Goal: Task Accomplishment & Management: Manage account settings

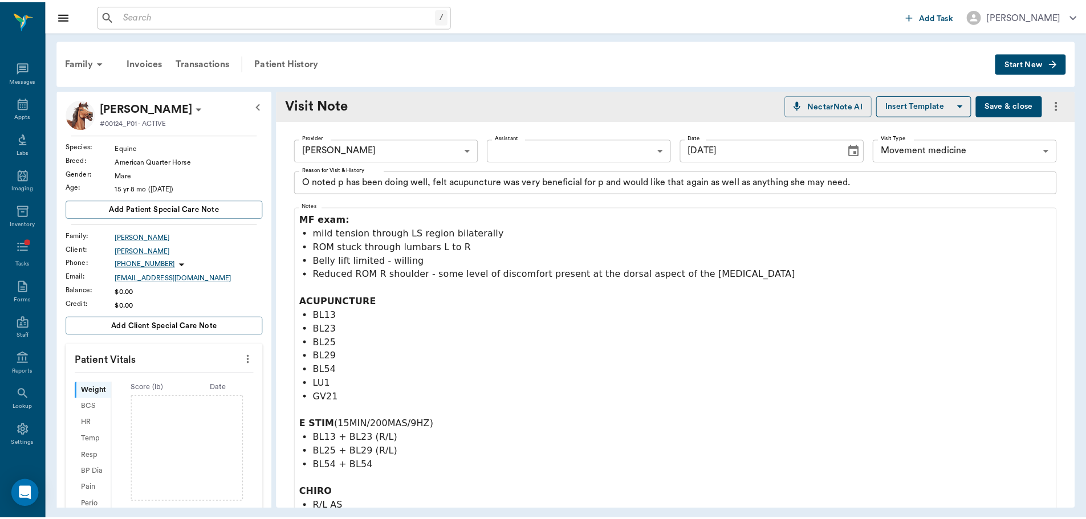
scroll to position [316, 0]
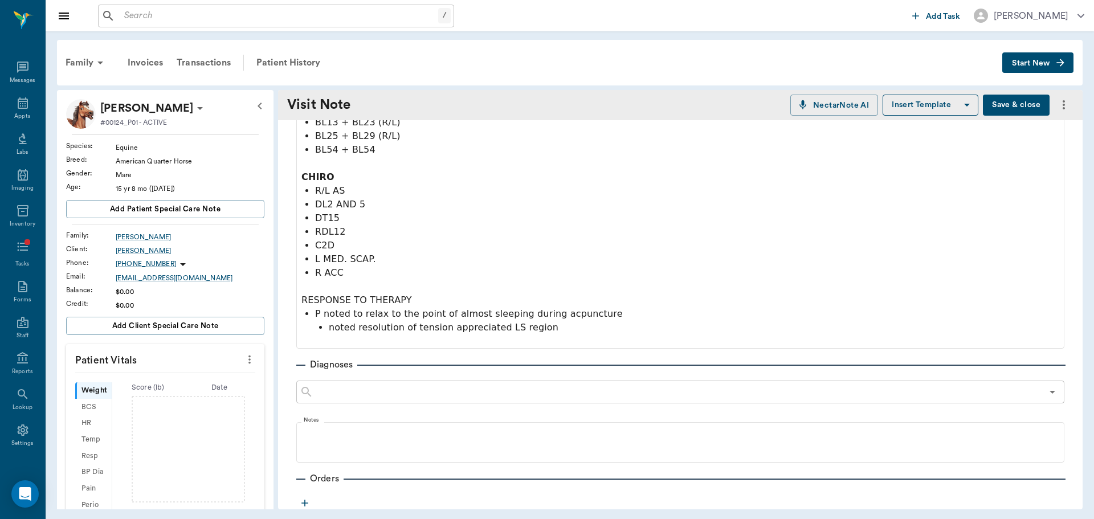
click at [1014, 109] on button "Save & close" at bounding box center [1016, 105] width 67 height 21
click at [259, 11] on input "text" at bounding box center [279, 16] width 319 height 16
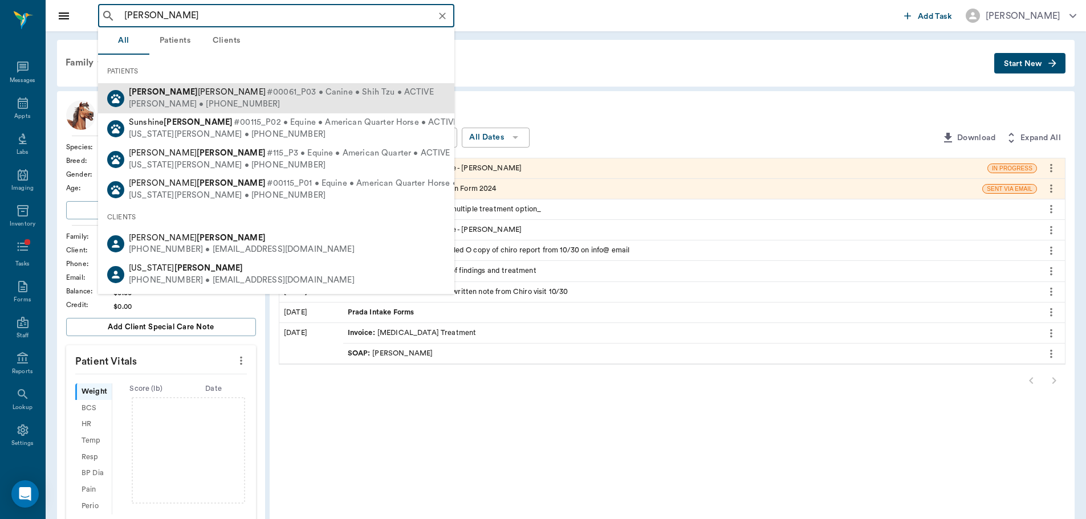
click at [230, 99] on div "[PERSON_NAME] • [PHONE_NUMBER]" at bounding box center [281, 105] width 305 height 12
type input "[PERSON_NAME]"
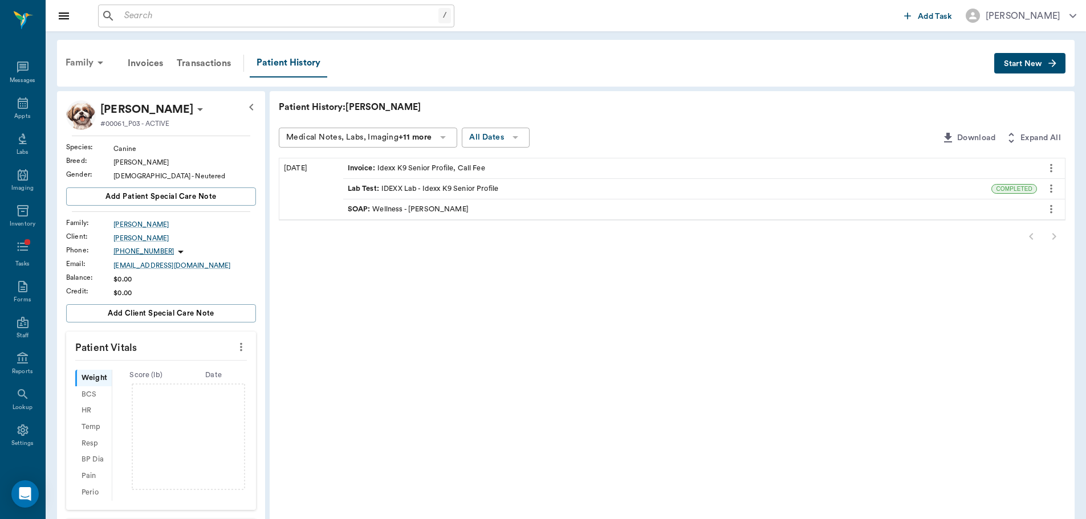
click at [103, 57] on icon at bounding box center [100, 63] width 14 height 14
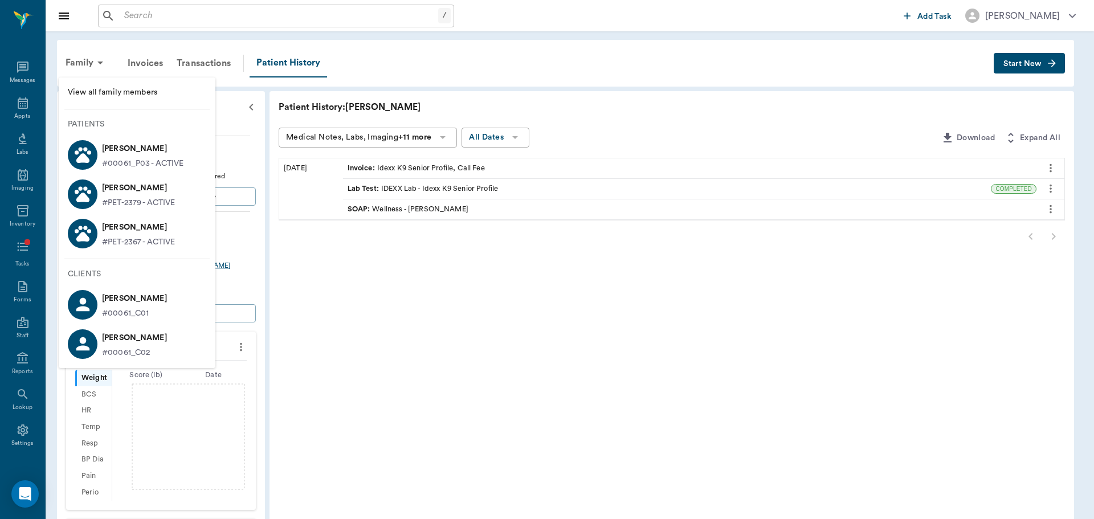
click at [73, 59] on div at bounding box center [547, 259] width 1094 height 519
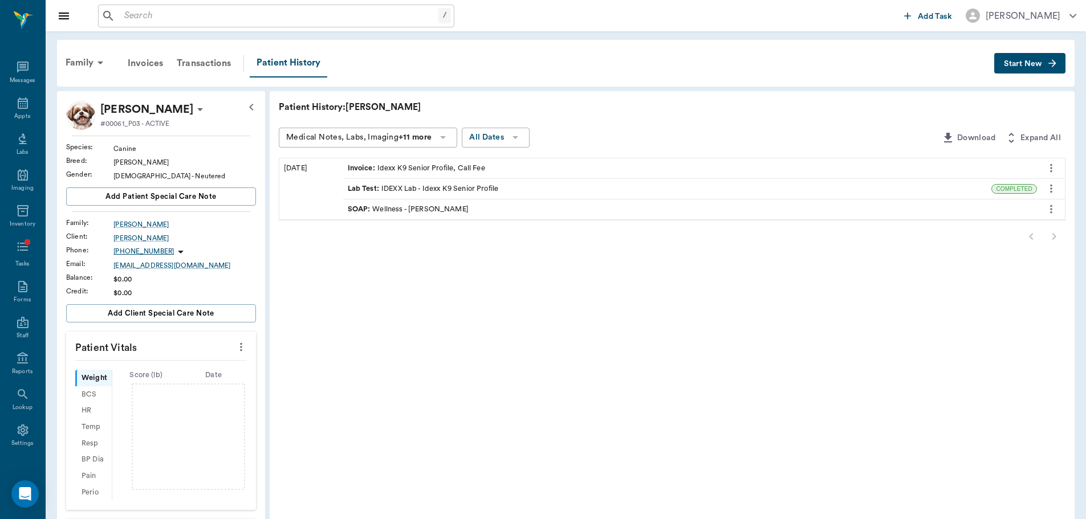
click at [73, 59] on div "Family" at bounding box center [86, 62] width 55 height 27
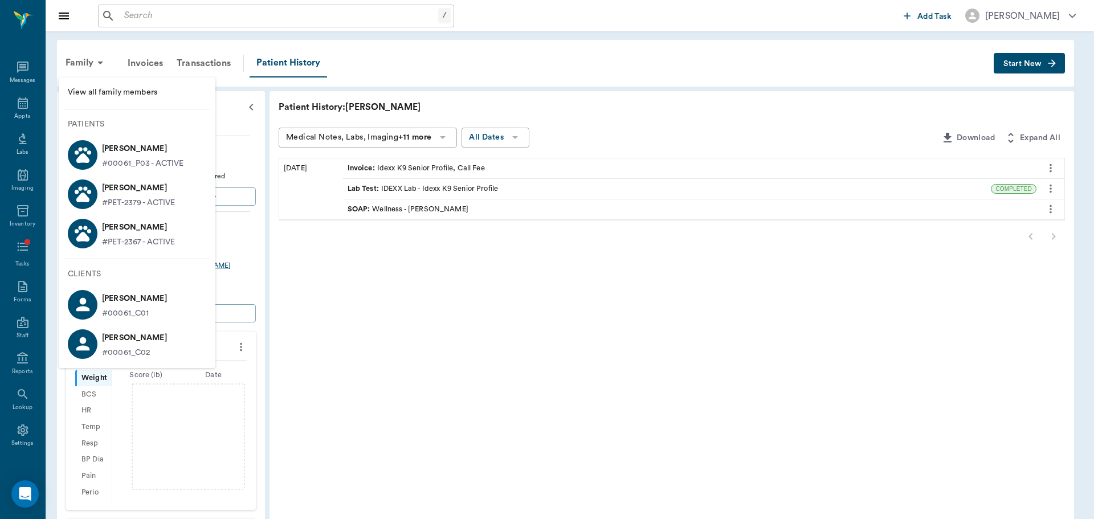
click at [95, 100] on li "View all family members" at bounding box center [137, 92] width 157 height 21
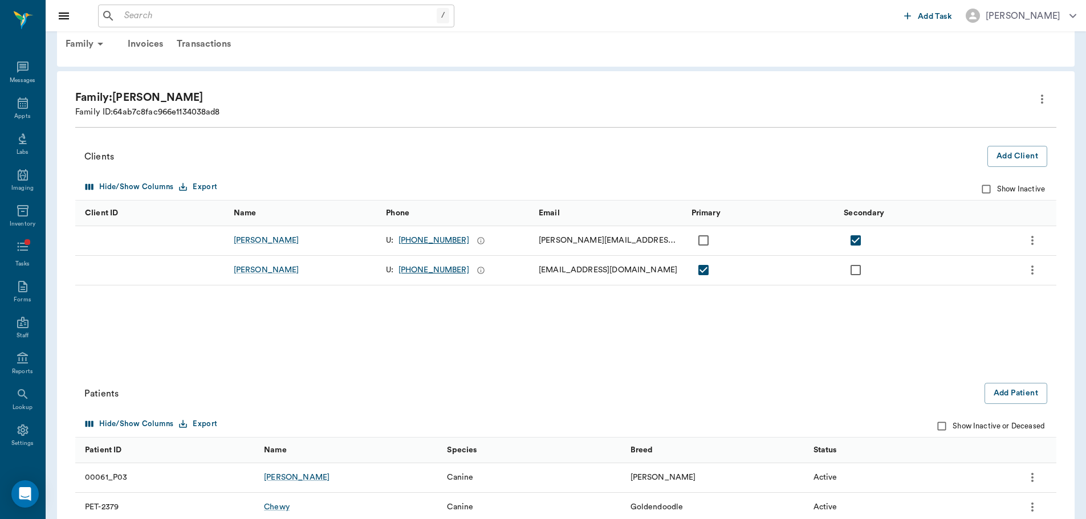
scroll to position [124, 0]
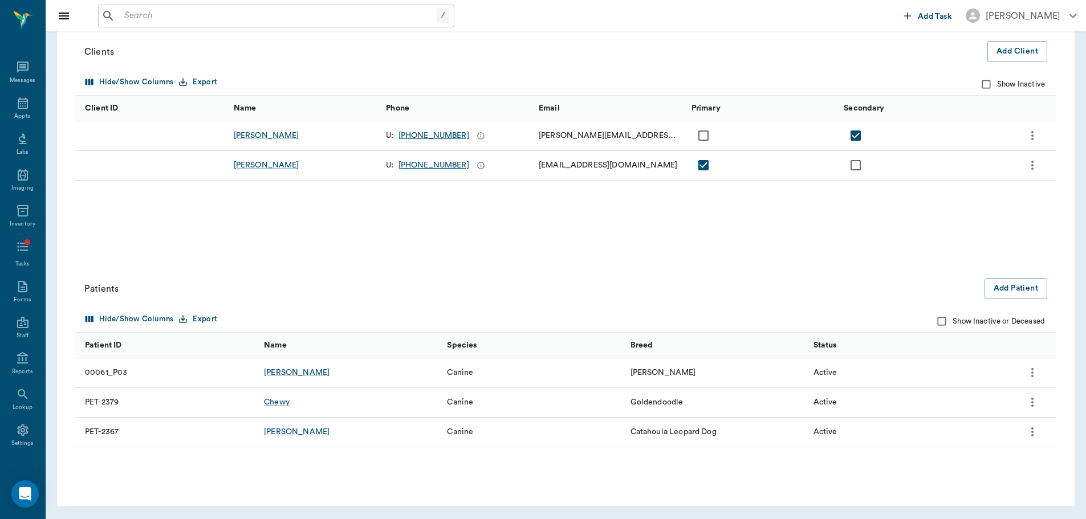
click at [1035, 164] on icon "more" at bounding box center [1032, 165] width 14 height 14
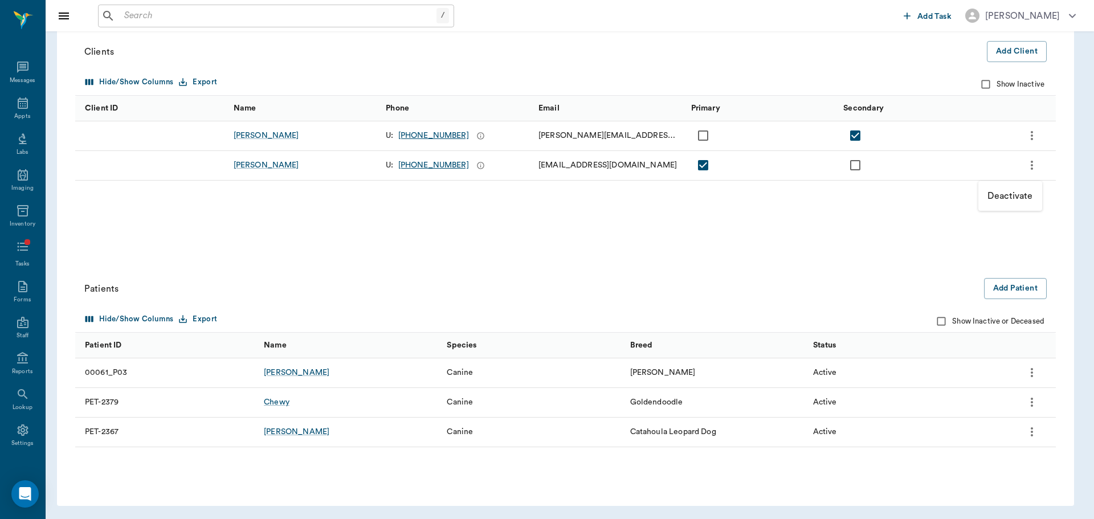
click at [1024, 198] on p "Deactivate" at bounding box center [1011, 196] width 46 height 14
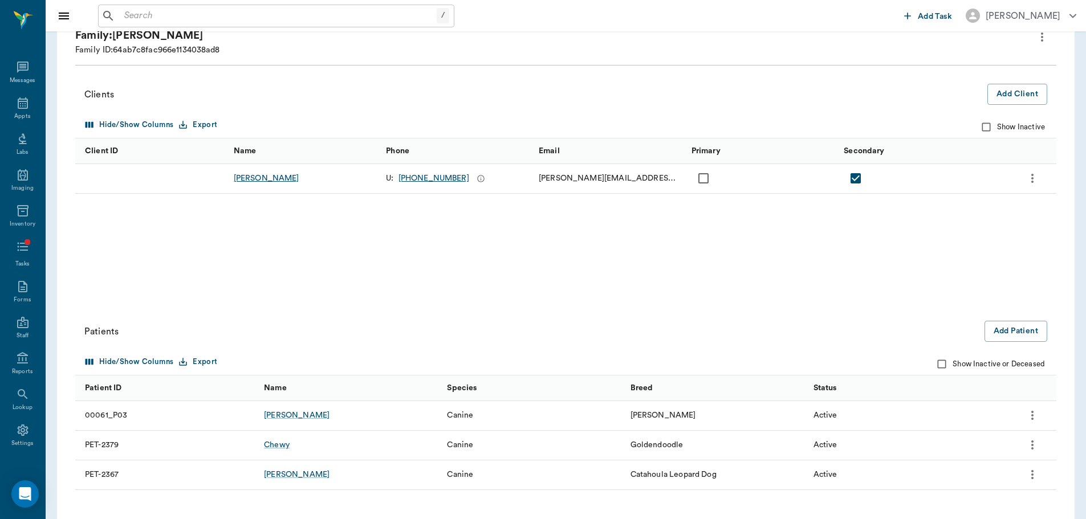
scroll to position [0, 0]
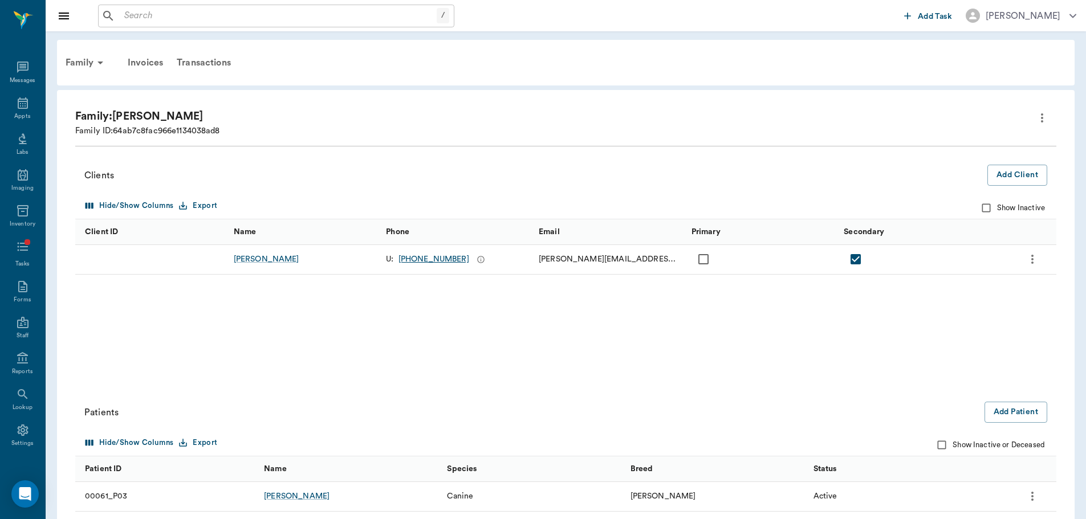
click at [1043, 124] on icon "more" at bounding box center [1042, 118] width 14 height 14
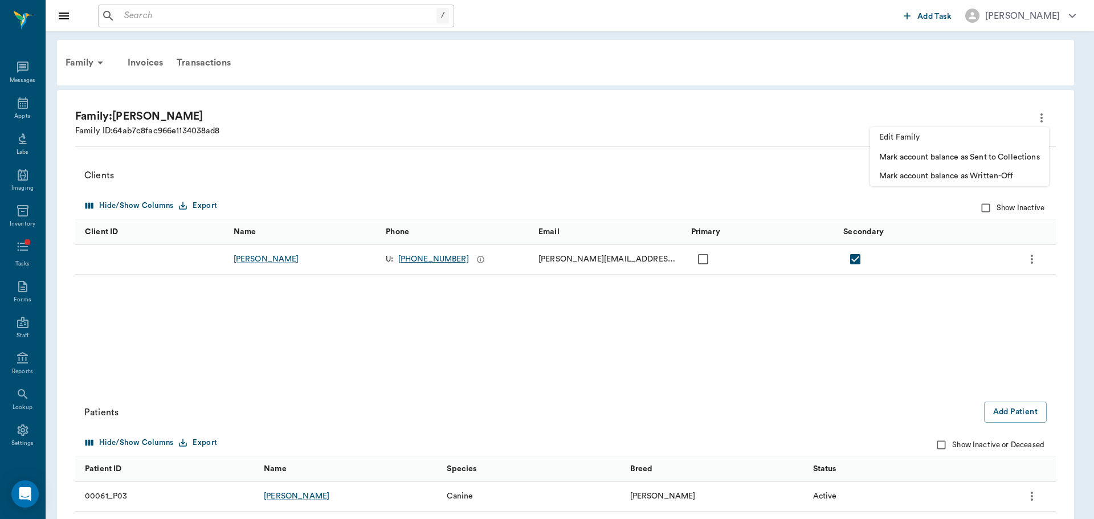
click at [978, 140] on span "Edit Family" at bounding box center [959, 138] width 161 height 12
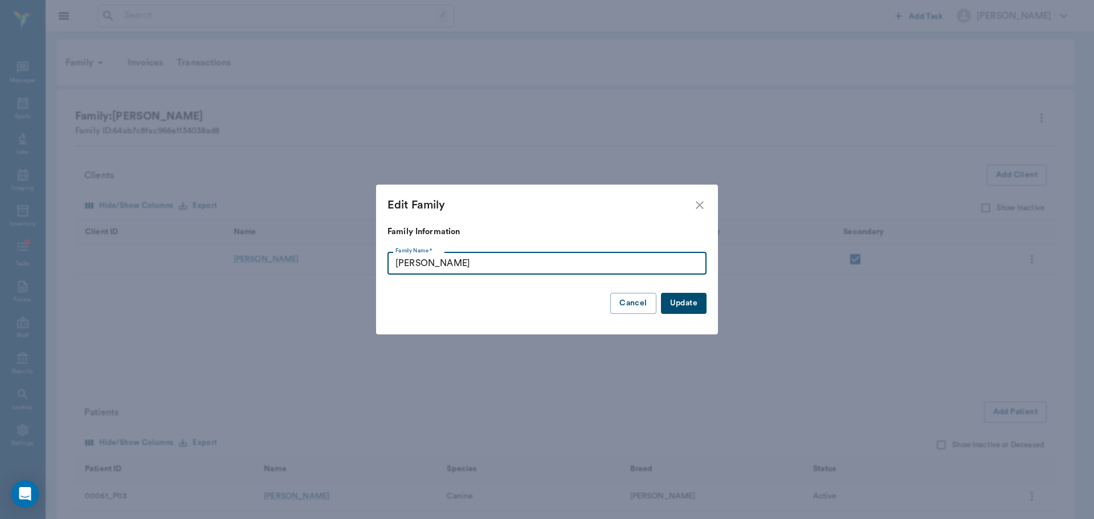
click at [496, 266] on input "[PERSON_NAME]" at bounding box center [547, 263] width 319 height 23
type input "M"
type input "[PERSON_NAME] 2"
click at [705, 305] on button "Update" at bounding box center [684, 303] width 46 height 21
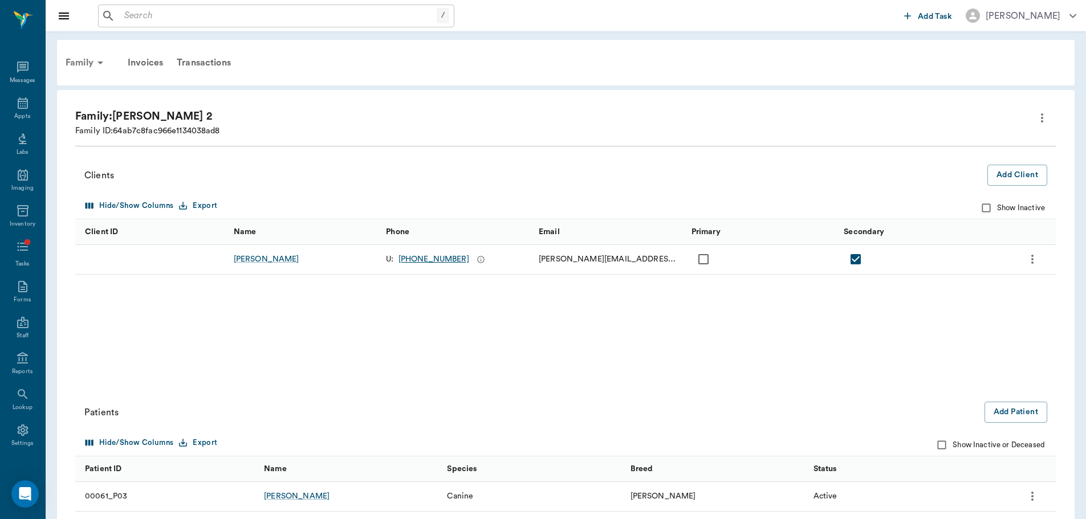
click at [91, 56] on div "Family" at bounding box center [86, 62] width 55 height 27
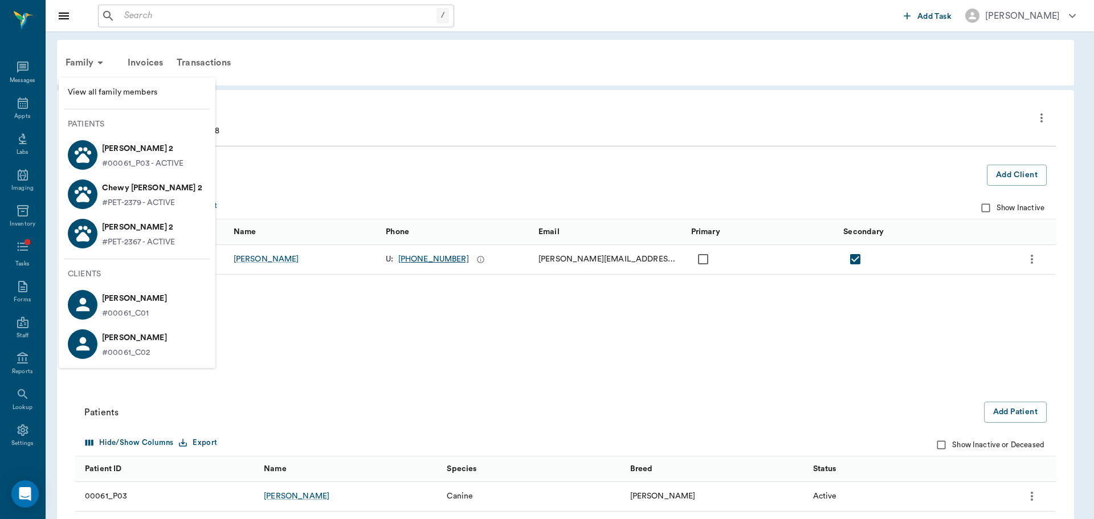
click at [377, 121] on div at bounding box center [547, 259] width 1094 height 519
click at [85, 64] on div at bounding box center [547, 259] width 1094 height 519
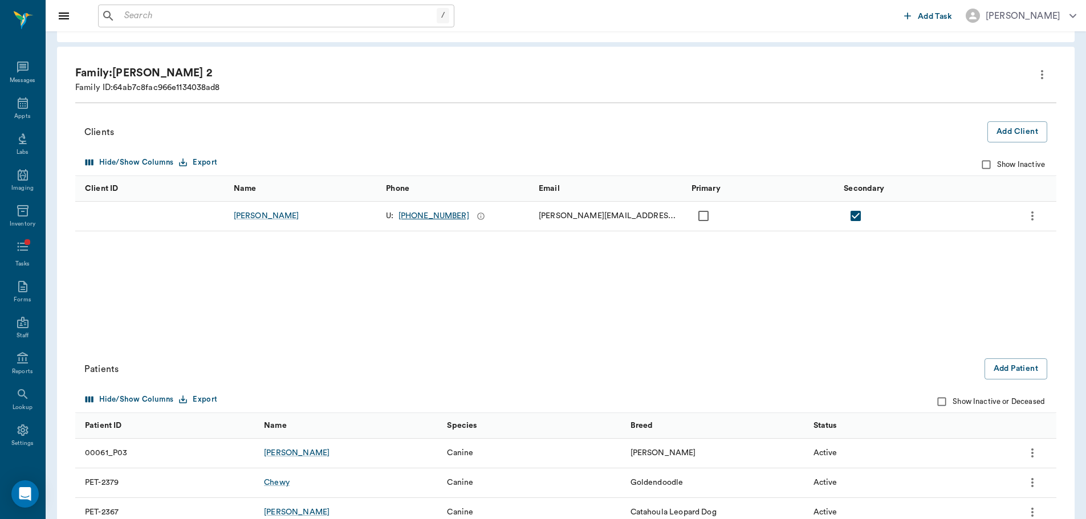
scroll to position [114, 0]
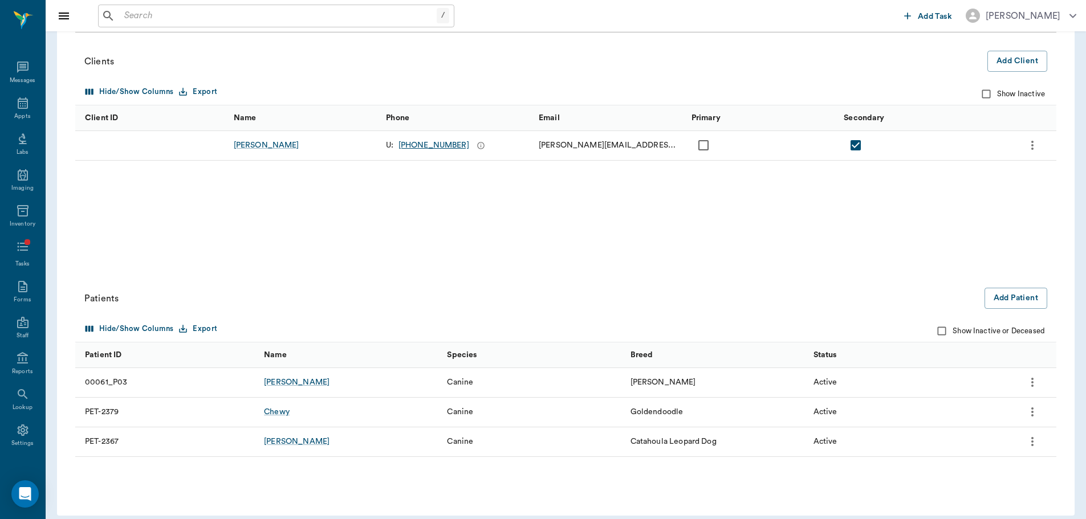
click at [1032, 144] on icon "more" at bounding box center [1032, 145] width 14 height 14
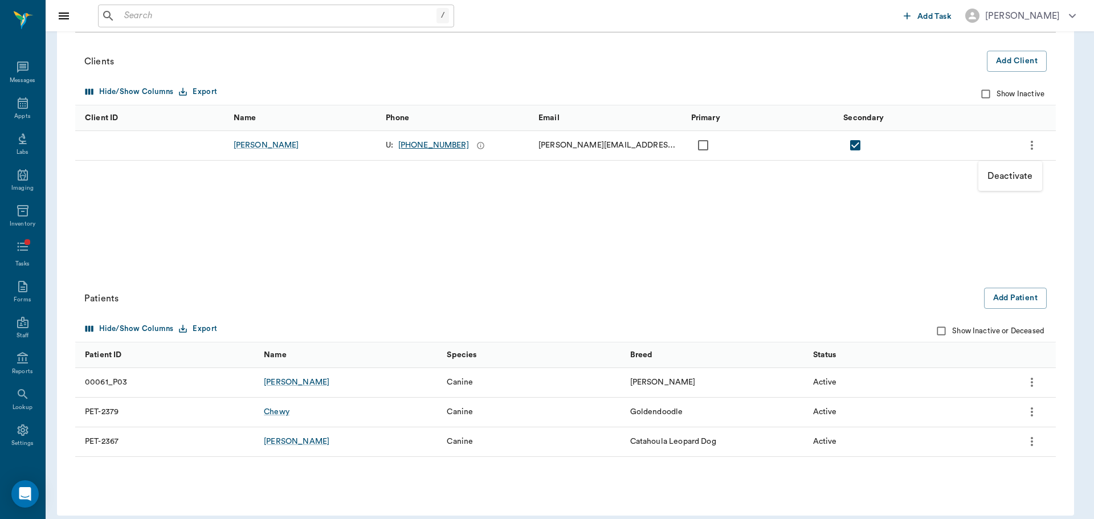
click at [1032, 144] on div at bounding box center [547, 259] width 1094 height 519
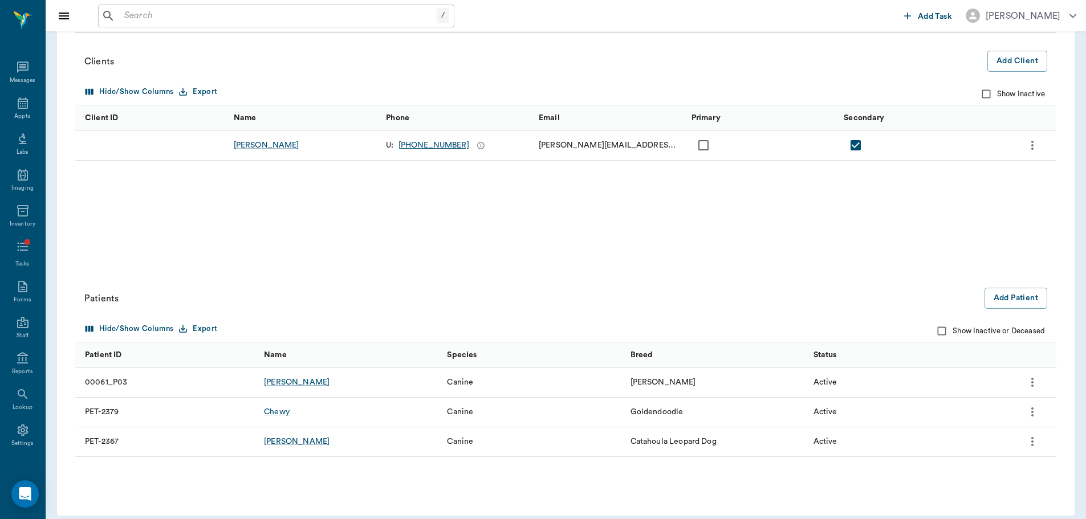
click at [993, 96] on input "Show Inactive" at bounding box center [986, 94] width 22 height 22
checkbox input "true"
click at [252, 174] on div "[PERSON_NAME]" at bounding box center [267, 174] width 66 height 11
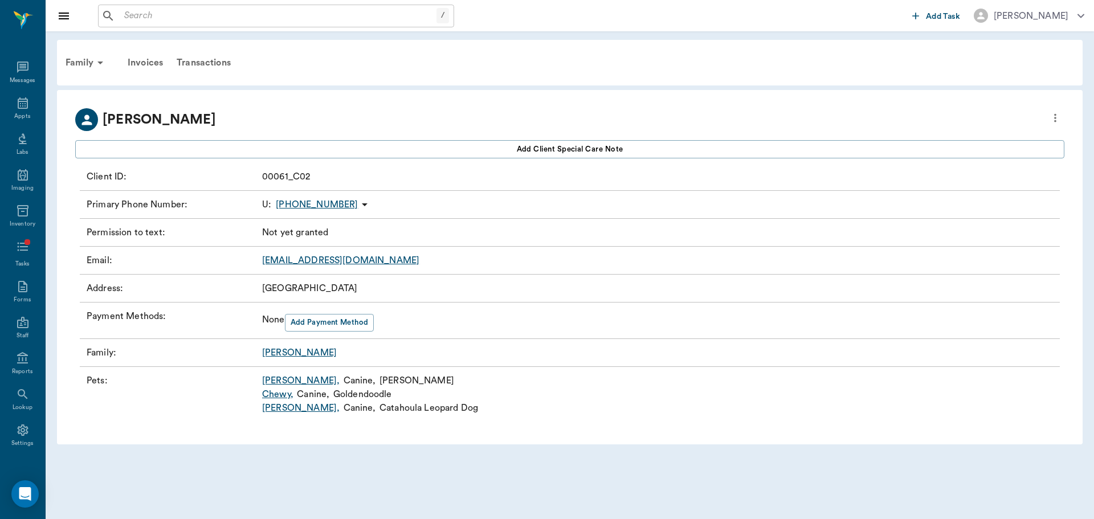
click at [1053, 120] on icon "more" at bounding box center [1055, 118] width 13 height 14
click at [524, 363] on div at bounding box center [547, 259] width 1094 height 519
click at [23, 104] on icon at bounding box center [23, 102] width 10 height 11
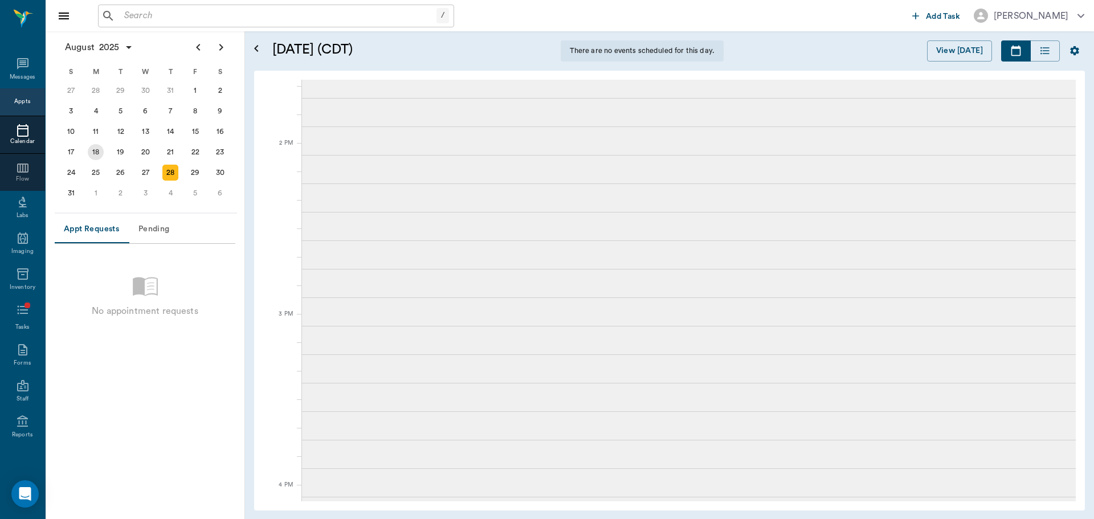
click at [97, 151] on div "18" at bounding box center [96, 152] width 16 height 16
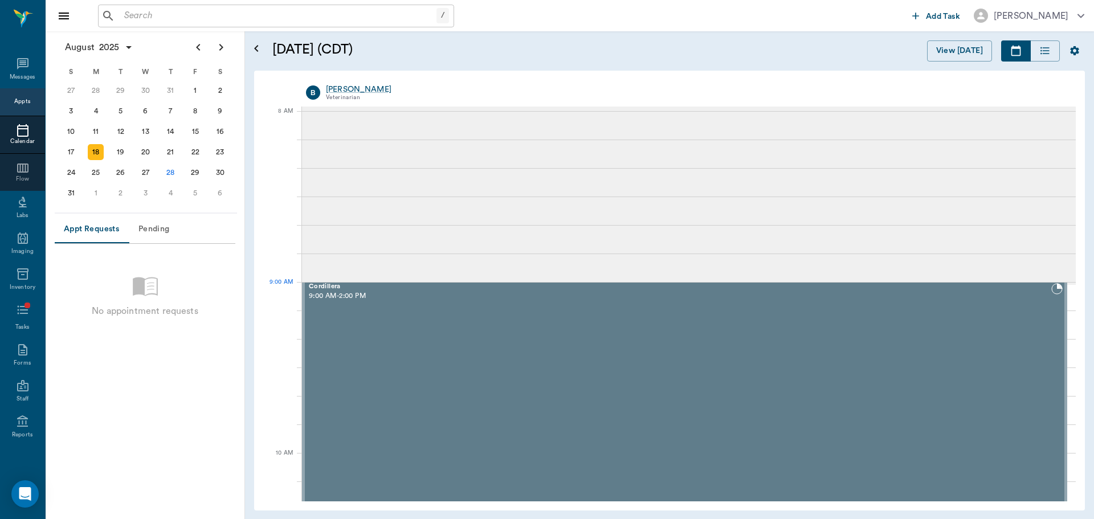
click at [423, 300] on span "9:00 AM - 2:00 PM" at bounding box center [680, 296] width 743 height 11
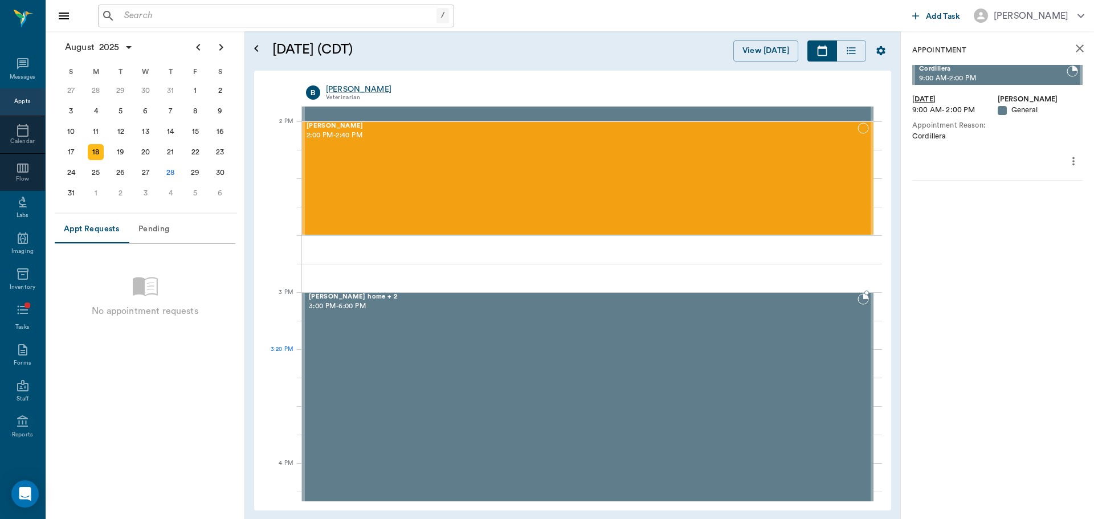
scroll to position [1083, 0]
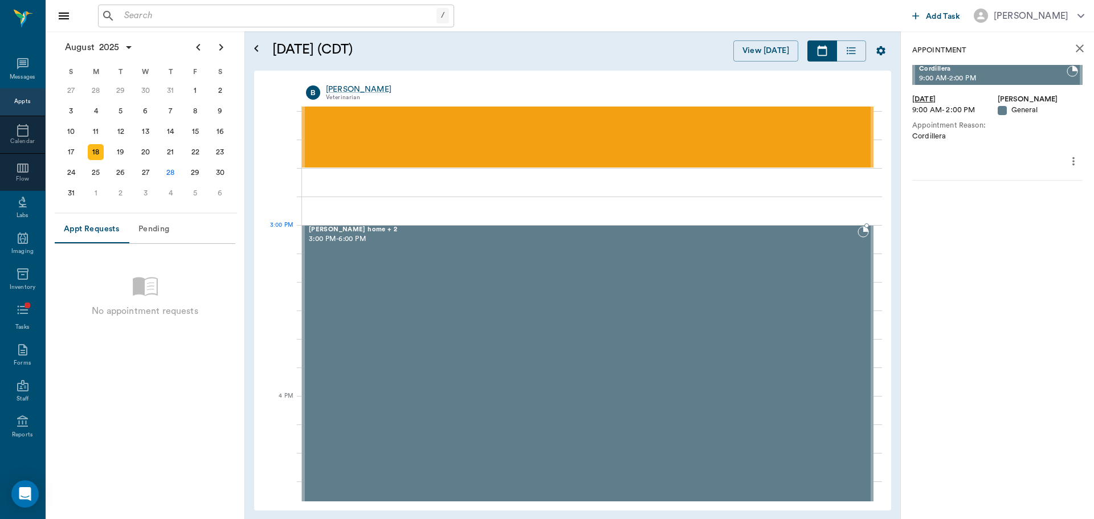
click at [561, 185] on div at bounding box center [592, 182] width 580 height 28
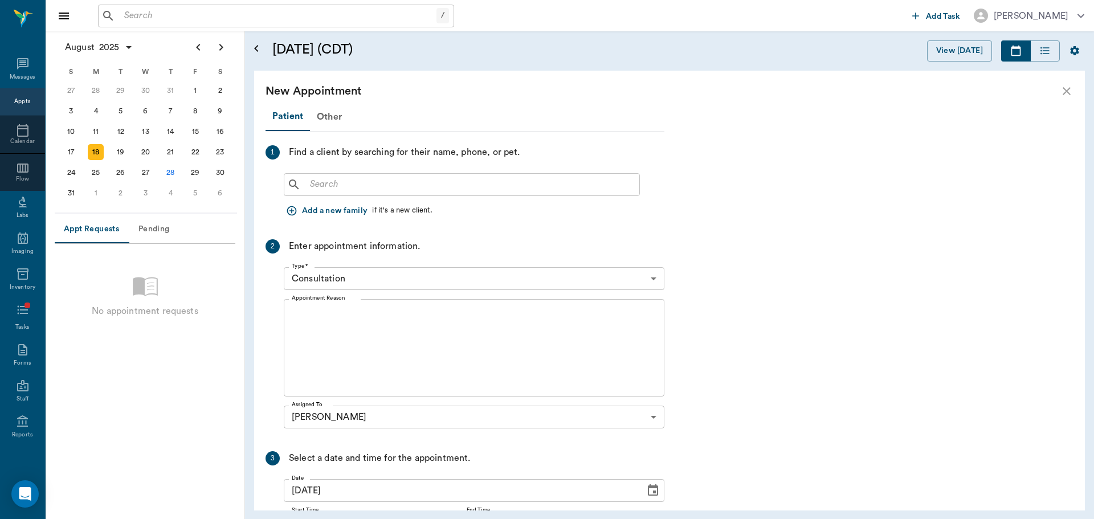
click at [348, 213] on button "Add a new family" at bounding box center [328, 211] width 88 height 21
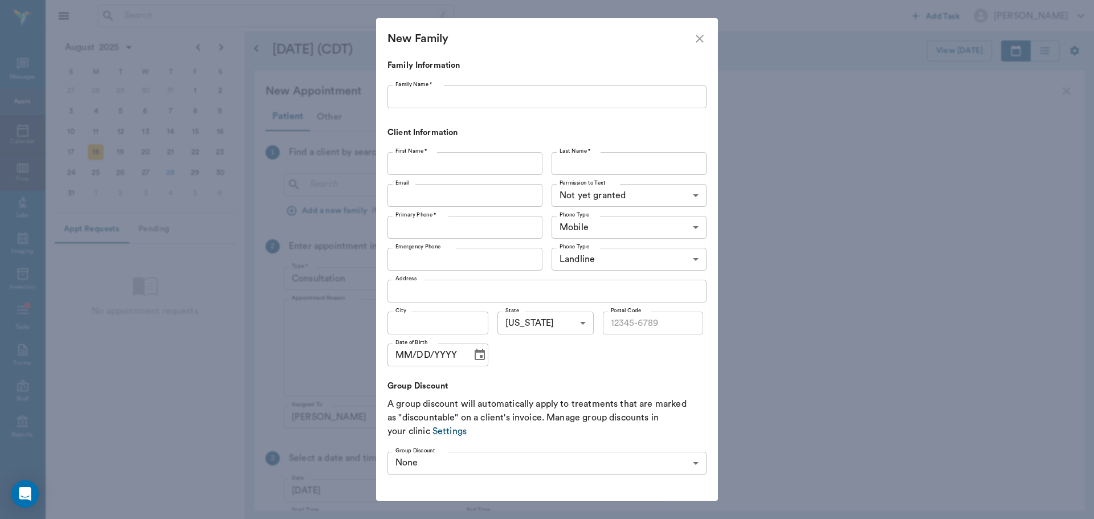
click at [426, 104] on input "Family Name *" at bounding box center [547, 96] width 319 height 23
type input "[PERSON_NAME] 2"
type input "[PERSON_NAME]"
type input "[PHONE_NUMBER]"
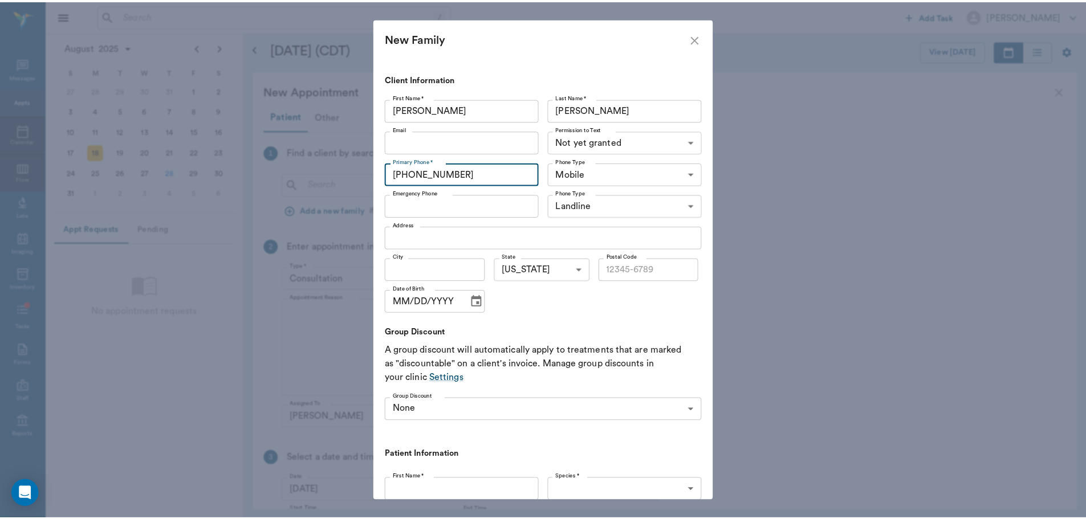
scroll to position [0, 0]
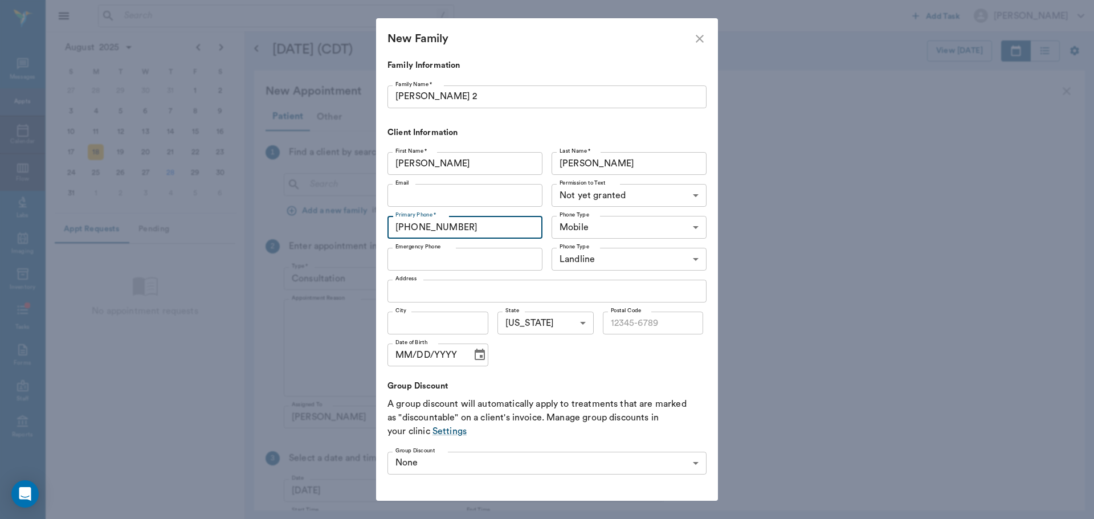
click at [696, 40] on icon "close" at bounding box center [700, 39] width 14 height 14
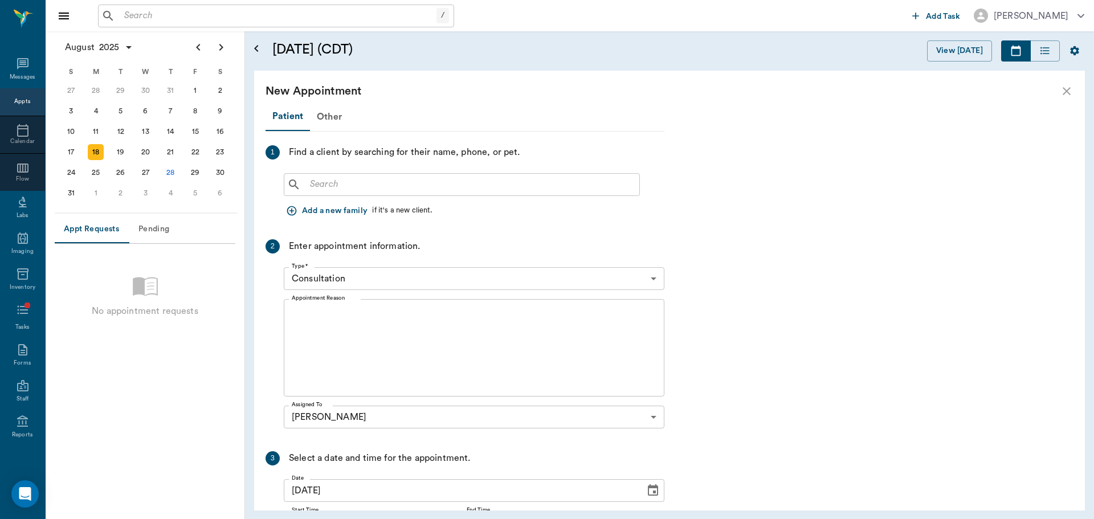
click at [211, 5] on div "/ ​" at bounding box center [276, 16] width 356 height 23
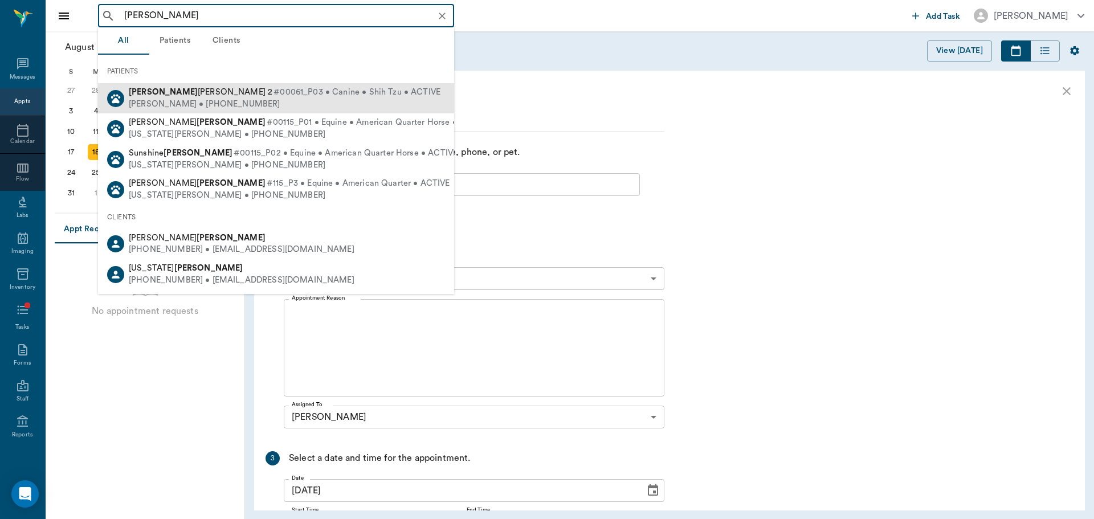
click at [181, 96] on span "[PERSON_NAME] 2" at bounding box center [201, 92] width 144 height 9
type input "[PERSON_NAME]"
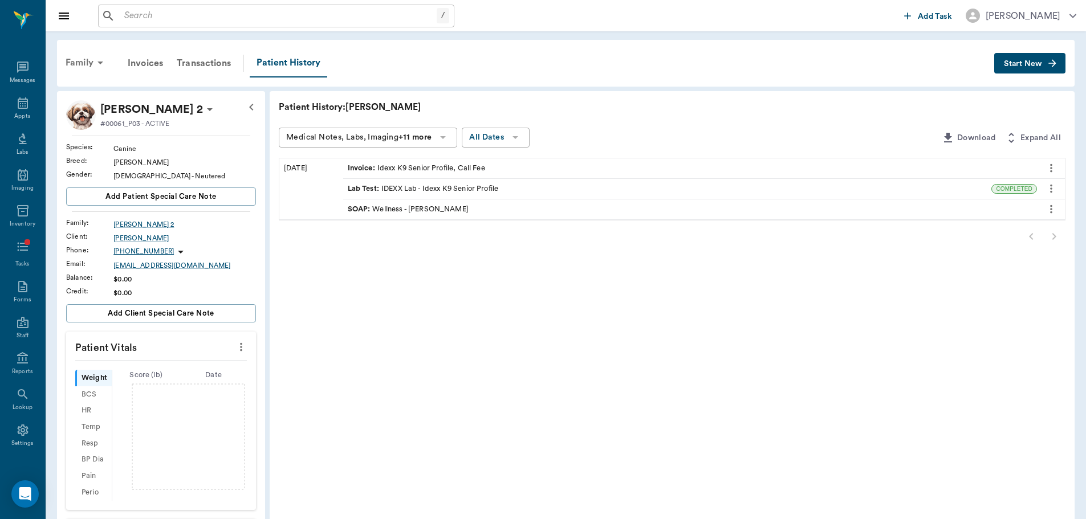
click at [87, 67] on div "Family" at bounding box center [86, 62] width 55 height 27
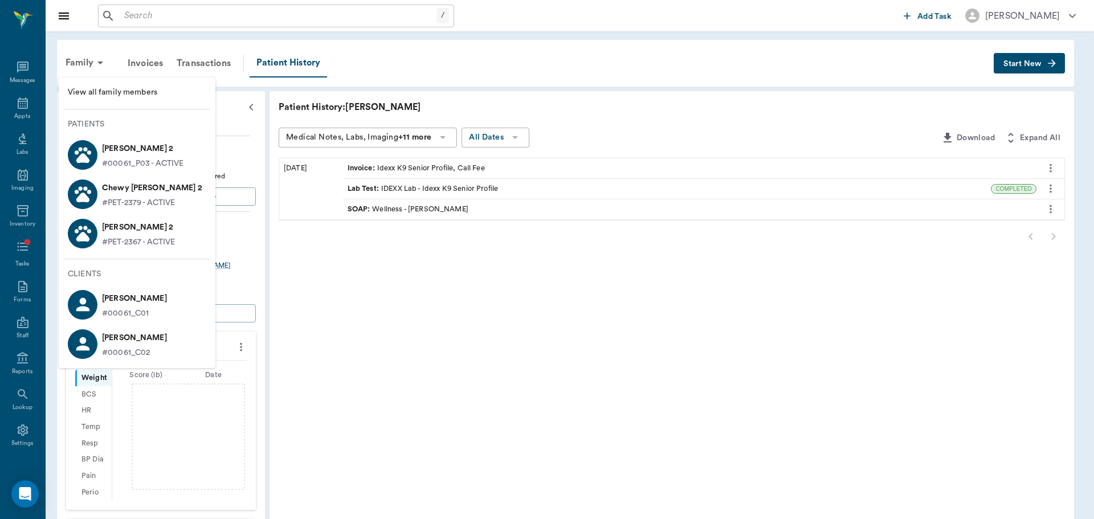
click at [119, 87] on span "View all family members" at bounding box center [137, 93] width 138 height 12
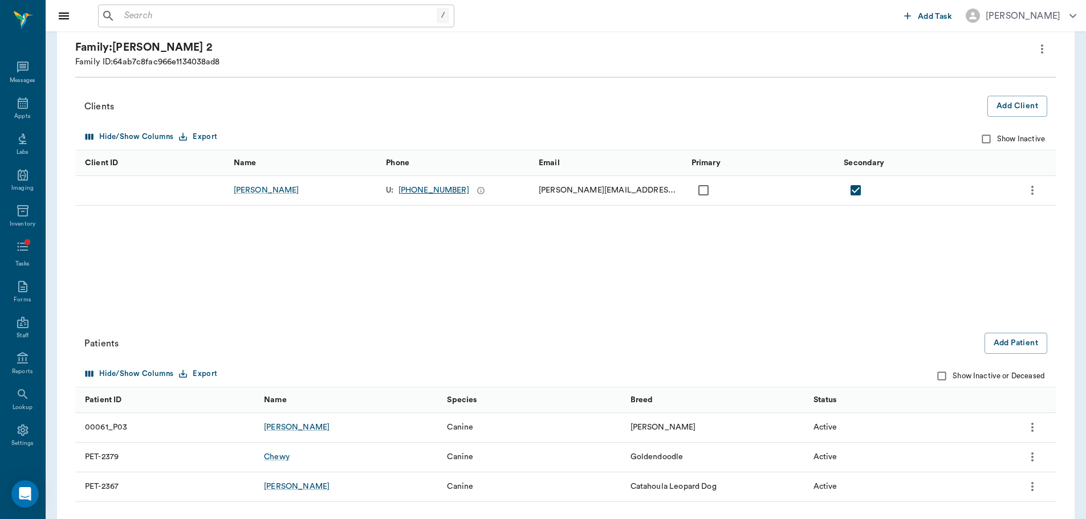
scroll to position [124, 0]
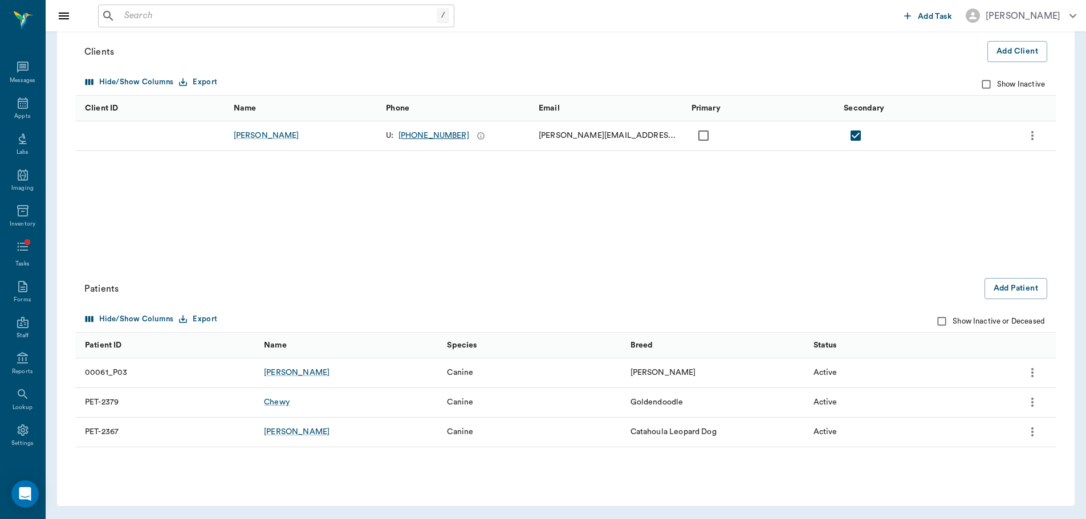
click at [1037, 373] on icon "more" at bounding box center [1032, 373] width 14 height 14
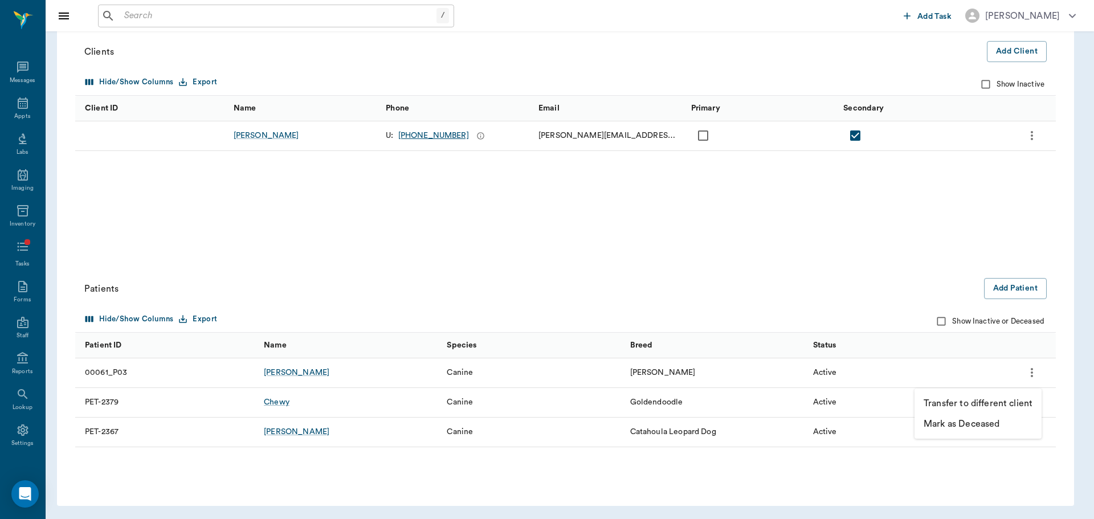
click at [1024, 401] on p "Transfer to different client" at bounding box center [978, 404] width 109 height 14
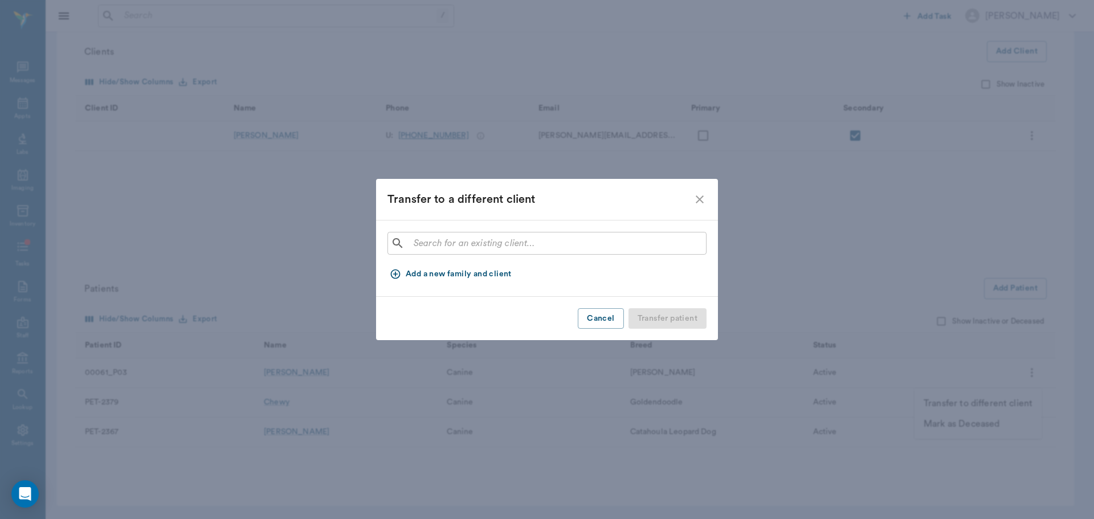
click at [514, 242] on input "text" at bounding box center [555, 243] width 292 height 16
click at [472, 271] on button "Add a new family and client" at bounding box center [452, 274] width 129 height 21
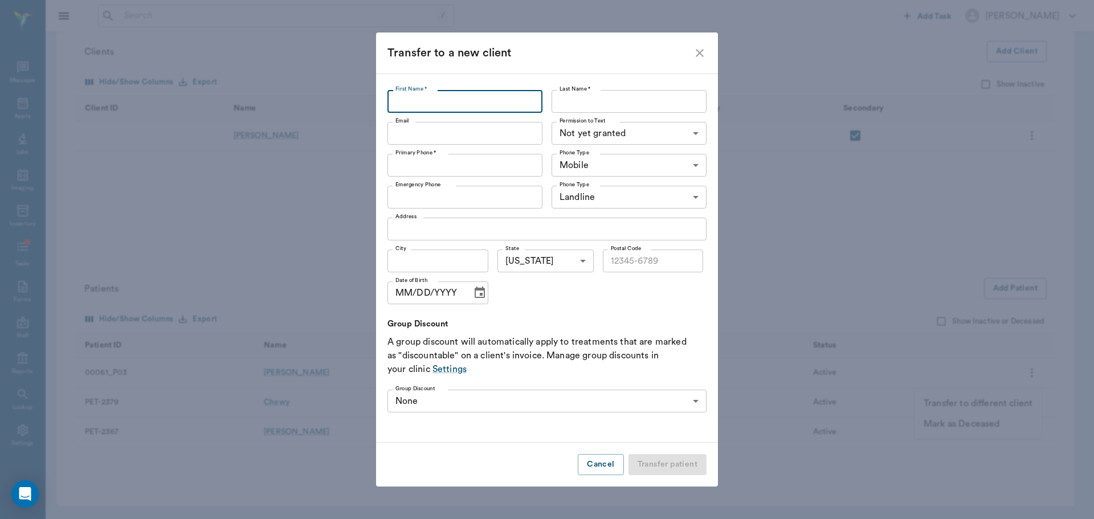
click at [487, 100] on input "First Name *" at bounding box center [465, 101] width 155 height 23
type input "[PERSON_NAME]"
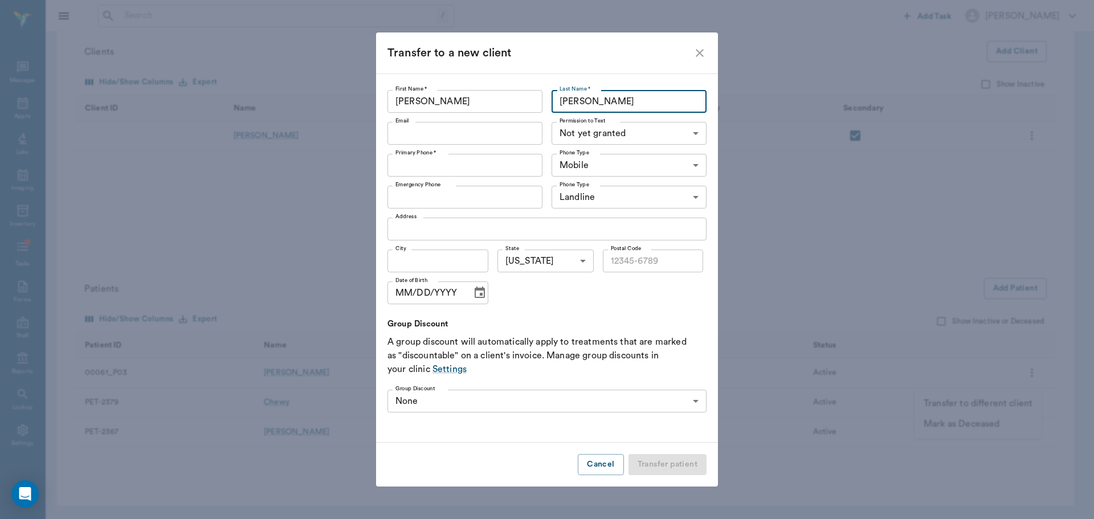
type input "[PERSON_NAME]"
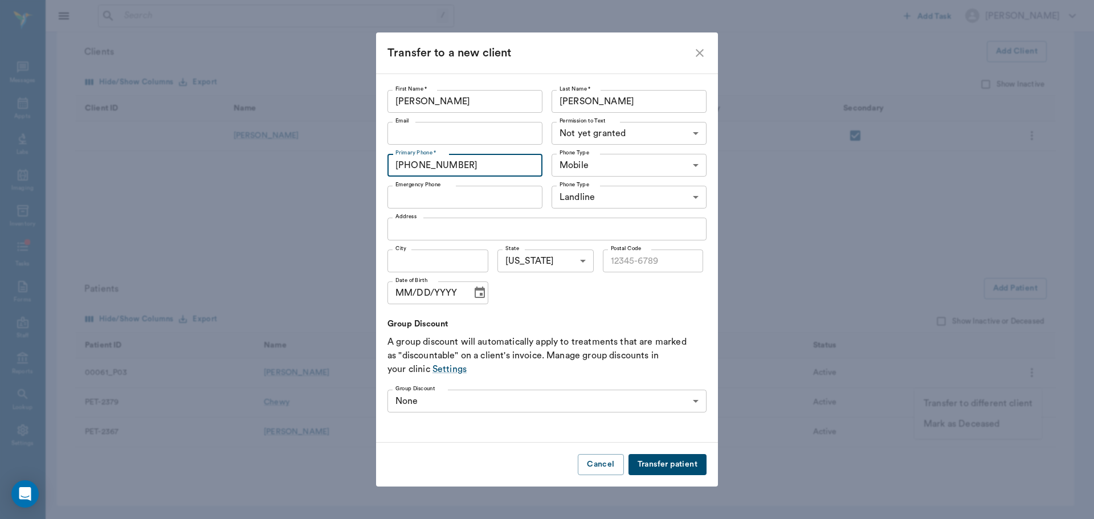
type input "[PHONE_NUMBER]"
click at [671, 466] on button "Transfer patient" at bounding box center [668, 464] width 78 height 21
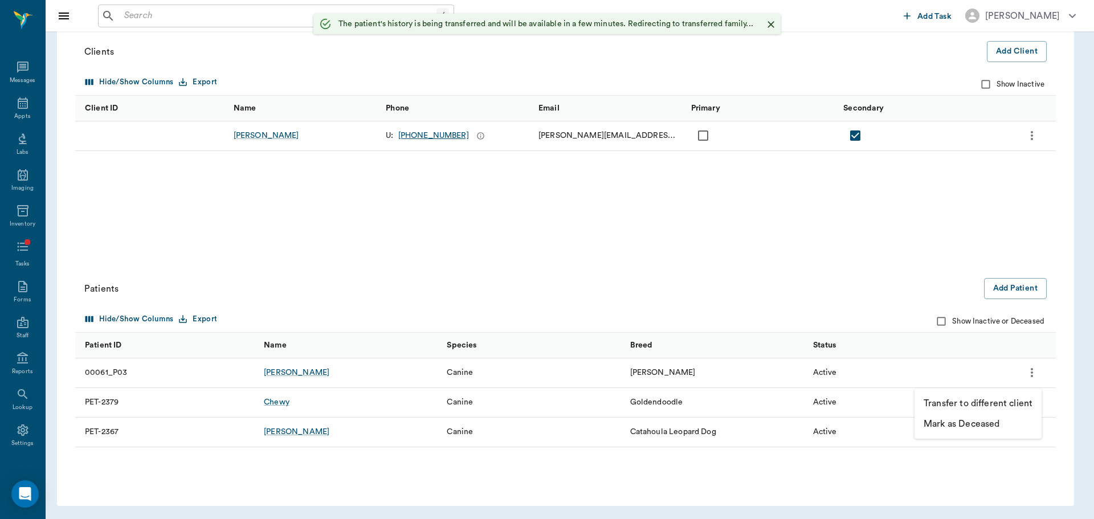
click at [195, 9] on div at bounding box center [547, 259] width 1094 height 519
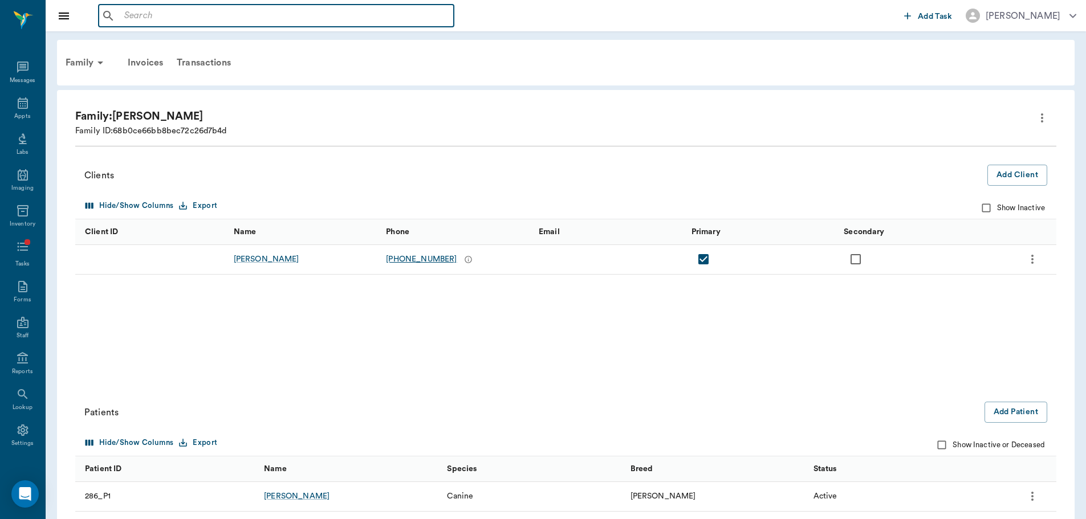
click at [268, 18] on input "text" at bounding box center [284, 16] width 329 height 16
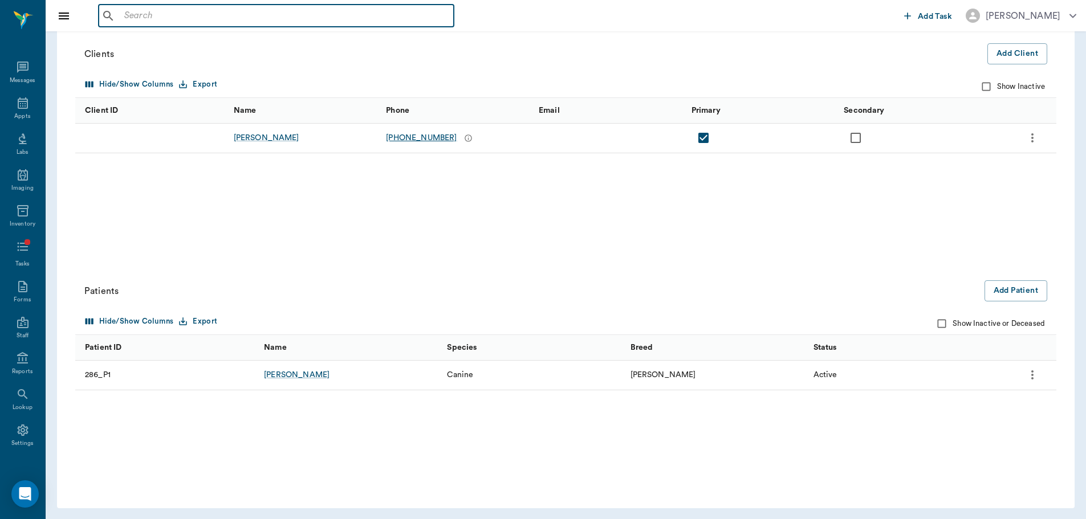
scroll to position [124, 0]
click at [1032, 141] on icon "more" at bounding box center [1032, 136] width 14 height 14
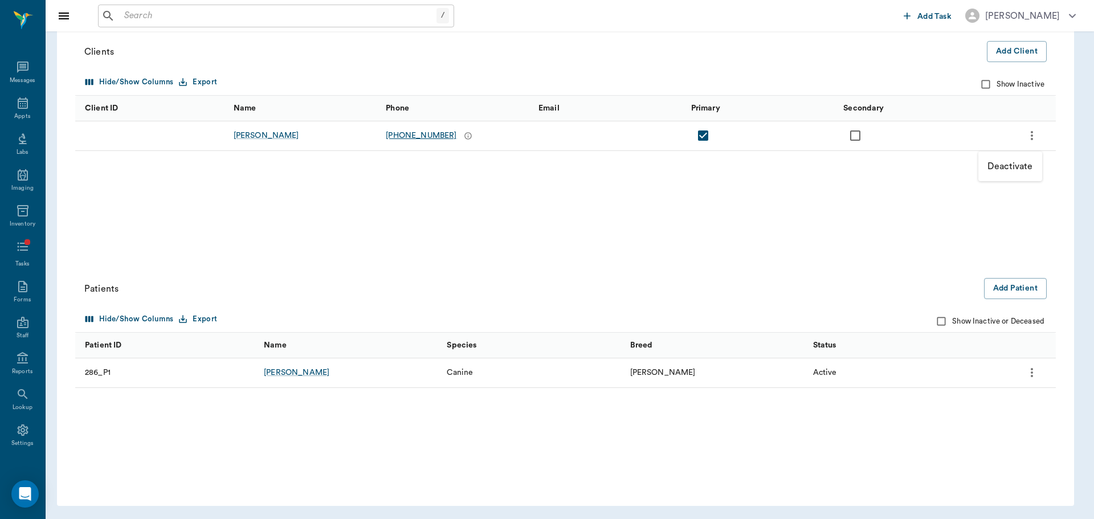
click at [255, 142] on div at bounding box center [547, 259] width 1094 height 519
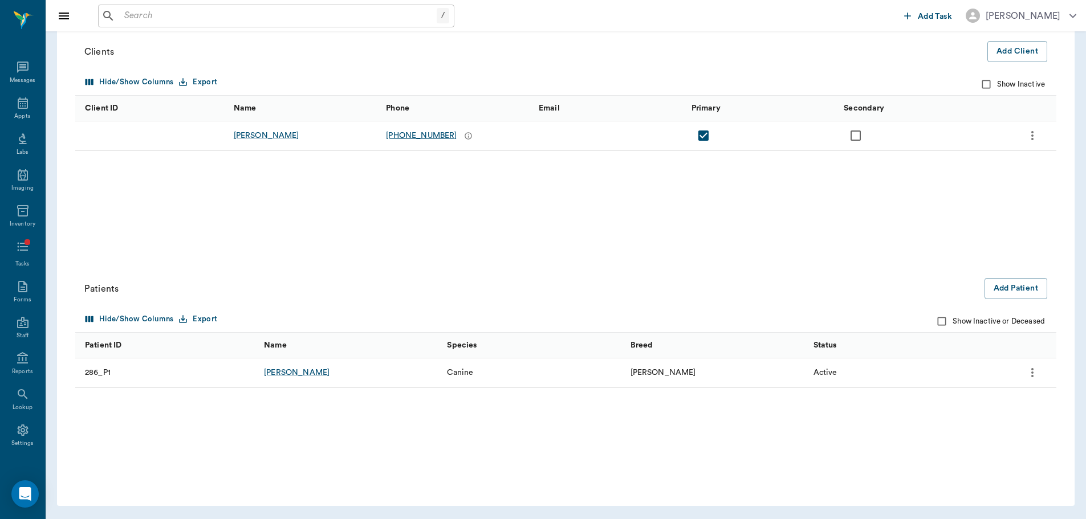
click at [255, 140] on div "[PERSON_NAME]" at bounding box center [267, 135] width 66 height 11
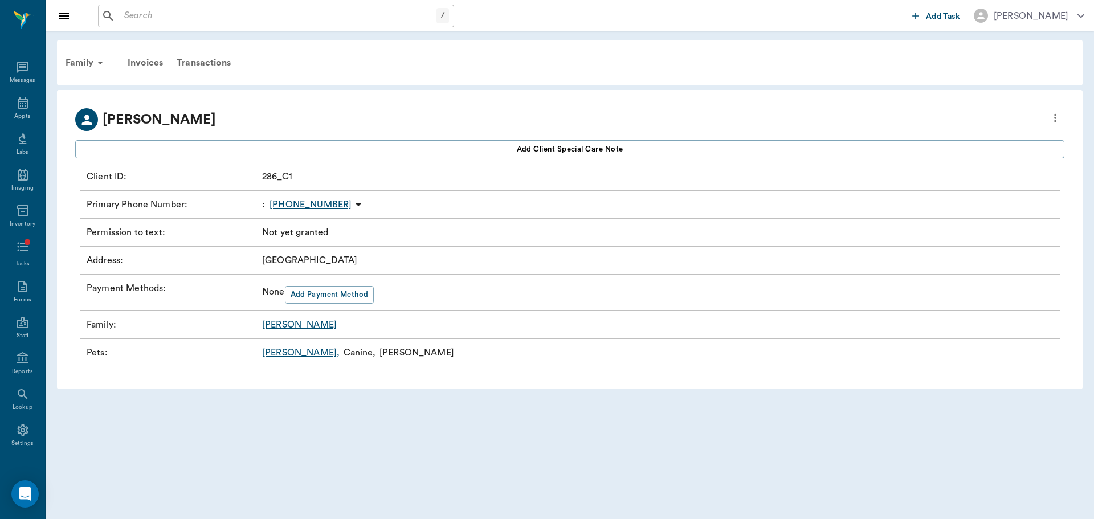
click at [1043, 118] on div "[PERSON_NAME]" at bounding box center [569, 119] width 989 height 23
click at [1059, 120] on icon "more" at bounding box center [1055, 118] width 13 height 14
click at [1024, 138] on span "Edit profile" at bounding box center [972, 138] width 161 height 12
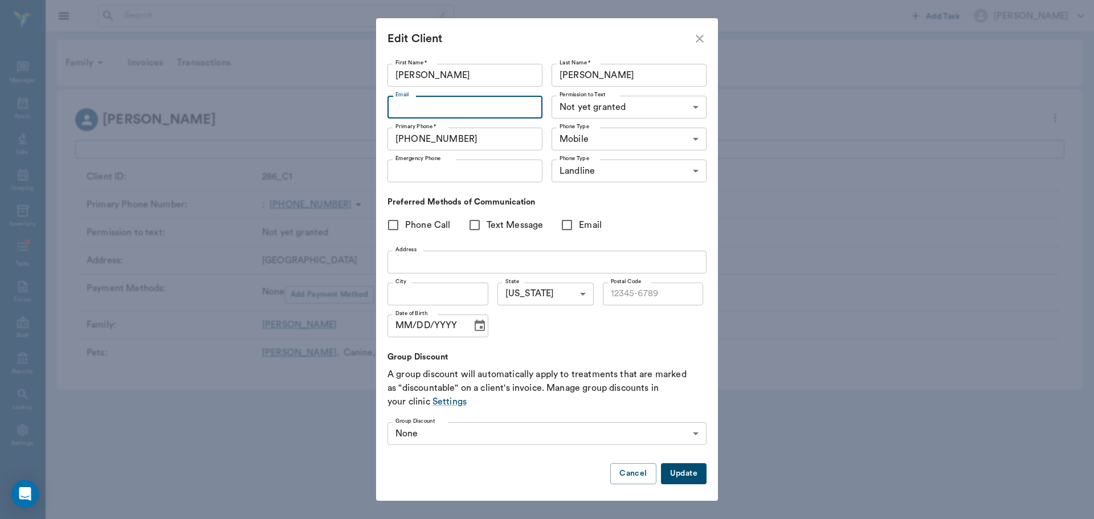
click at [475, 108] on input "Email" at bounding box center [465, 107] width 155 height 23
type input "[EMAIL_ADDRESS][DOMAIN_NAME]"
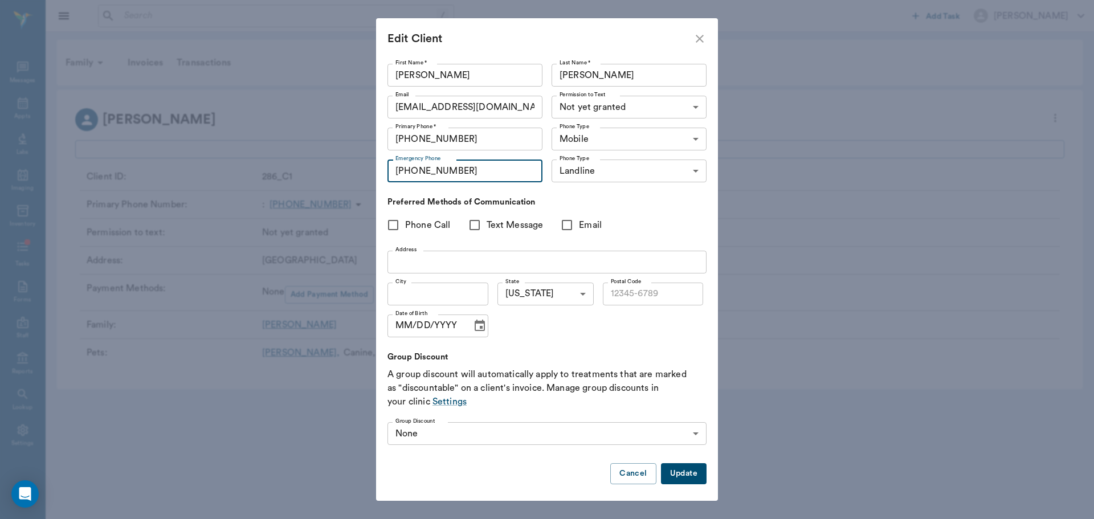
type input "[PHONE_NUMBER]"
click at [496, 226] on span "Text Message" at bounding box center [515, 225] width 57 height 14
click at [393, 224] on input "Phone Call" at bounding box center [393, 225] width 24 height 24
checkbox input "true"
click at [473, 226] on input "Text Message" at bounding box center [475, 225] width 24 height 24
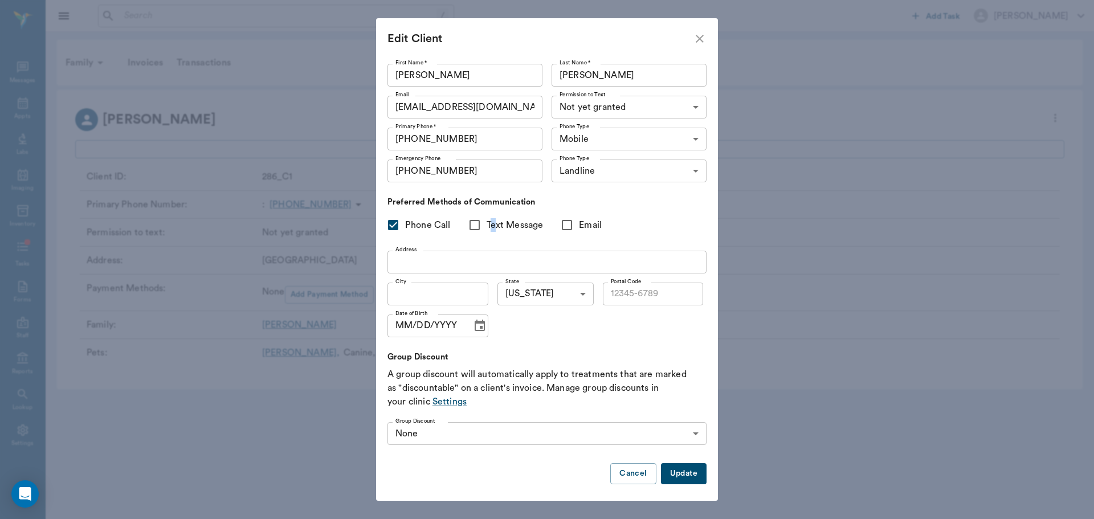
checkbox input "true"
click at [465, 261] on input "Address" at bounding box center [547, 262] width 319 height 23
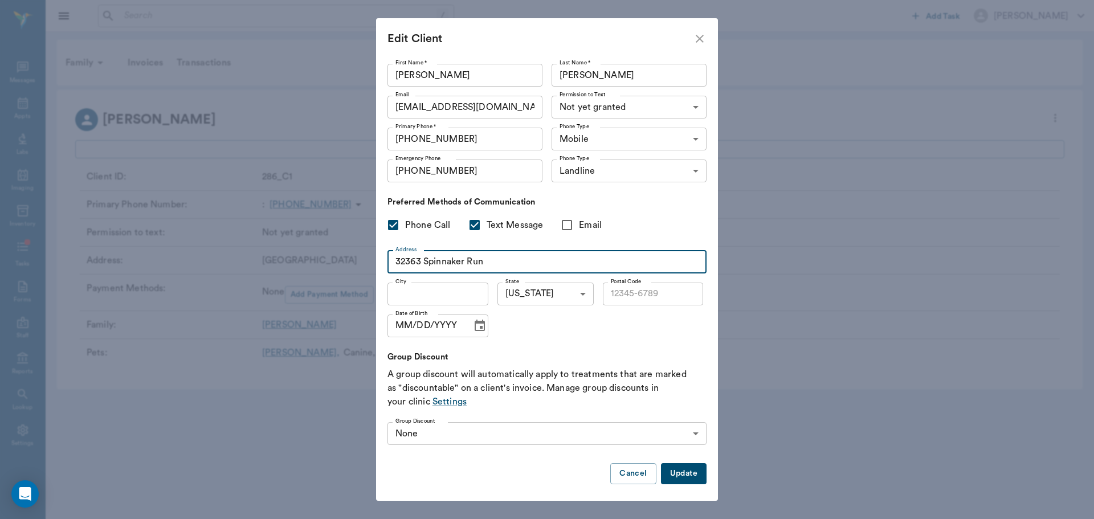
type input "32363 Spinnaker Run"
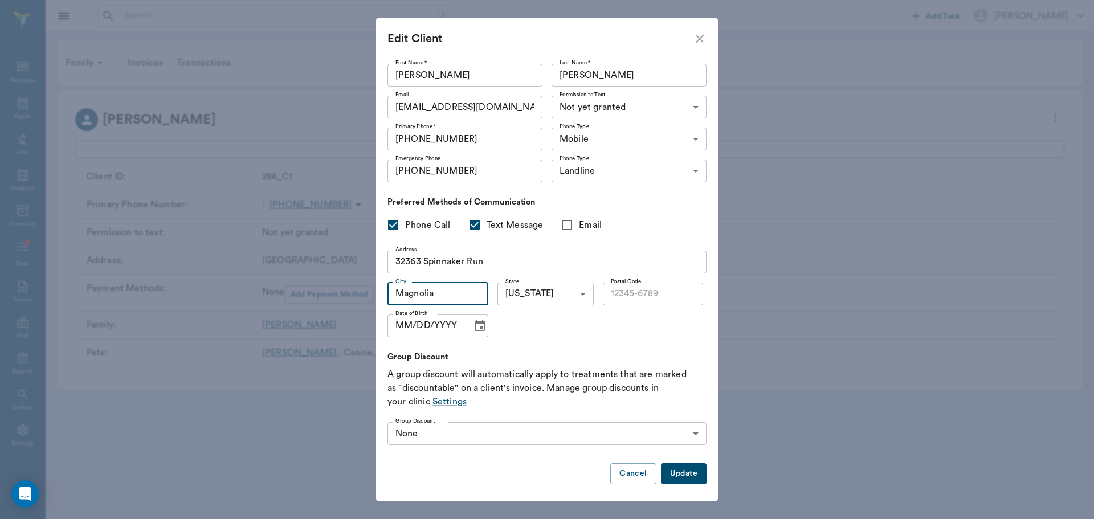
type input "Magnolia"
type input "77354"
type input "[DATE]"
click at [602, 369] on p "A group discount will automatically apply to treatments that are marked as "dis…" at bounding box center [547, 388] width 319 height 41
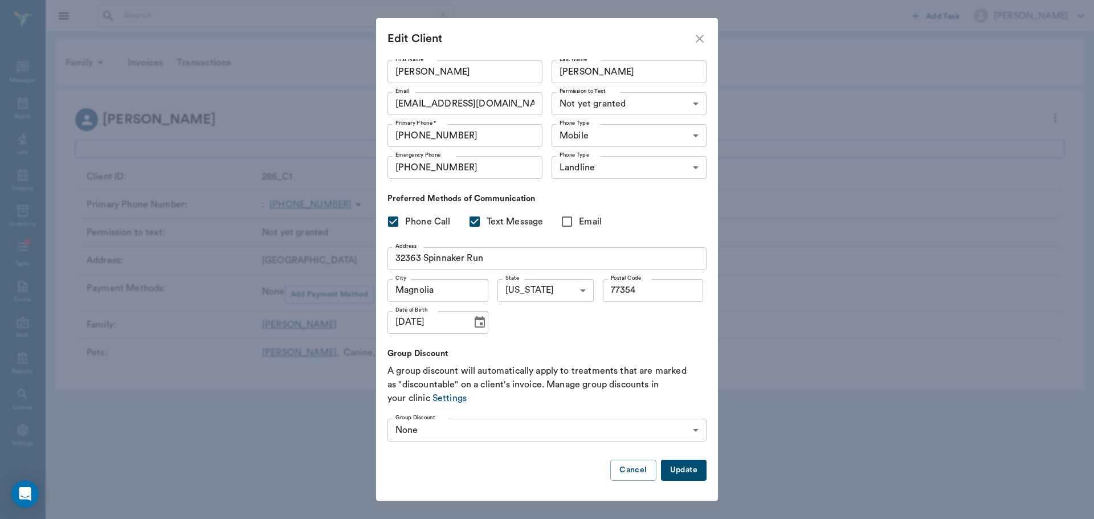
scroll to position [4, 0]
click at [678, 430] on body "/ ​ Add Task [PERSON_NAME] Nectar Messages Appts Labs Imaging Inventory Tasks F…" at bounding box center [547, 259] width 1094 height 519
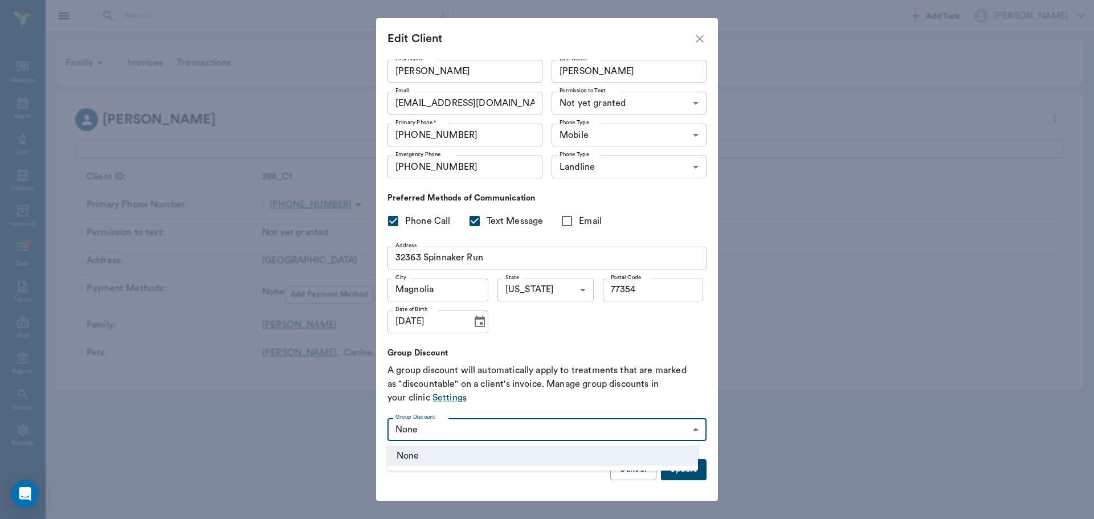
click at [678, 430] on div at bounding box center [547, 259] width 1094 height 519
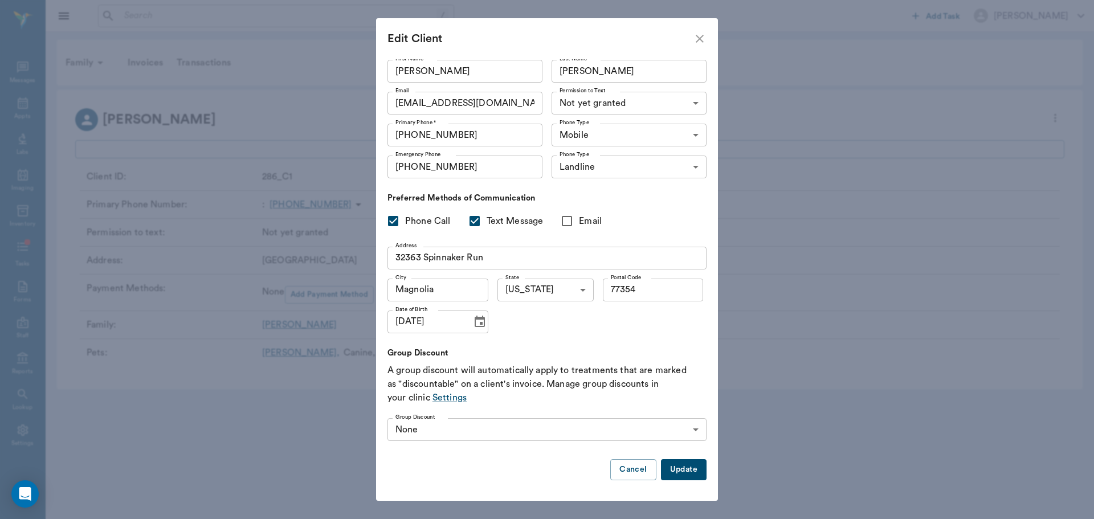
click at [684, 474] on button "Update" at bounding box center [684, 469] width 46 height 21
checkbox input "false"
type input "MM/DD/YYYY"
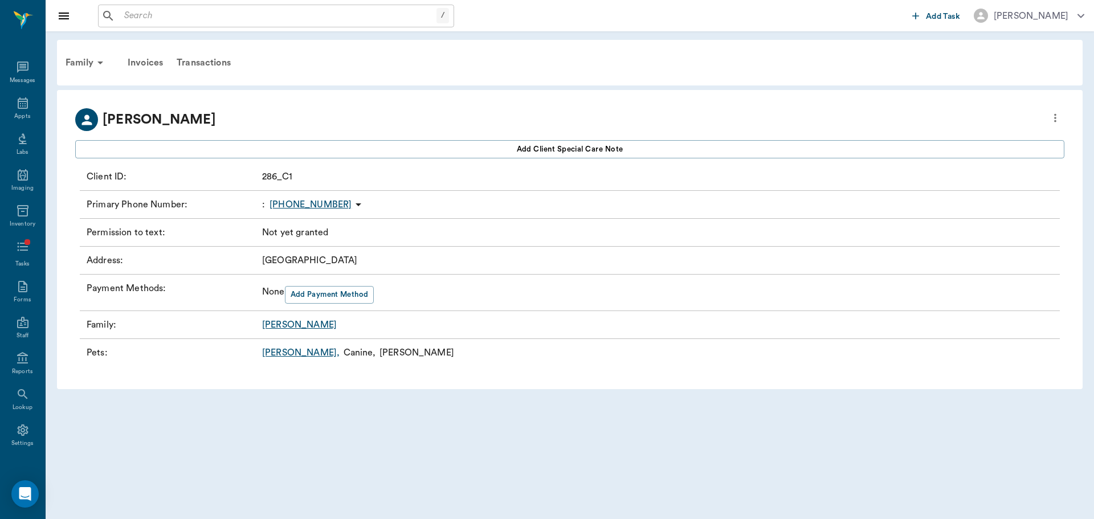
checkbox input "true"
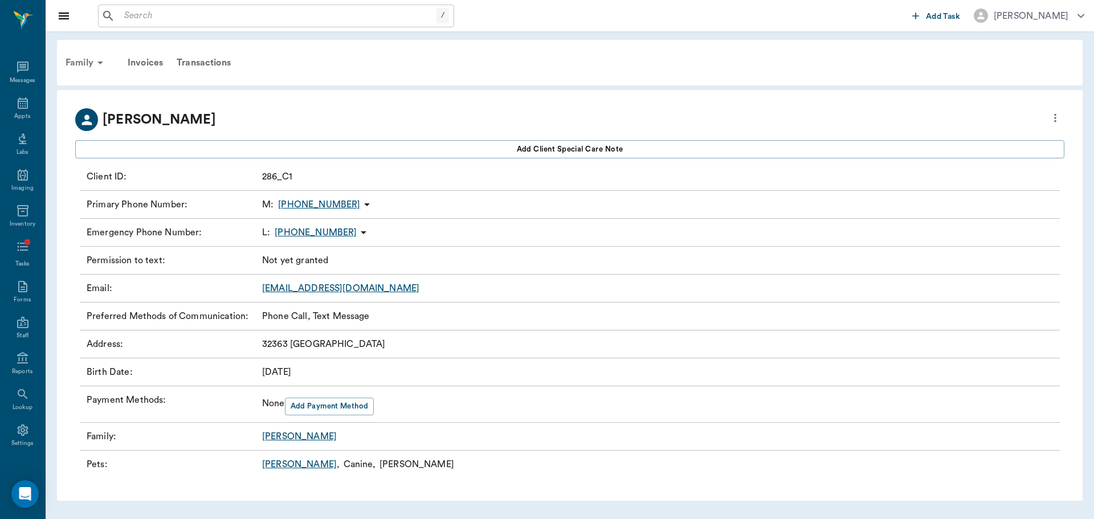
click at [83, 57] on div "Family" at bounding box center [86, 62] width 55 height 27
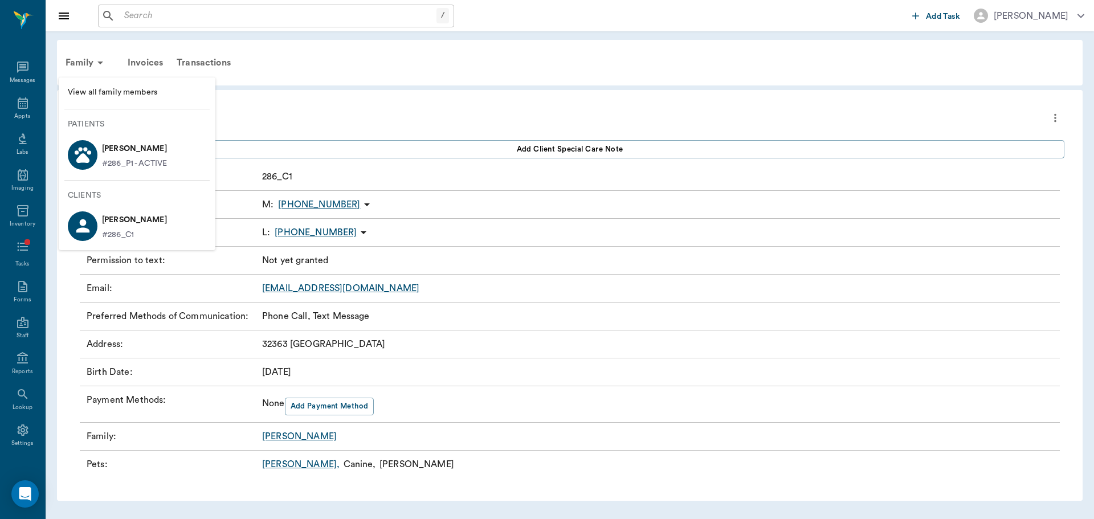
click at [109, 162] on p "#286_P1 - ACTIVE" at bounding box center [134, 164] width 65 height 12
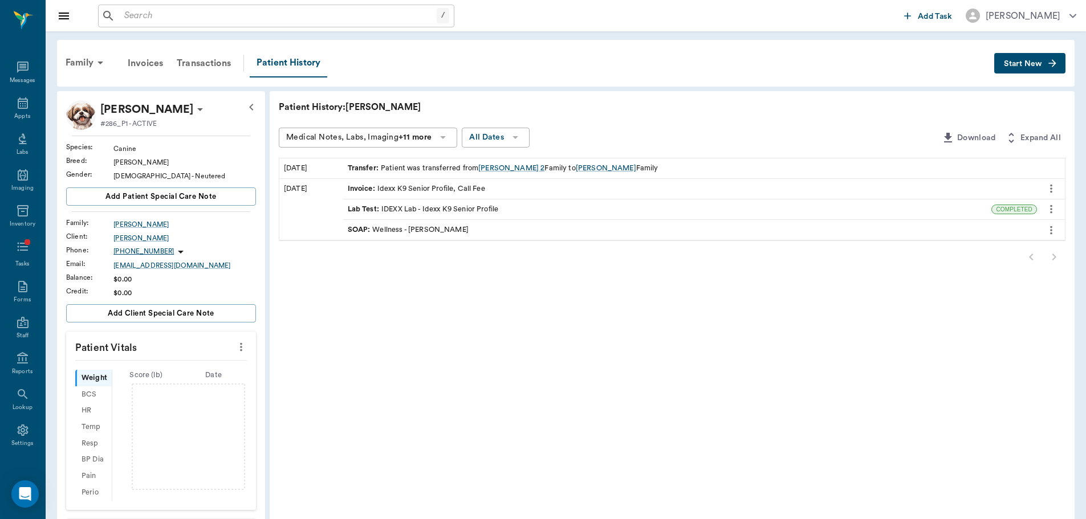
click at [1049, 59] on icon "button" at bounding box center [1051, 63] width 11 height 11
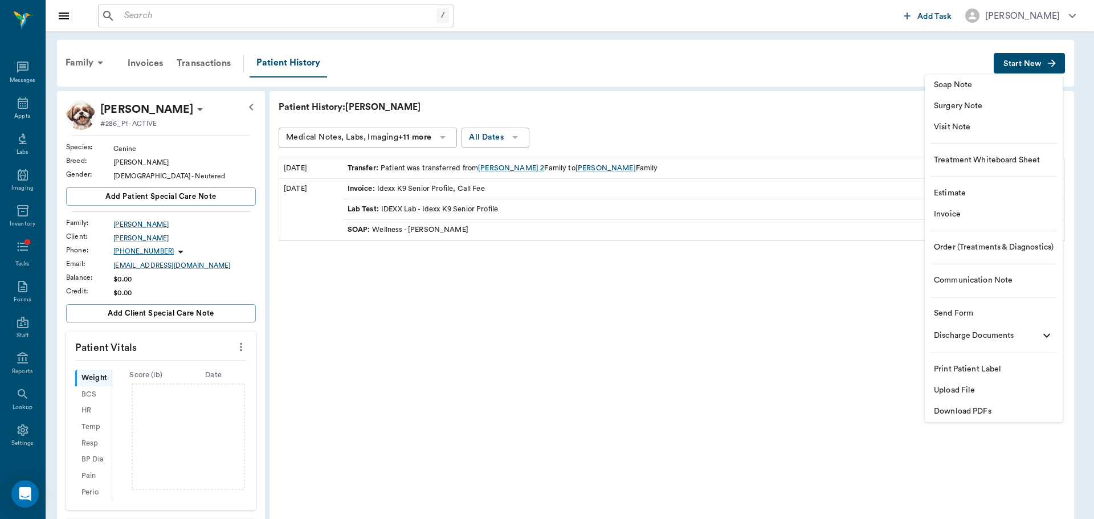
click at [981, 125] on span "Visit Note" at bounding box center [994, 127] width 120 height 12
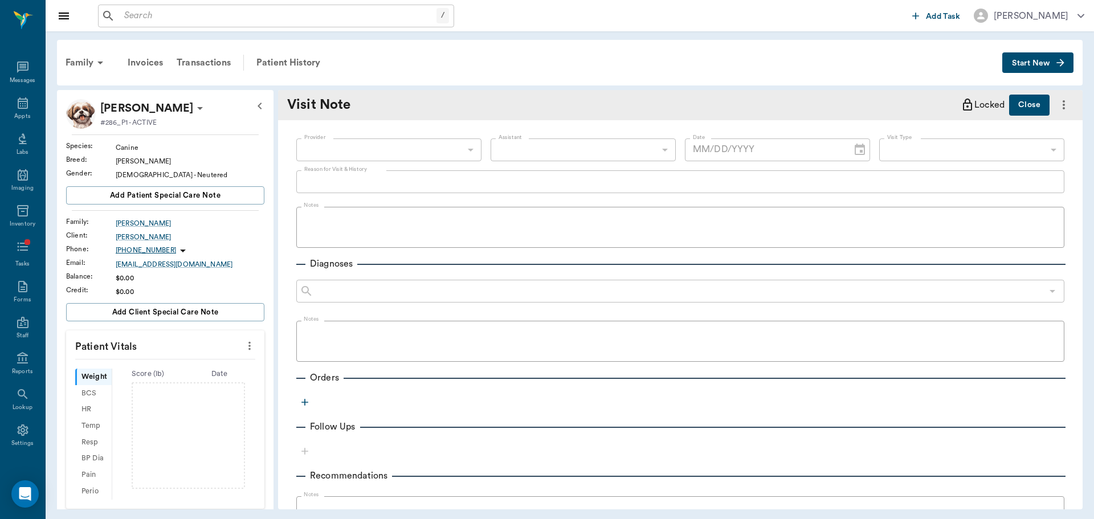
type input "[DATE]"
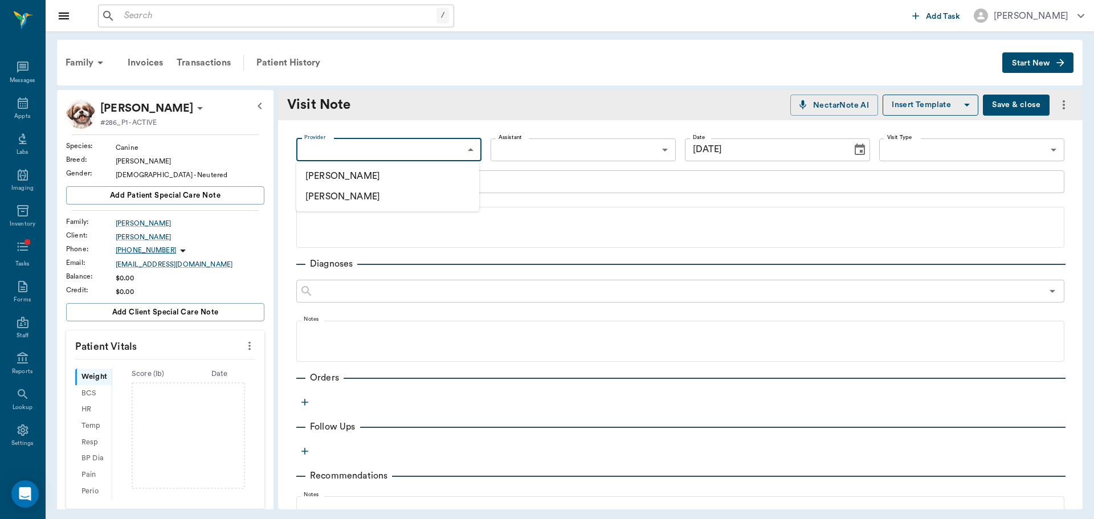
click at [414, 144] on body "/ ​ Add Task [PERSON_NAME] Nectar Messages Appts Labs Imaging Inventory Tasks F…" at bounding box center [547, 259] width 1094 height 519
click at [422, 169] on li "[PERSON_NAME]" at bounding box center [387, 176] width 183 height 21
type input "649b3e03b5bc7e03f9326794"
click at [290, 68] on div "Patient History" at bounding box center [289, 62] width 78 height 27
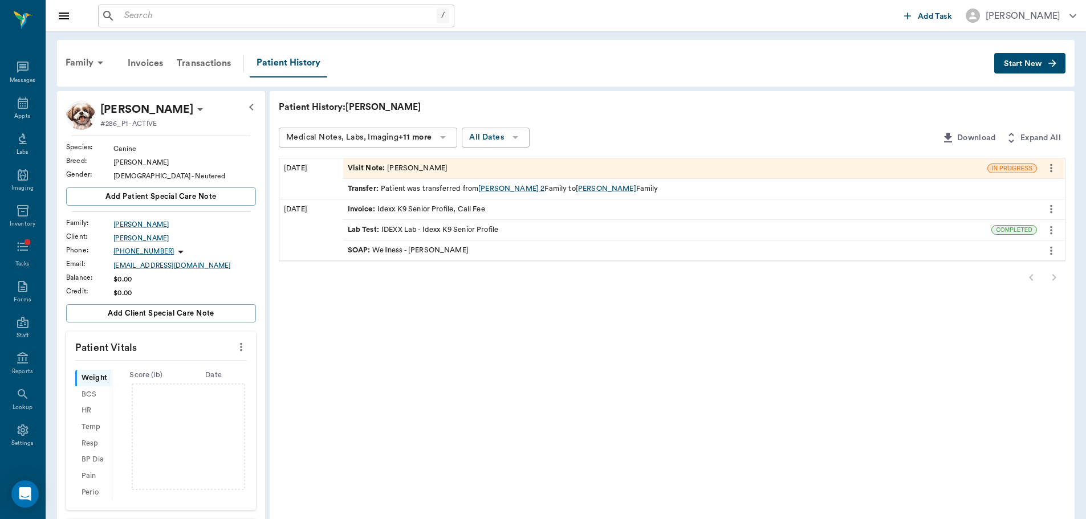
click at [1051, 170] on icon "more" at bounding box center [1051, 168] width 2 height 9
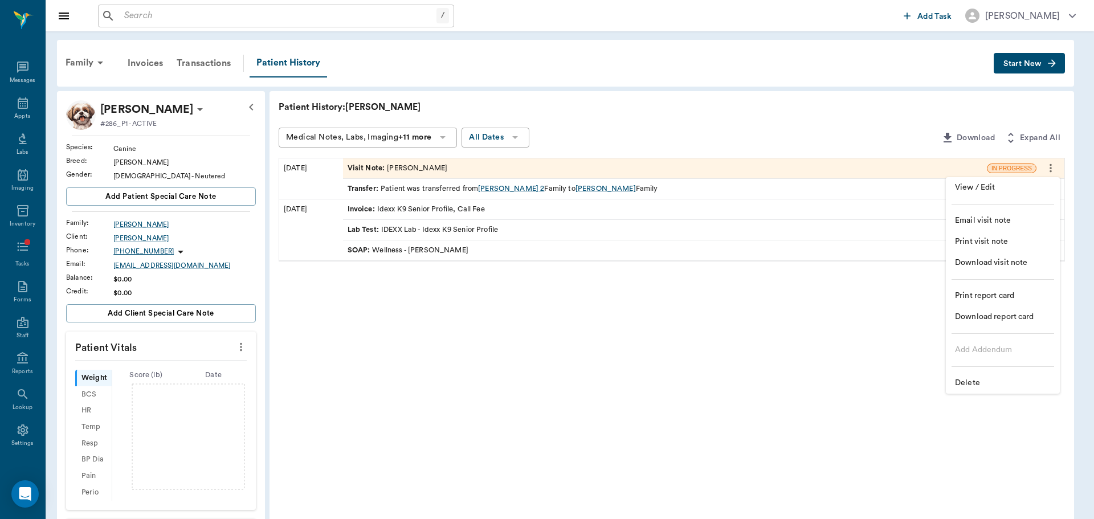
click at [1041, 193] on span "View / Edit" at bounding box center [1003, 188] width 96 height 12
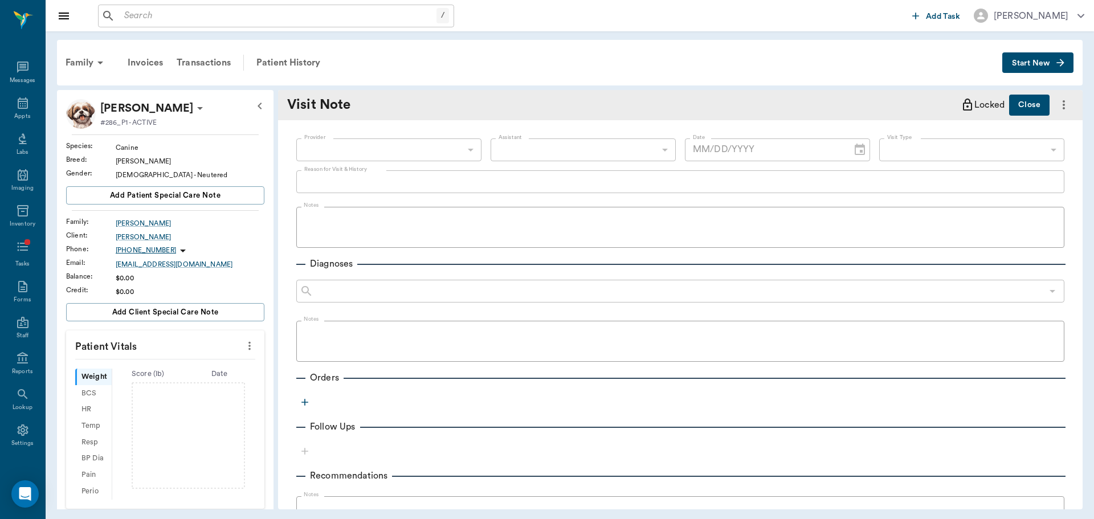
type input "649b3e03b5bc7e03f9326794"
type input "[DATE]"
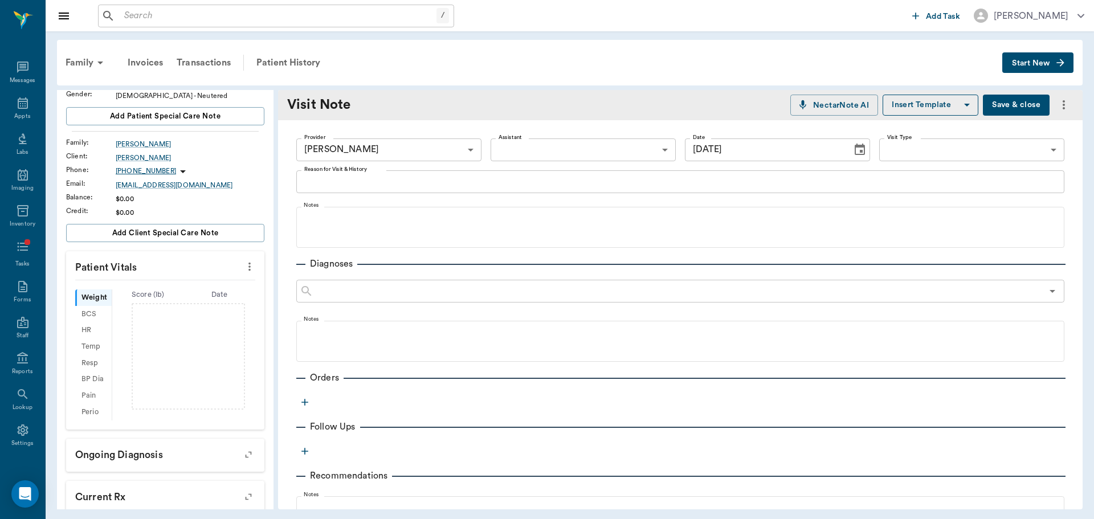
scroll to position [171, 0]
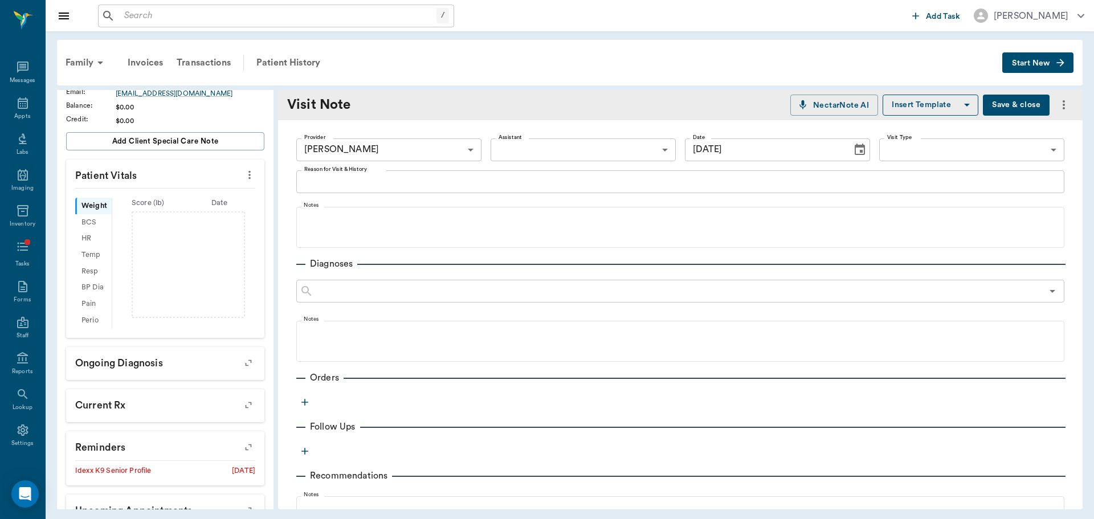
click at [245, 174] on icon "more" at bounding box center [249, 175] width 13 height 14
click at [204, 197] on span "Enter Vitals" at bounding box center [193, 195] width 96 height 12
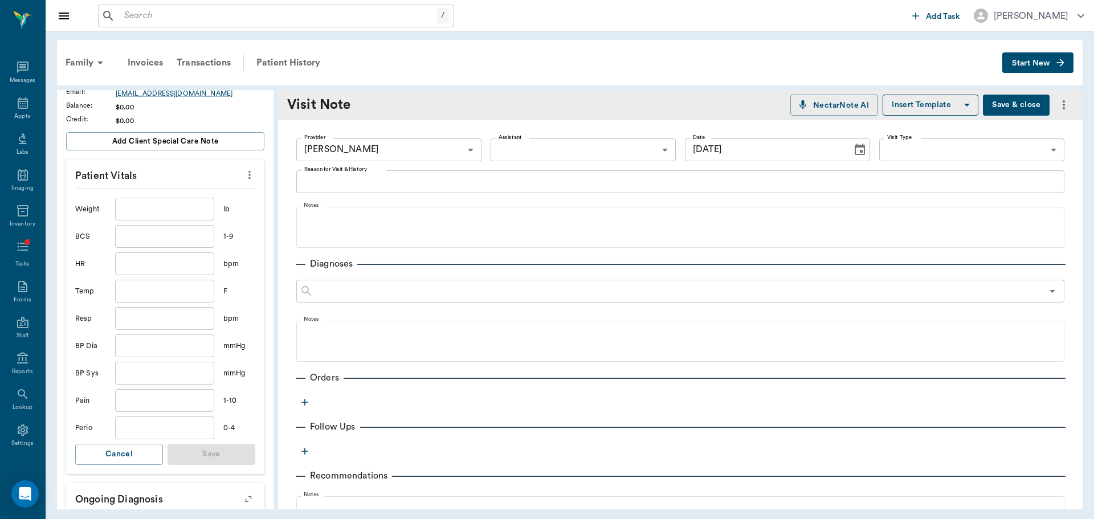
click at [186, 213] on input "text" at bounding box center [164, 209] width 99 height 23
type input "18.5"
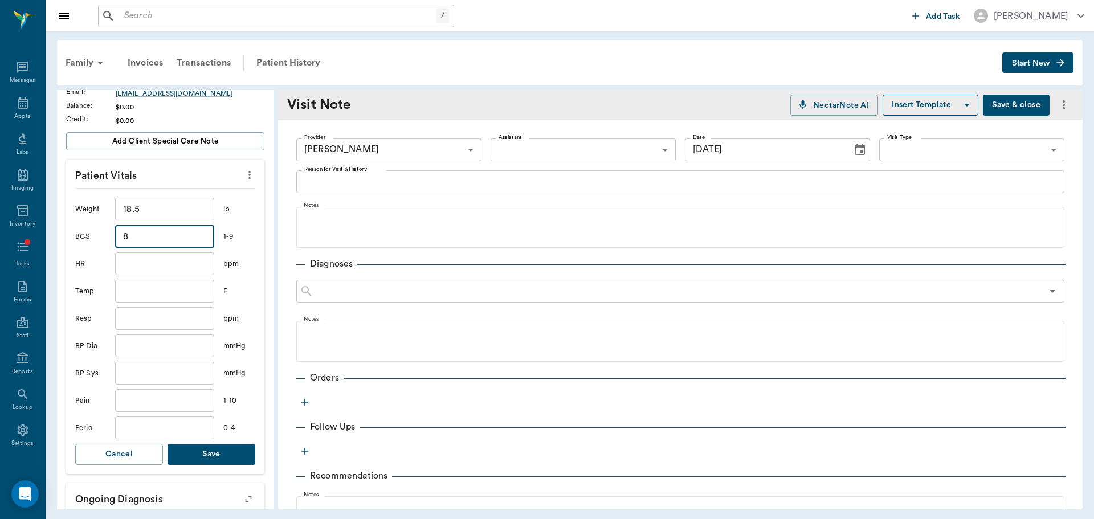
type input "8"
type input "180"
type input "101.5"
type input "46"
type input "1"
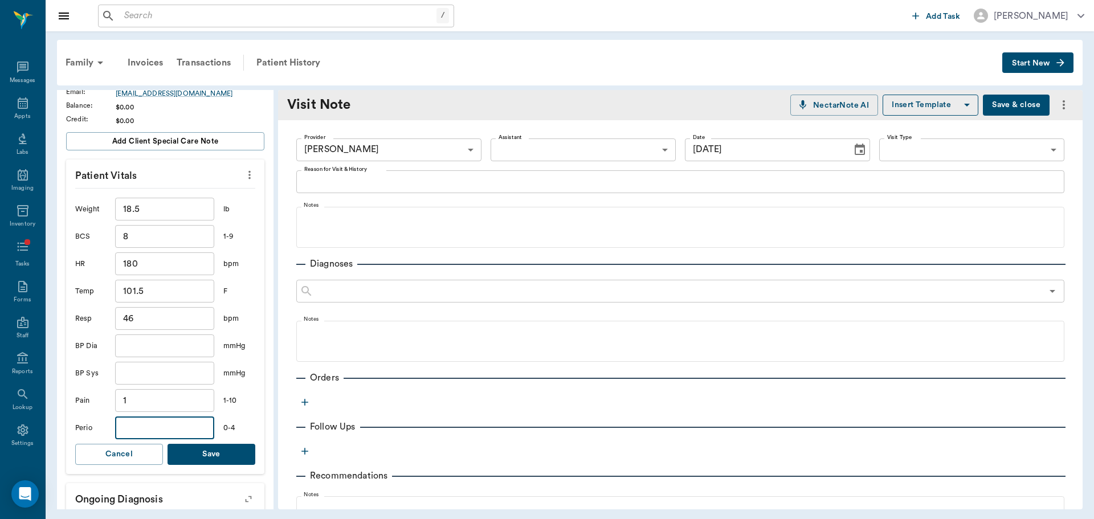
type input "4"
click at [218, 452] on button "Save" at bounding box center [212, 454] width 88 height 21
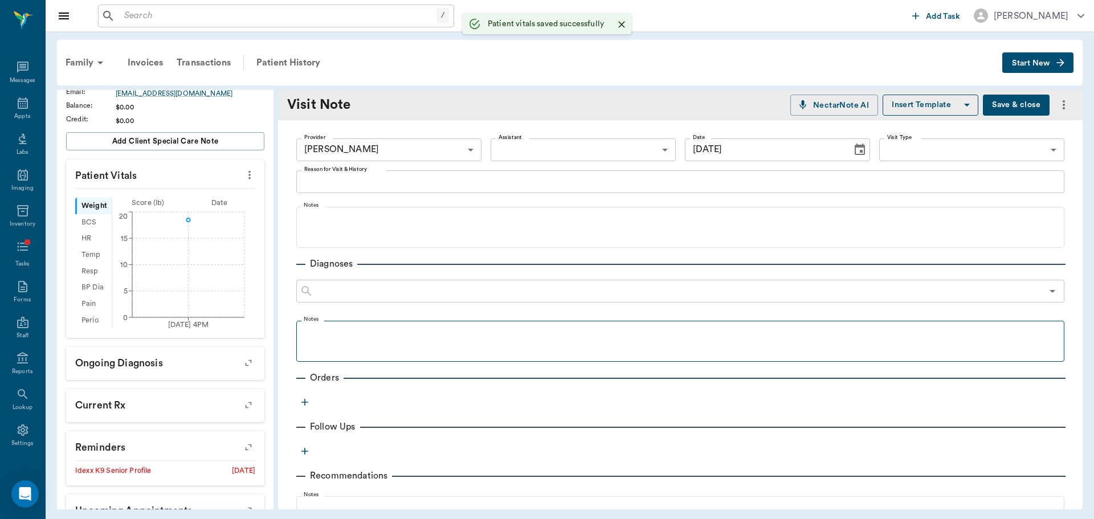
scroll to position [185, 0]
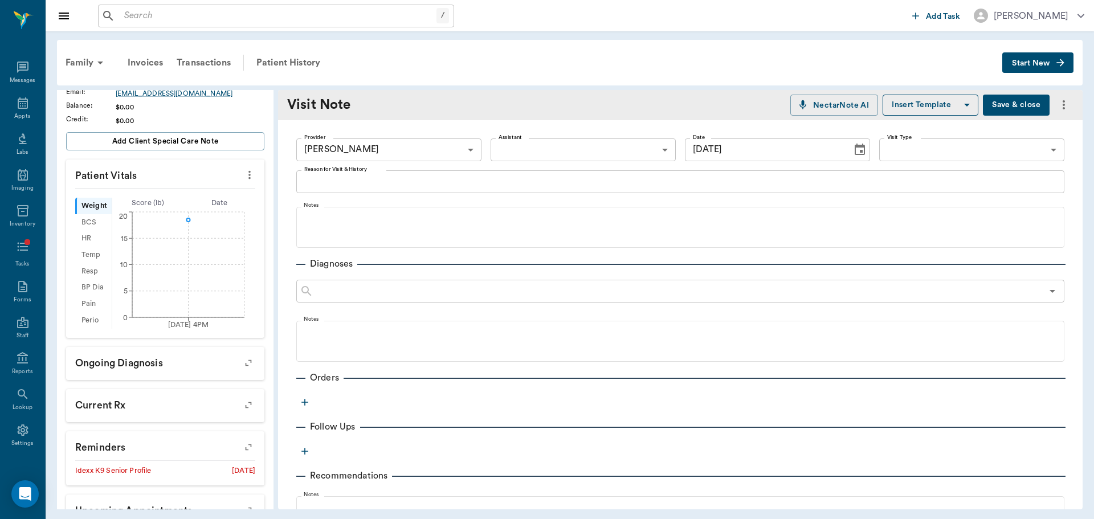
click at [1062, 108] on icon "more" at bounding box center [1064, 105] width 14 height 14
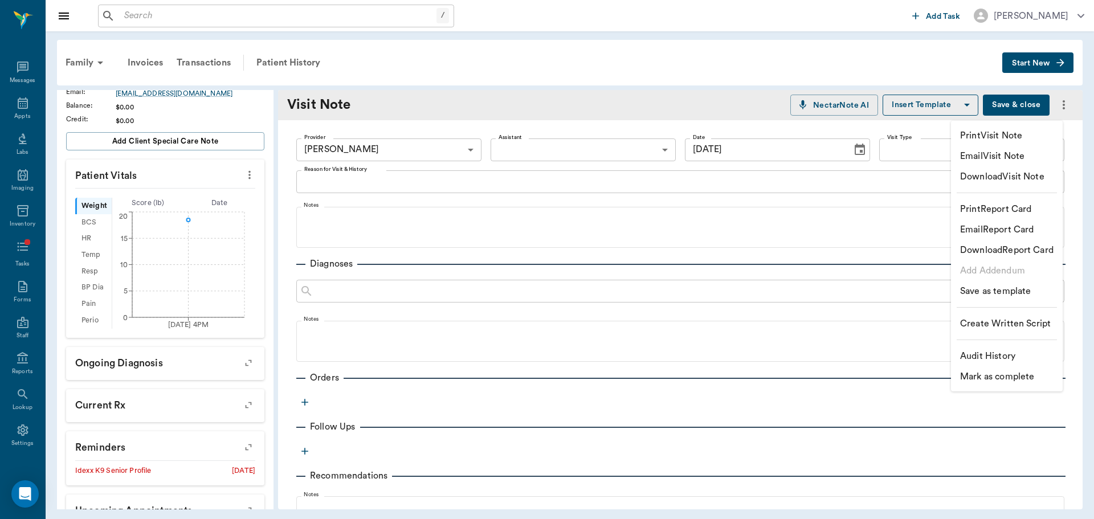
click at [748, 67] on div at bounding box center [547, 259] width 1094 height 519
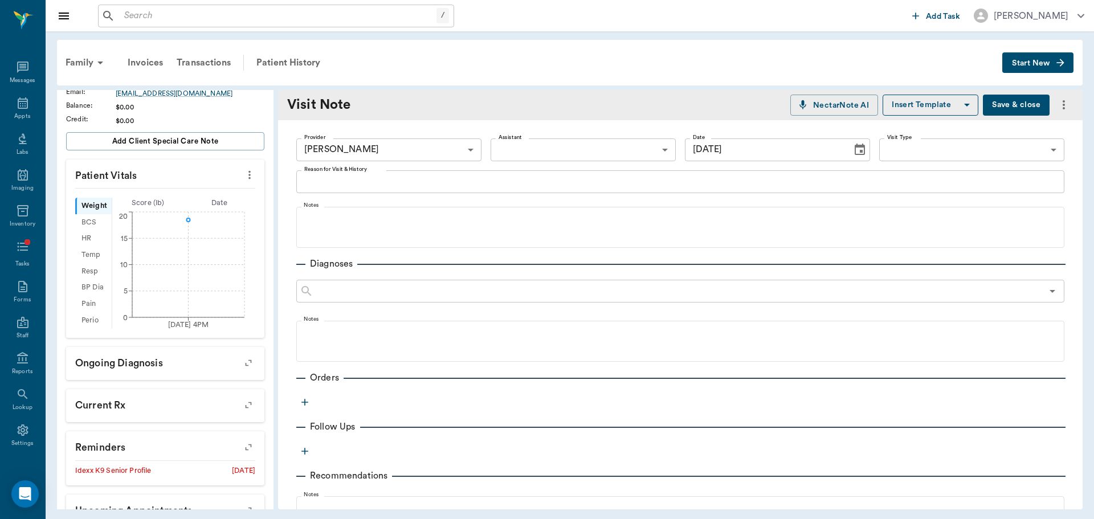
click at [1038, 63] on span "Start New" at bounding box center [1031, 63] width 38 height 0
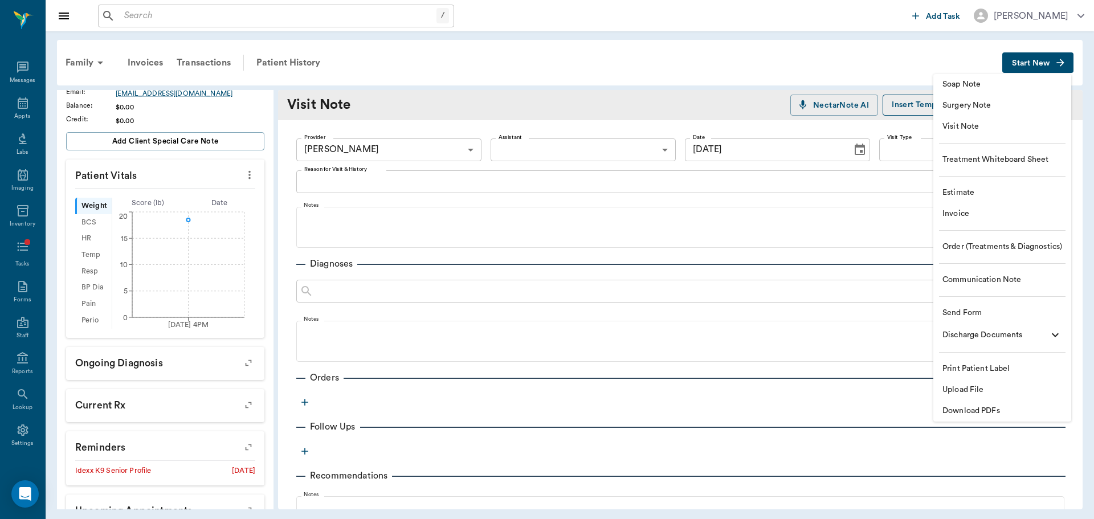
click at [994, 129] on span "Visit Note" at bounding box center [1003, 127] width 120 height 12
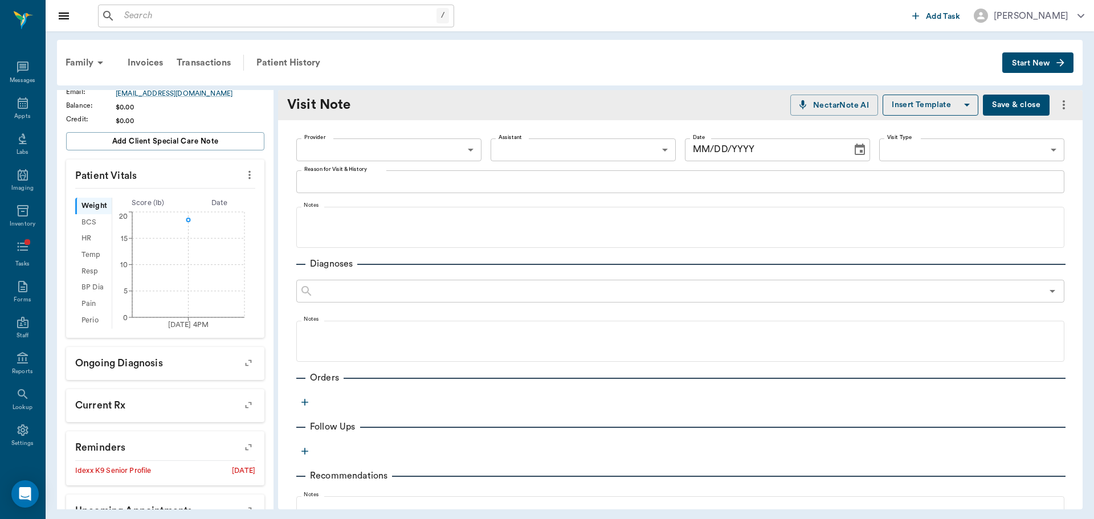
type input "[DATE]"
click at [469, 152] on body "/ ​ Add Task [PERSON_NAME] Nectar Messages Appts Labs Imaging Inventory Tasks F…" at bounding box center [547, 259] width 1094 height 519
click at [447, 176] on li "[PERSON_NAME]" at bounding box center [387, 176] width 183 height 21
type input "649b3e03b5bc7e03f9326794"
click at [1057, 67] on icon "button" at bounding box center [1060, 62] width 11 height 11
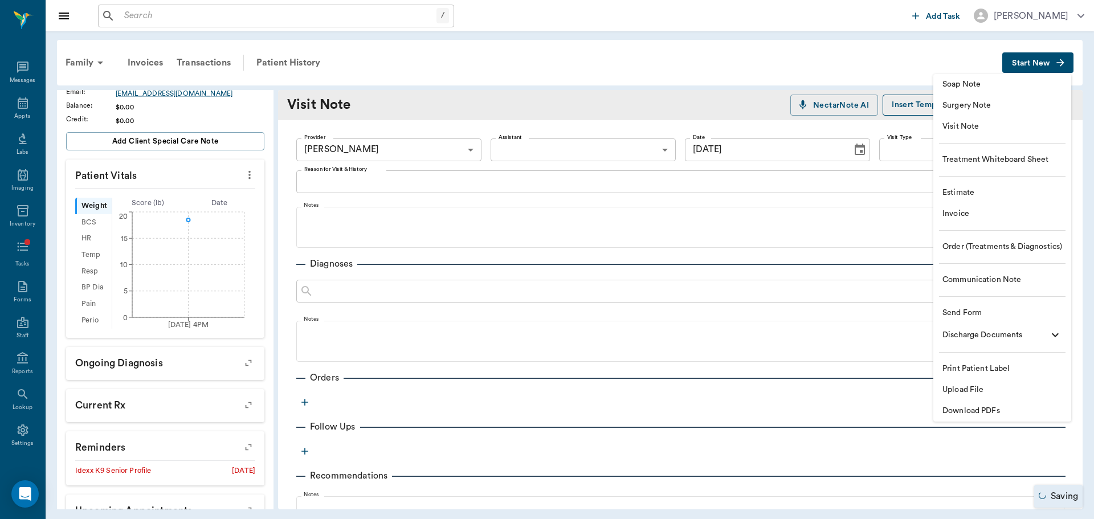
click at [967, 85] on span "Soap Note" at bounding box center [1003, 85] width 120 height 12
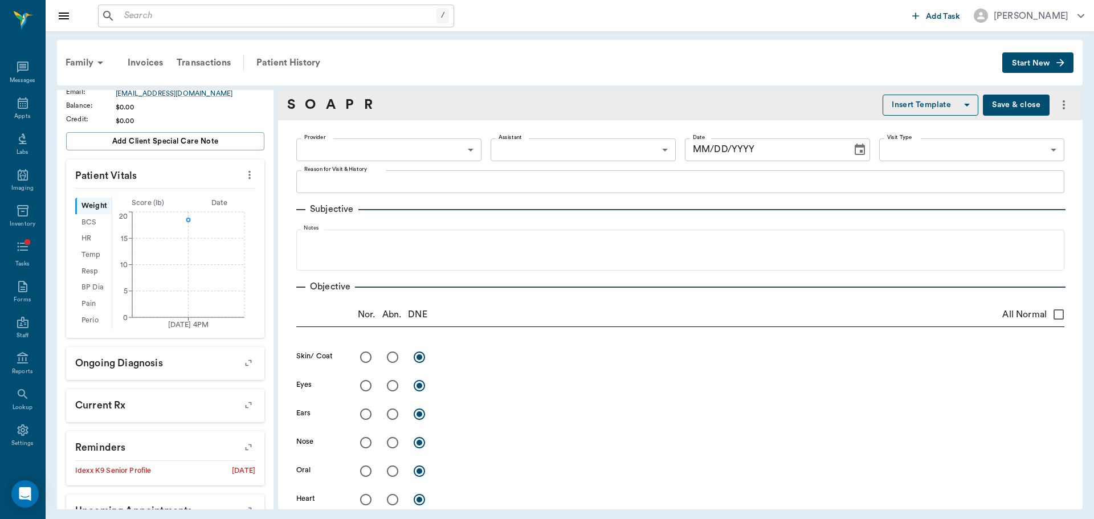
type input "[DATE]"
click at [457, 158] on body "/ ​ Add Task [PERSON_NAME] Nectar Messages Appts Labs Imaging Inventory Tasks F…" at bounding box center [547, 259] width 1094 height 519
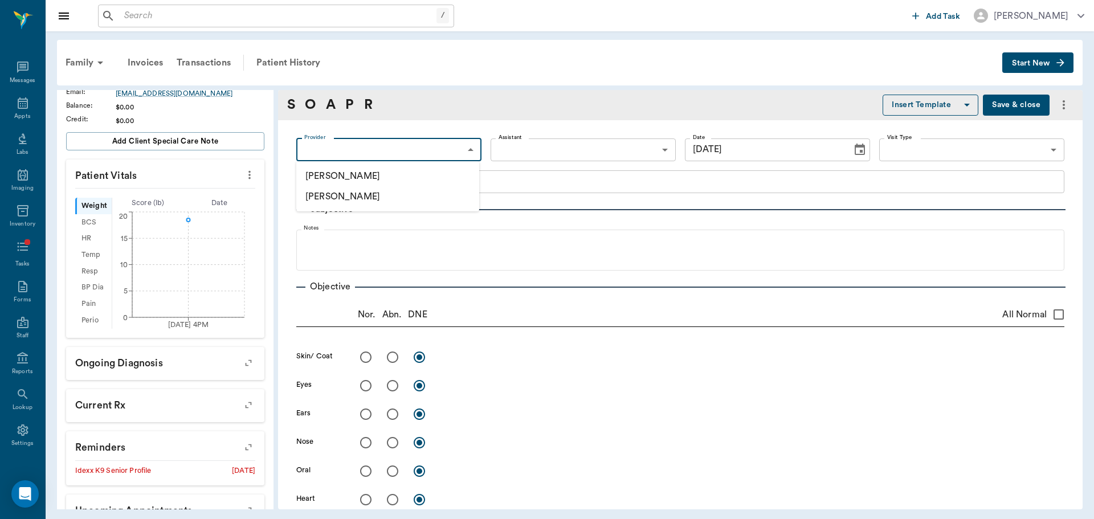
drag, startPoint x: 448, startPoint y: 172, endPoint x: 795, endPoint y: 136, distance: 349.0
click at [448, 173] on li "[PERSON_NAME]" at bounding box center [387, 176] width 183 height 21
type input "649b3e03b5bc7e03f9326794"
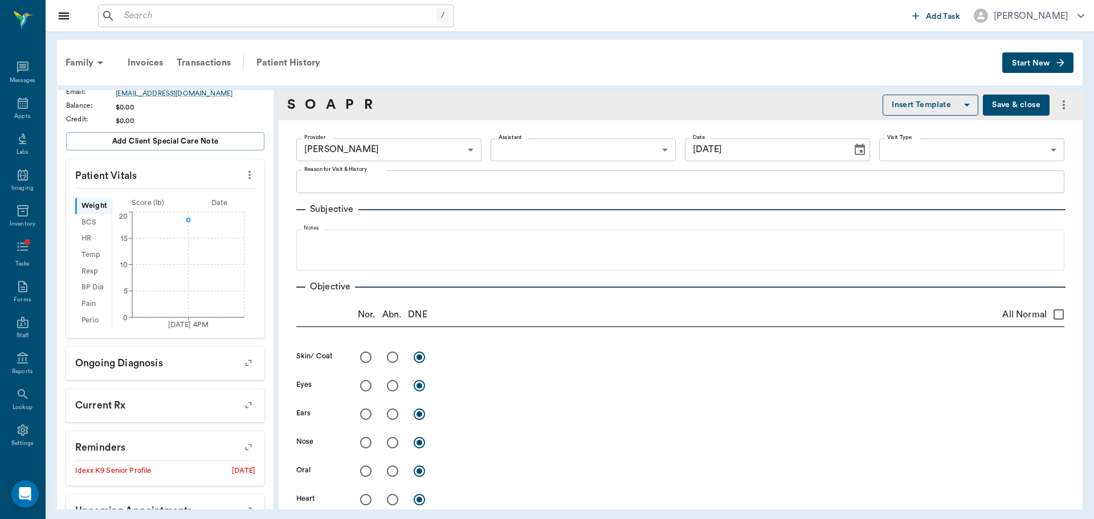
click at [914, 111] on button "Insert Template" at bounding box center [931, 105] width 96 height 21
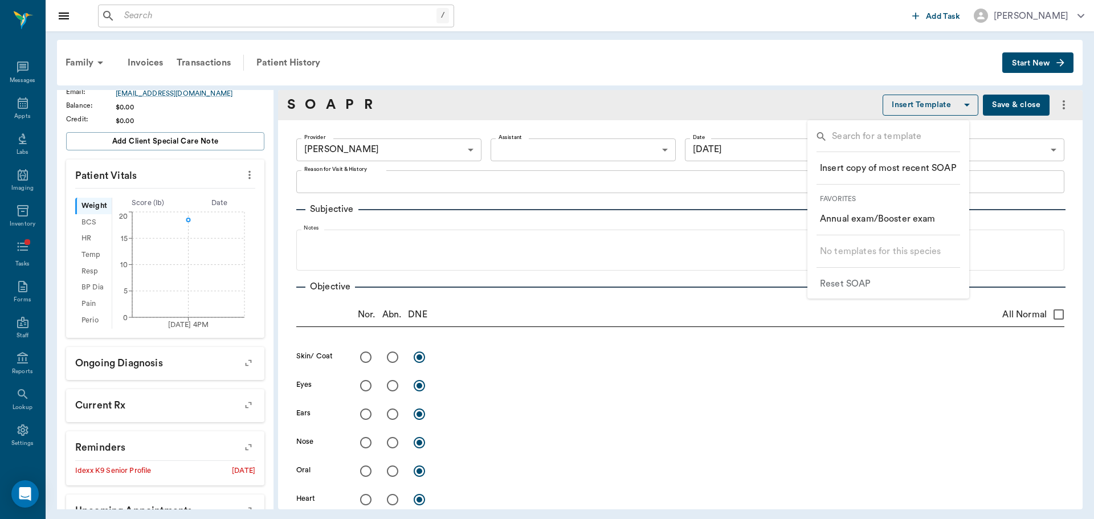
click at [903, 217] on p "​ Annual exam/Booster exam" at bounding box center [878, 219] width 116 height 14
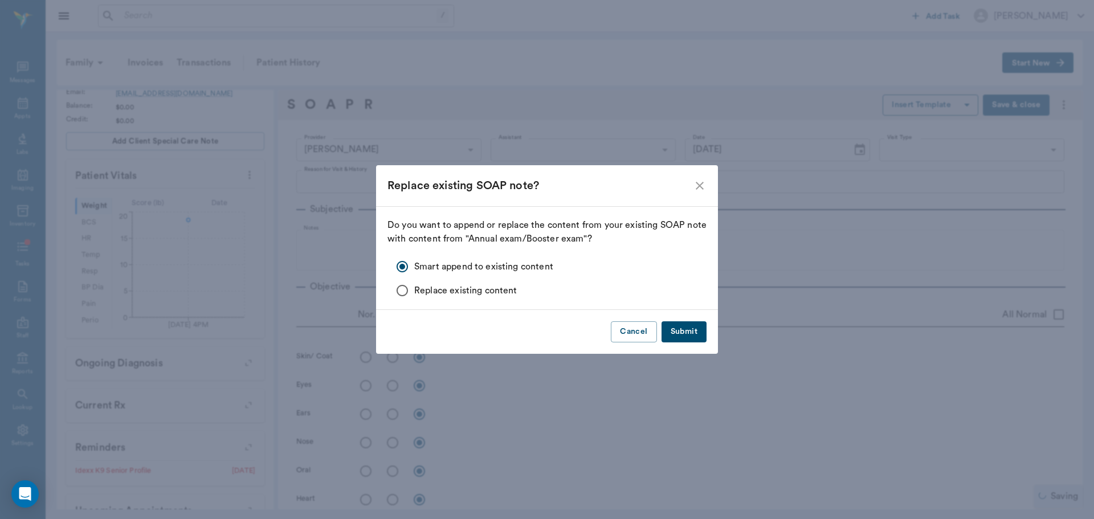
drag, startPoint x: 690, startPoint y: 337, endPoint x: 710, endPoint y: 324, distance: 23.6
click at [690, 336] on button "Submit" at bounding box center [684, 331] width 45 height 21
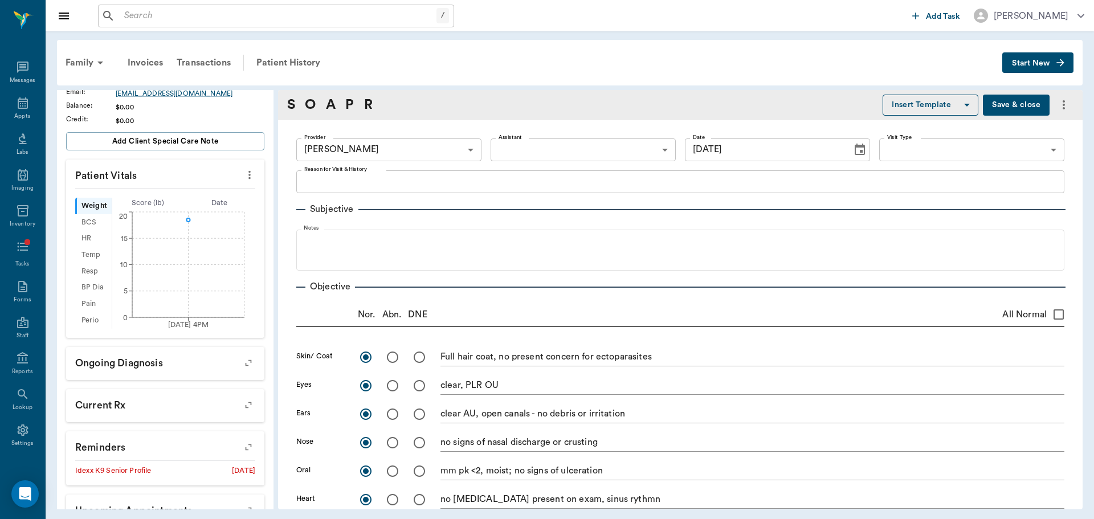
radio input "true"
type textarea "Full hair coat, no present concern for ectoparasites"
radio input "true"
type textarea "clear, PLR OU"
radio input "true"
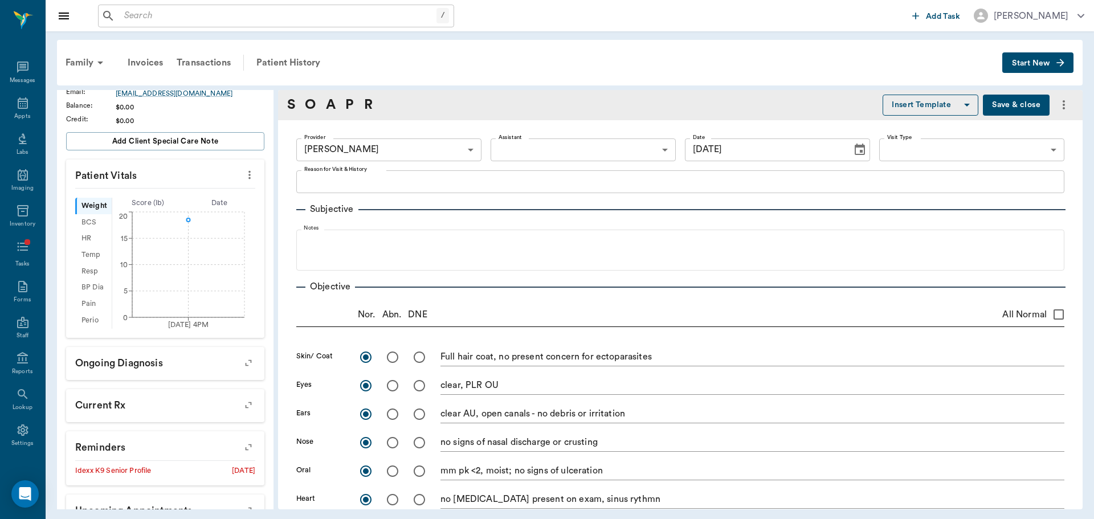
type textarea "clear AU, open canals - no debris or irritation"
radio input "true"
type textarea "no signs of nasal discharge or crusting"
radio input "true"
type textarea "mm pk <2, moist; no signs of ulceration"
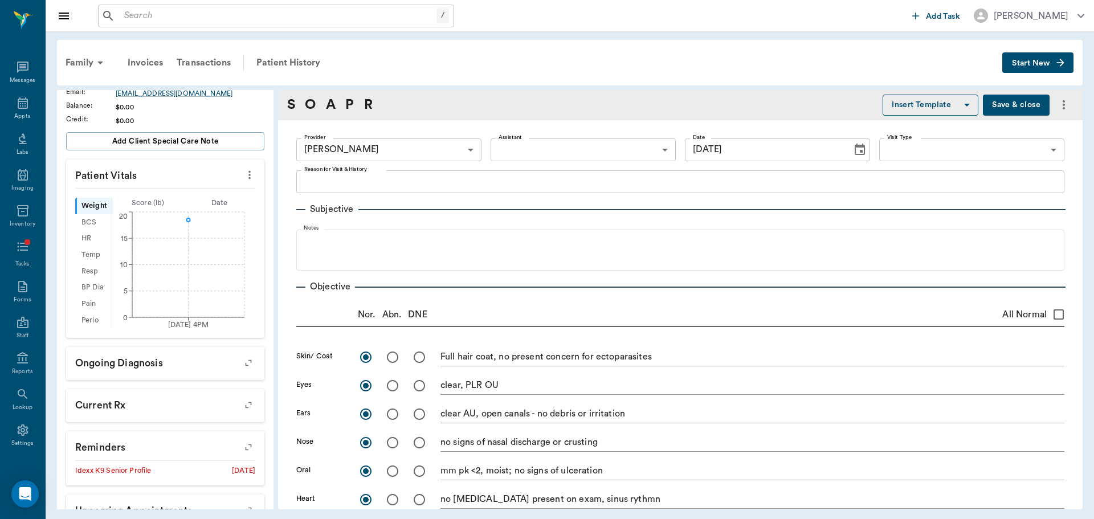
radio input "true"
type textarea "no [MEDICAL_DATA] present on exam, sinus rythmn"
radio input "true"
type textarea "no crackles or wheezes bilaterally, no cough on exam"
radio input "true"
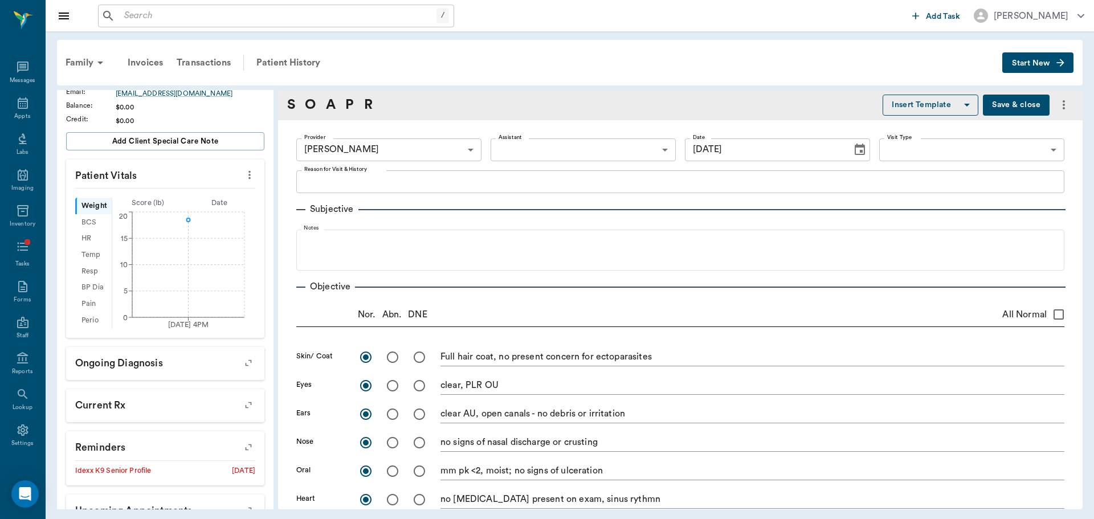
type textarea "PLN wnl"
radio input "true"
type textarea "soft, non painful to [MEDICAL_DATA], no mass effect appreciated"
radio input "true"
type textarea "external genitalia wnl"
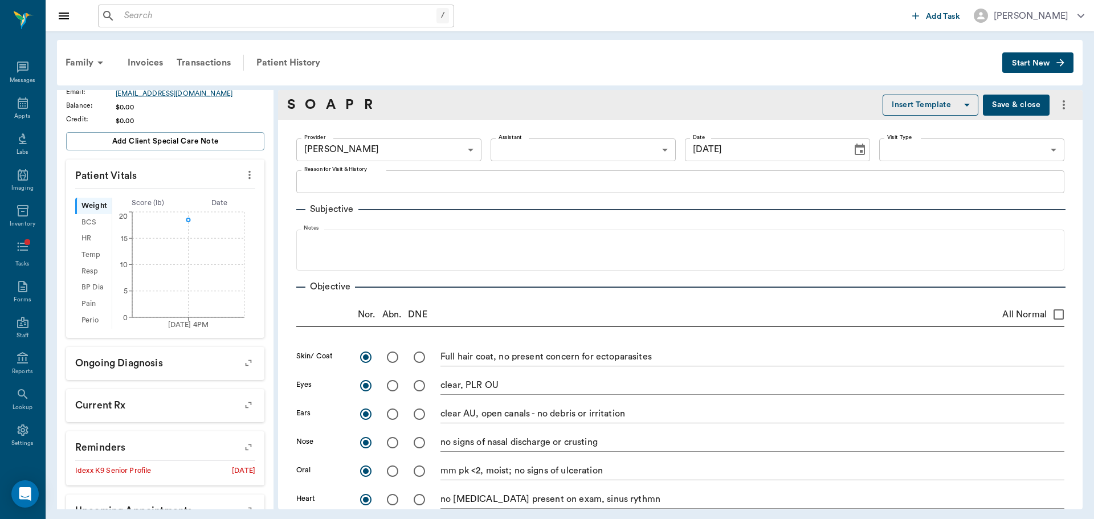
radio input "true"
type textarea "ambulatory x4, no present lameness"
radio input "true"
type textarea "no CP deficits x4, CN intact"
click at [691, 182] on textarea "Reason for Visit & History" at bounding box center [680, 181] width 752 height 13
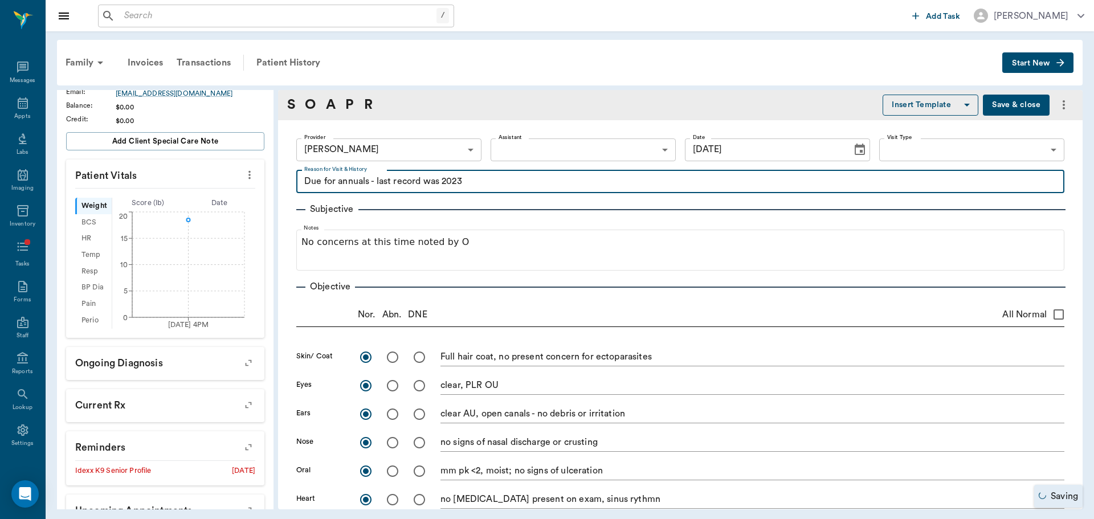
type textarea "Due for annuals - last record was 2023"
click at [949, 153] on body "/ ​ Add Task [PERSON_NAME] Nectar Messages Appts Labs Imaging Inventory Tasks F…" at bounding box center [547, 259] width 1094 height 519
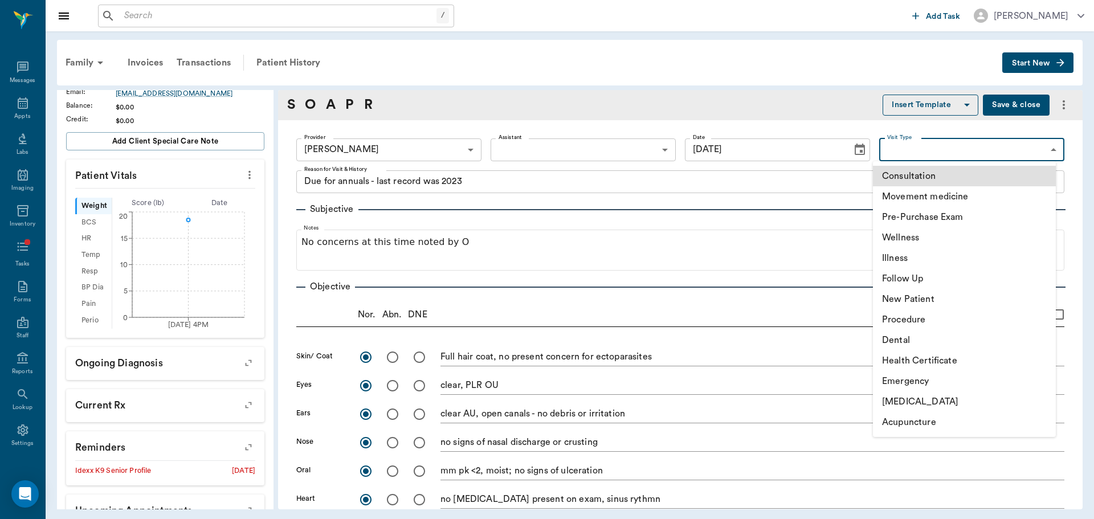
click at [964, 238] on li "Wellness" at bounding box center [964, 237] width 183 height 21
type input "65d2c202a8044d23520120c5"
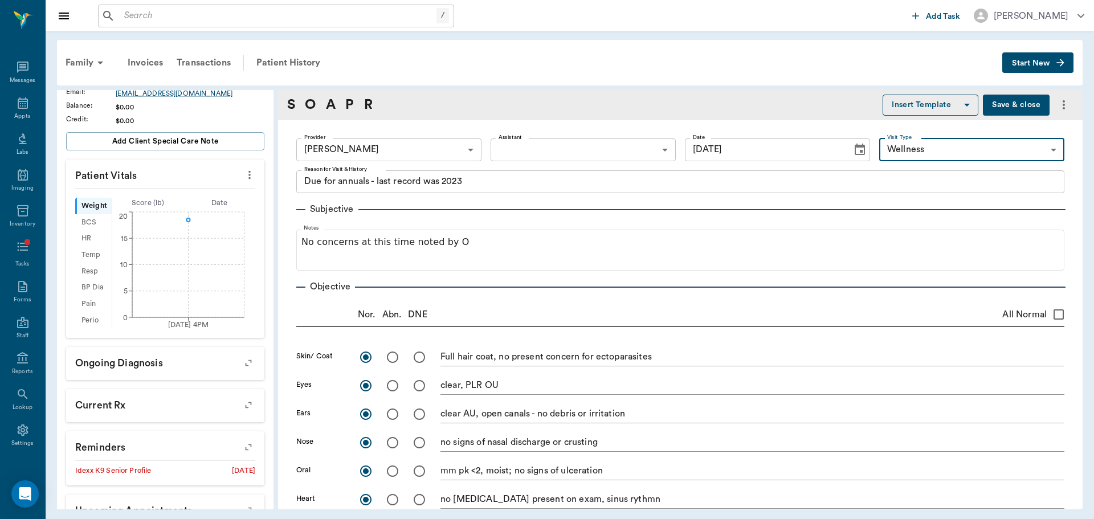
scroll to position [114, 0]
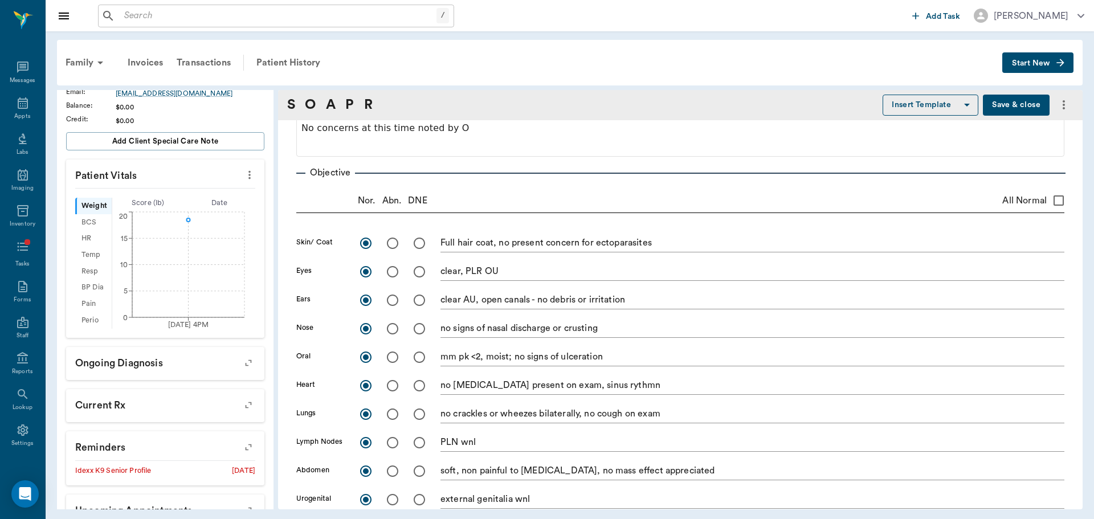
click at [502, 270] on textarea "clear, PLR OU" at bounding box center [753, 271] width 624 height 13
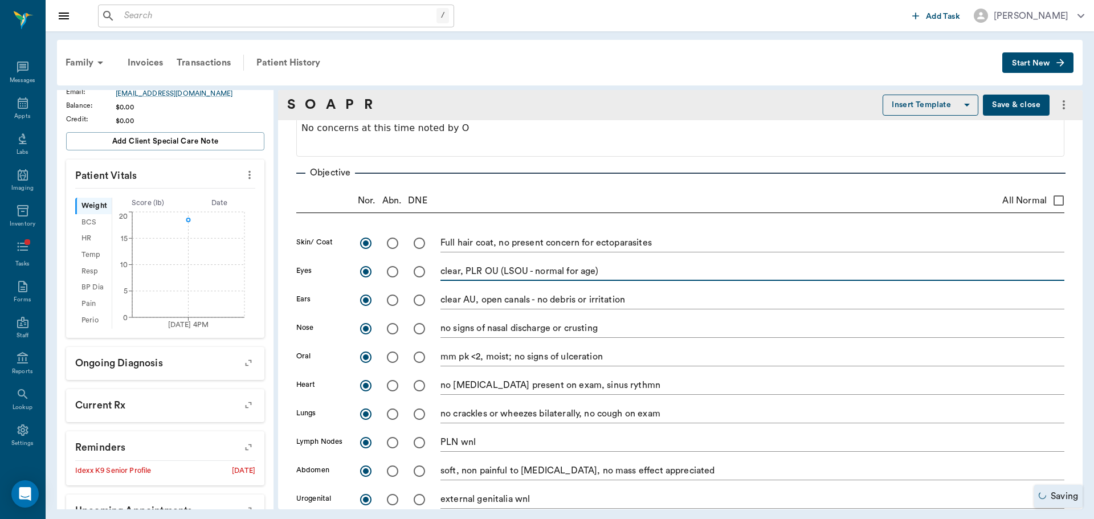
type textarea "clear, PLR OU (LSOU - normal for age)"
click at [631, 356] on textarea "mm pk <2, moist; no signs of ulceration" at bounding box center [753, 356] width 624 height 13
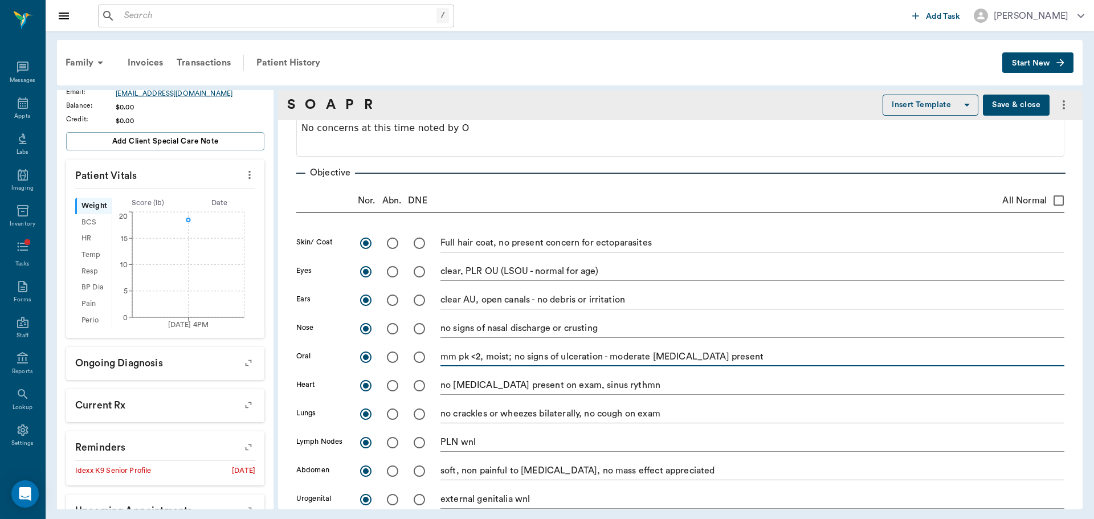
type textarea "mm pk <2, moist; no signs of ulceration - moderate [MEDICAL_DATA] present"
click at [394, 354] on input "radio" at bounding box center [393, 357] width 24 height 24
radio input "true"
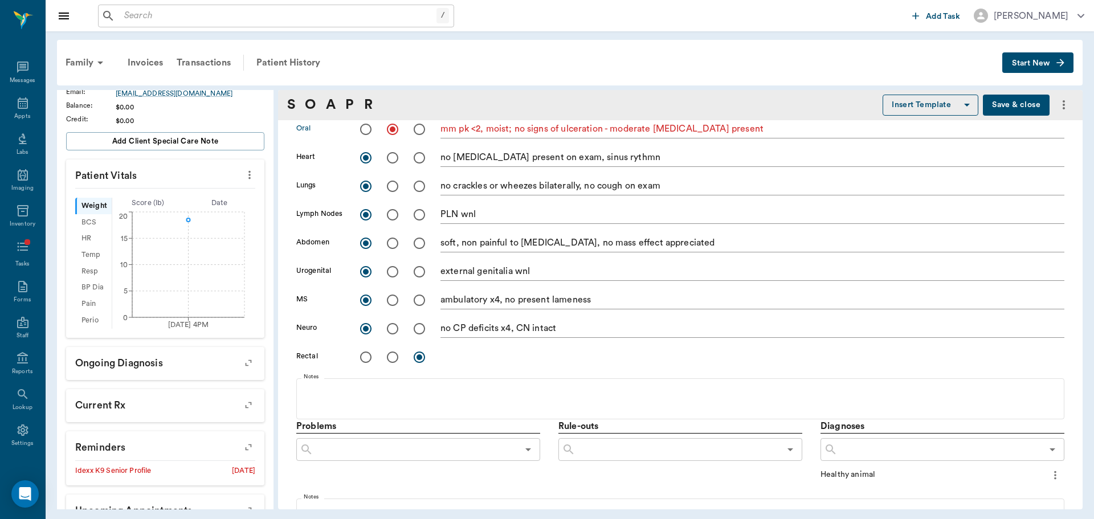
scroll to position [285, 0]
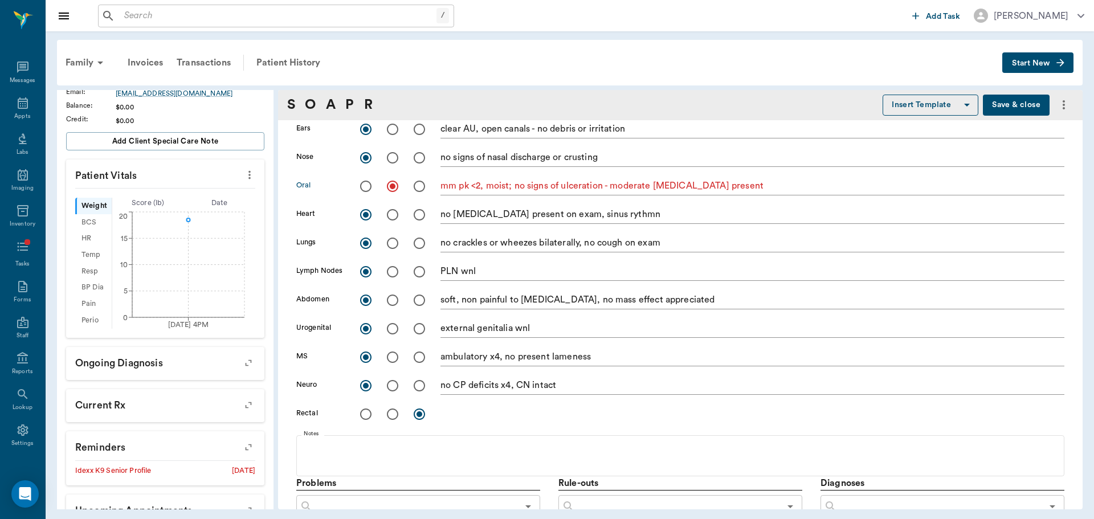
click at [631, 183] on textarea "mm pk <2, moist; no signs of ulceration - moderate [MEDICAL_DATA] present" at bounding box center [753, 186] width 624 height 13
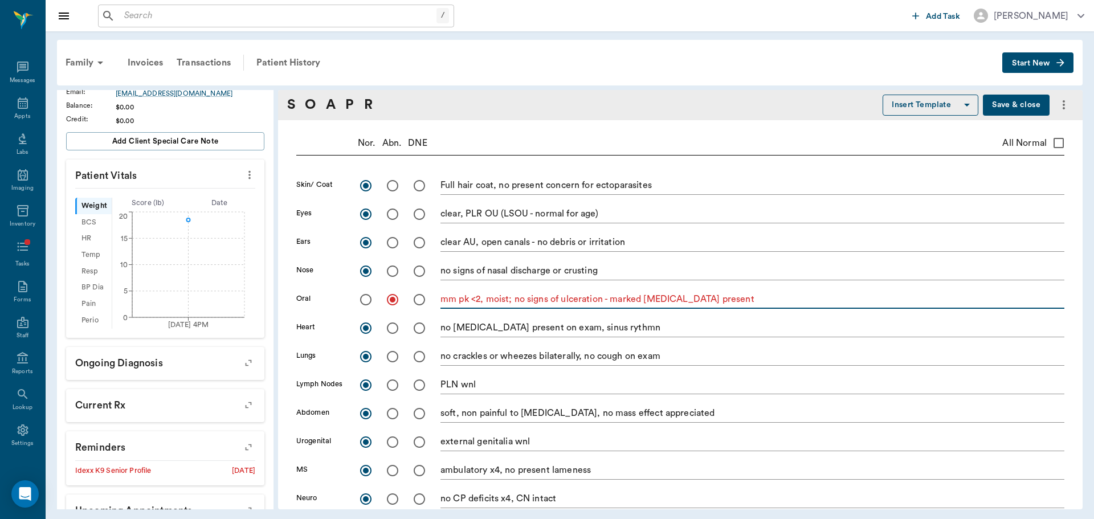
scroll to position [171, 0]
type textarea "mm pk <2, moist; no signs of ulceration - marked [MEDICAL_DATA] present"
click at [389, 243] on input "radio" at bounding box center [393, 243] width 24 height 24
radio input "true"
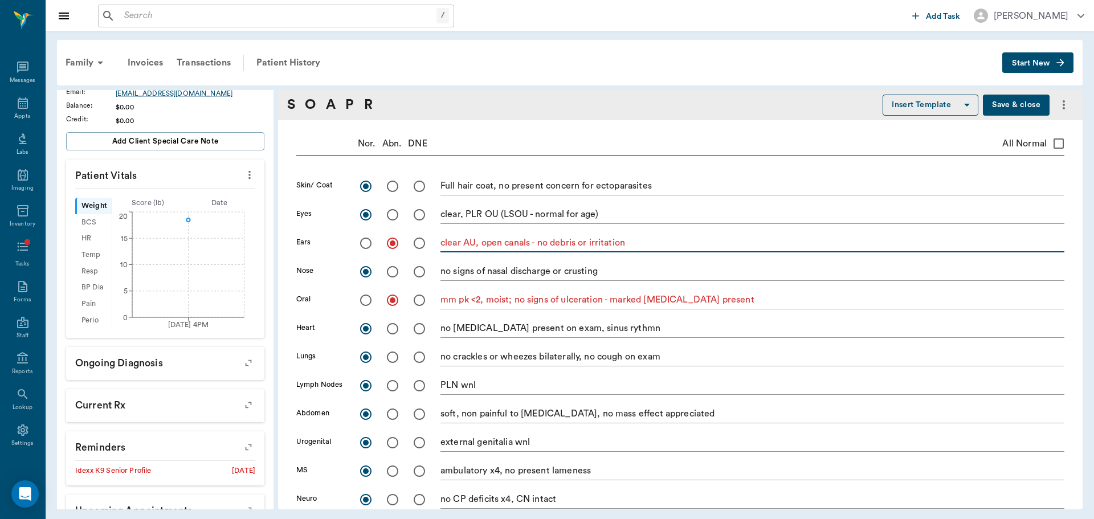
click at [537, 245] on textarea "clear AU, open canals - no debris or irritation" at bounding box center [753, 243] width 624 height 13
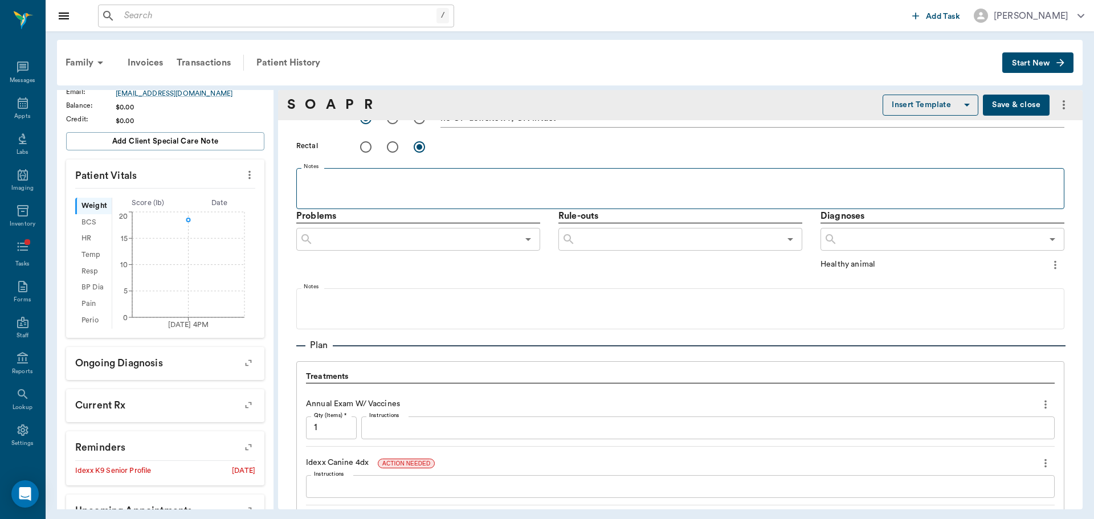
scroll to position [570, 0]
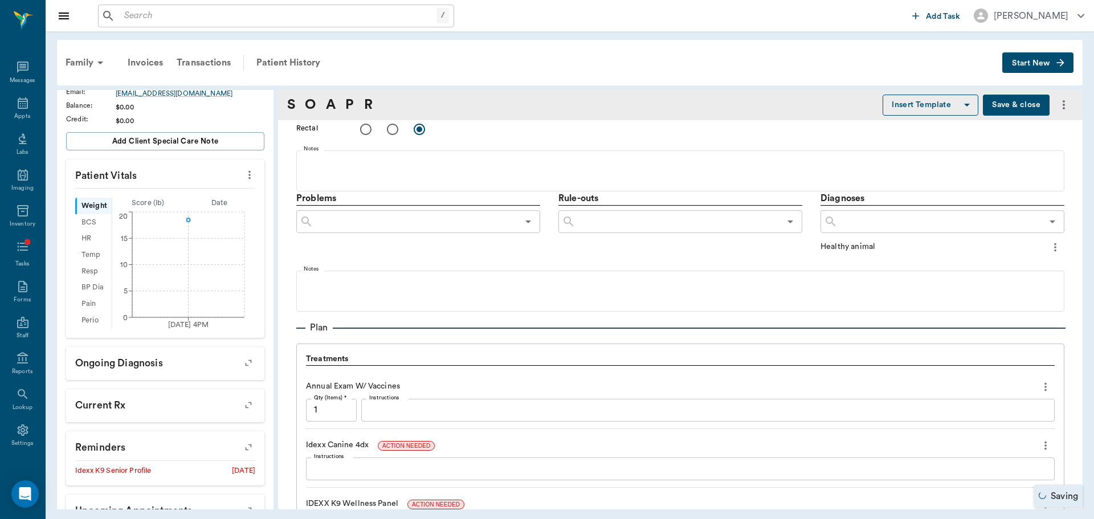
type textarea "clear AU, open canals - mild debris (sample acquired - no residue)"
click at [330, 223] on input "text" at bounding box center [415, 222] width 205 height 16
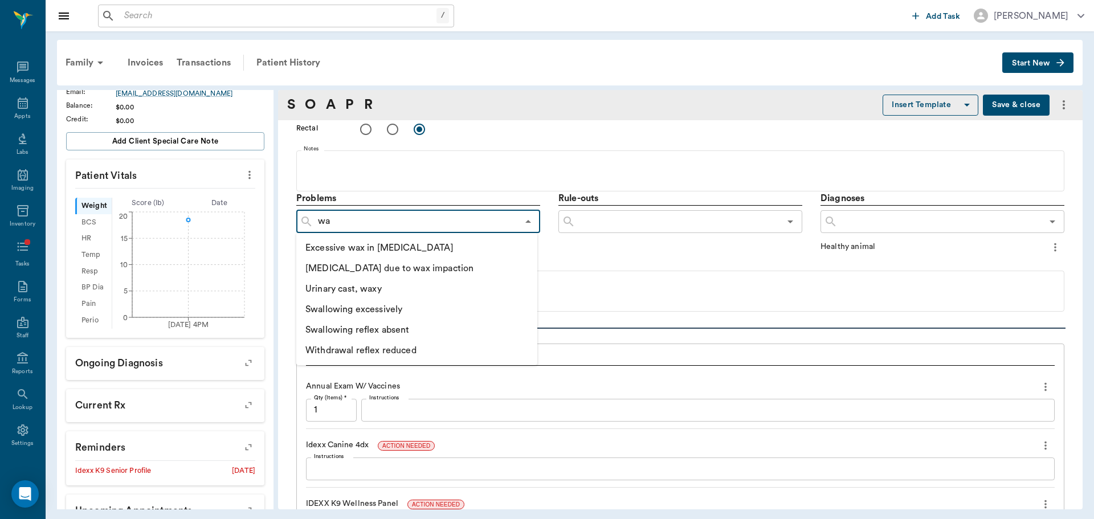
type input "w"
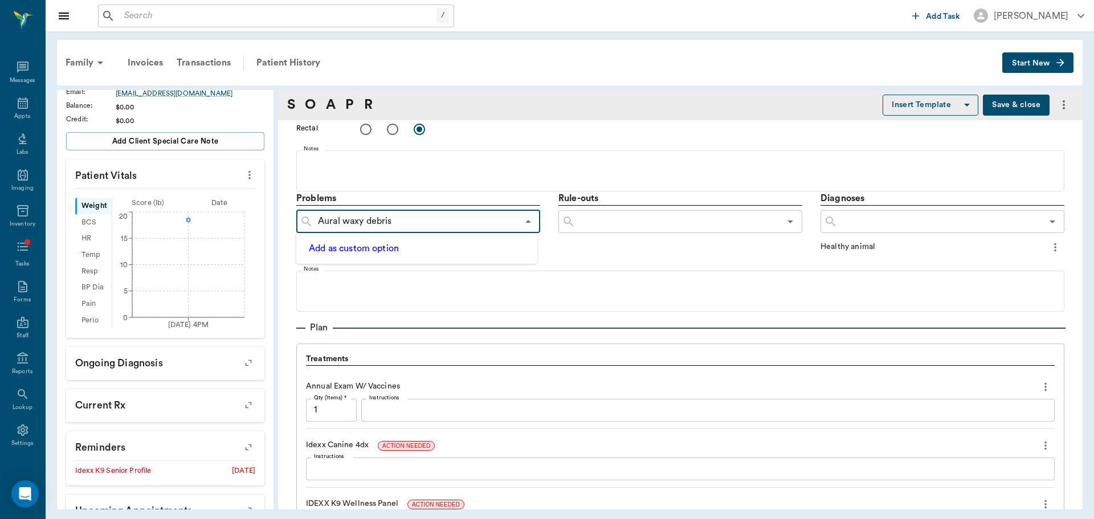
type input "Aural waxy debris"
click at [382, 246] on button "Add as custom option" at bounding box center [353, 248] width 97 height 15
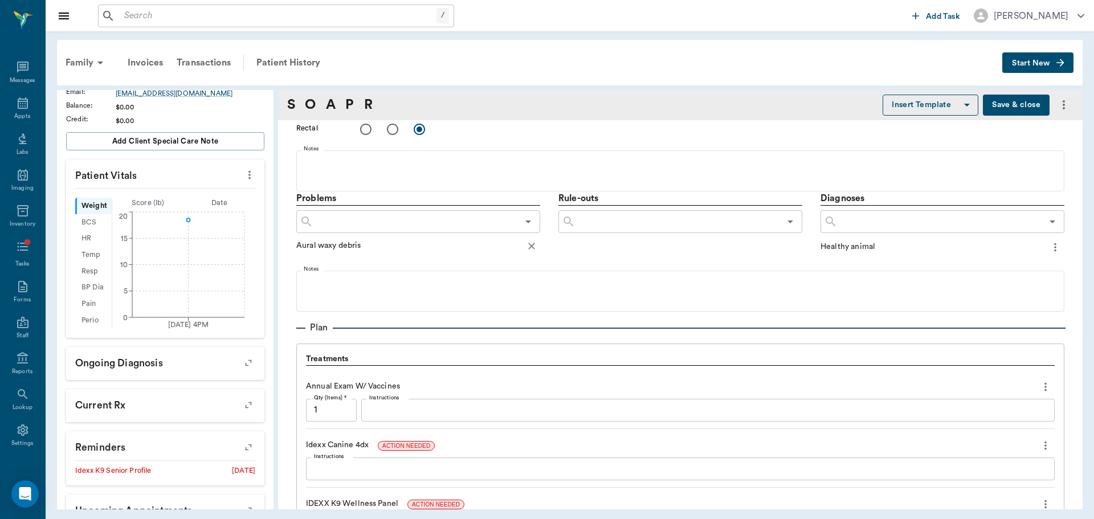
click at [462, 227] on input "text" at bounding box center [415, 222] width 205 height 16
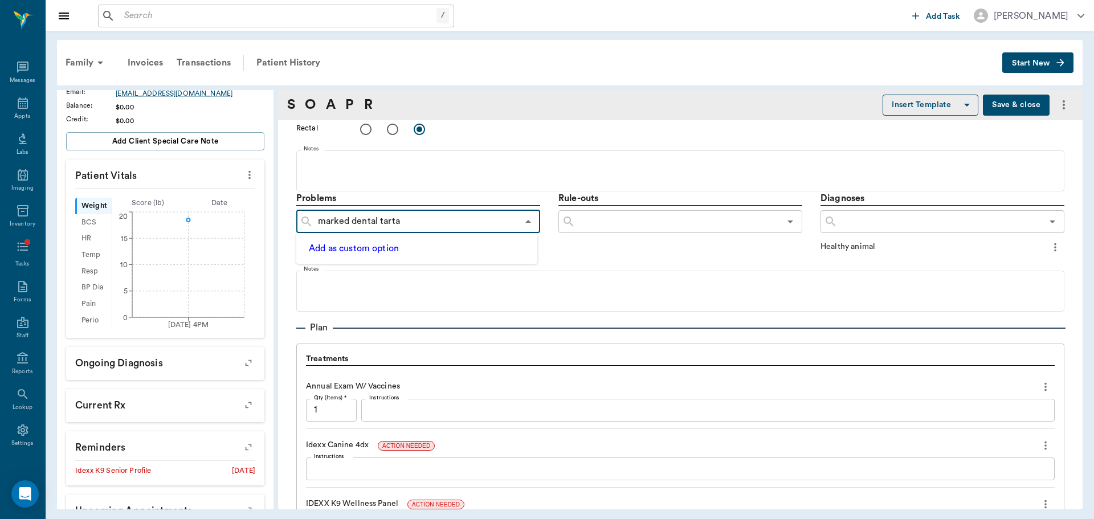
type input "marked [MEDICAL_DATA]"
click at [418, 247] on div "Add as custom option" at bounding box center [416, 248] width 223 height 15
click at [385, 256] on div "Add as custom option" at bounding box center [416, 248] width 241 height 31
click at [385, 254] on button "Add as custom option" at bounding box center [353, 248] width 97 height 15
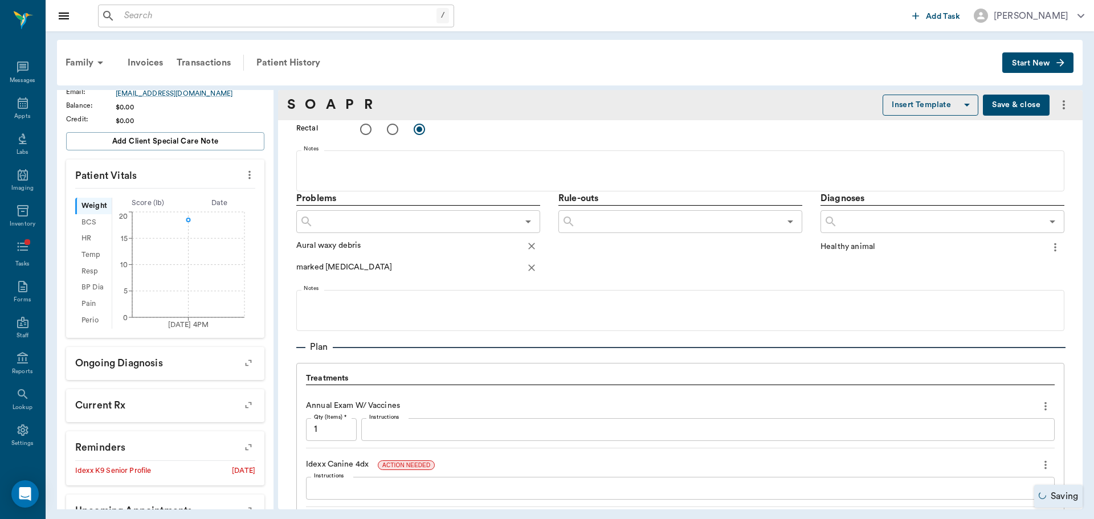
click at [1049, 250] on icon "more" at bounding box center [1055, 247] width 13 height 14
click at [1019, 288] on span "Delete" at bounding box center [999, 288] width 96 height 12
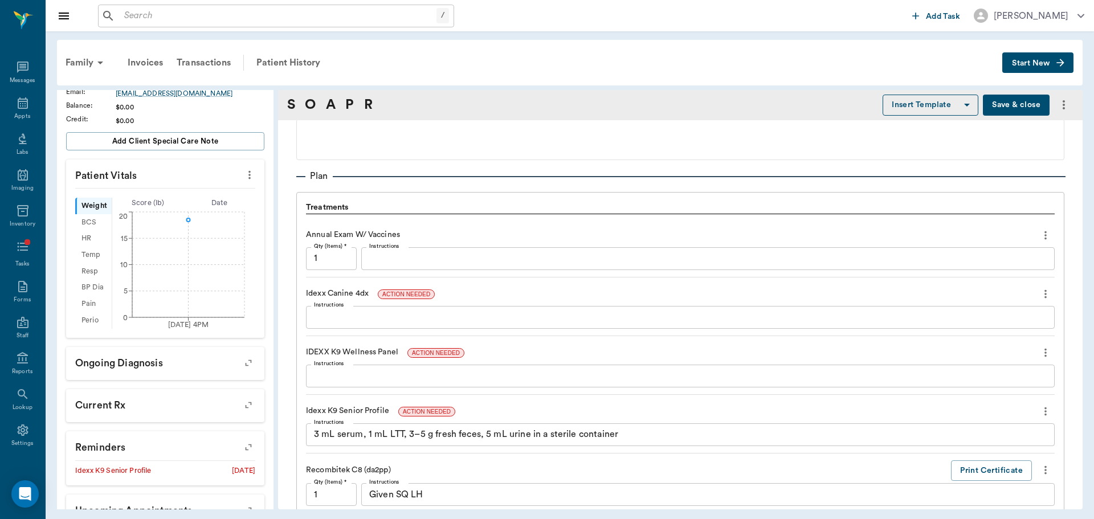
scroll to position [798, 0]
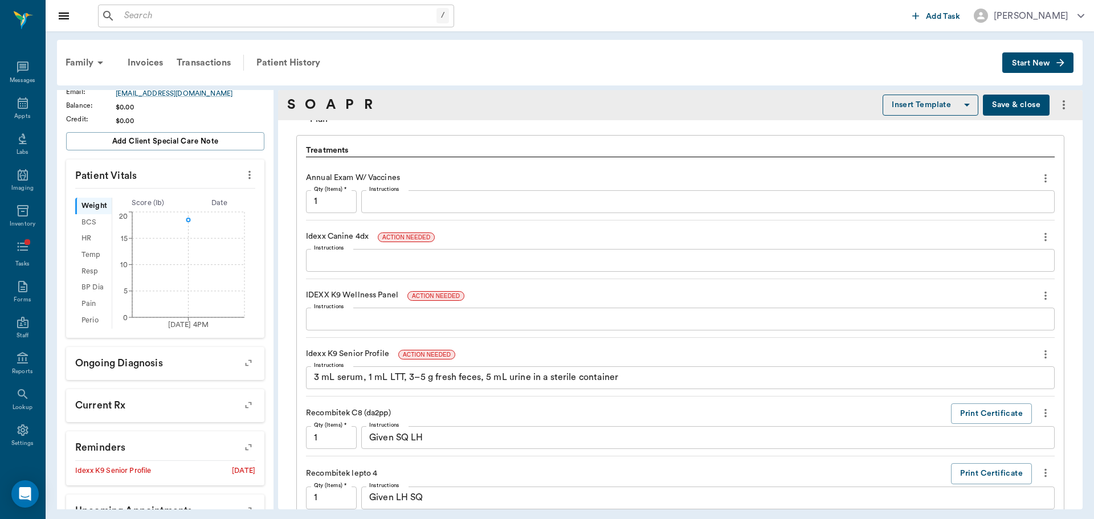
click at [1039, 291] on icon "more" at bounding box center [1045, 296] width 13 height 14
click at [965, 335] on span "Delete" at bounding box center [989, 337] width 96 height 12
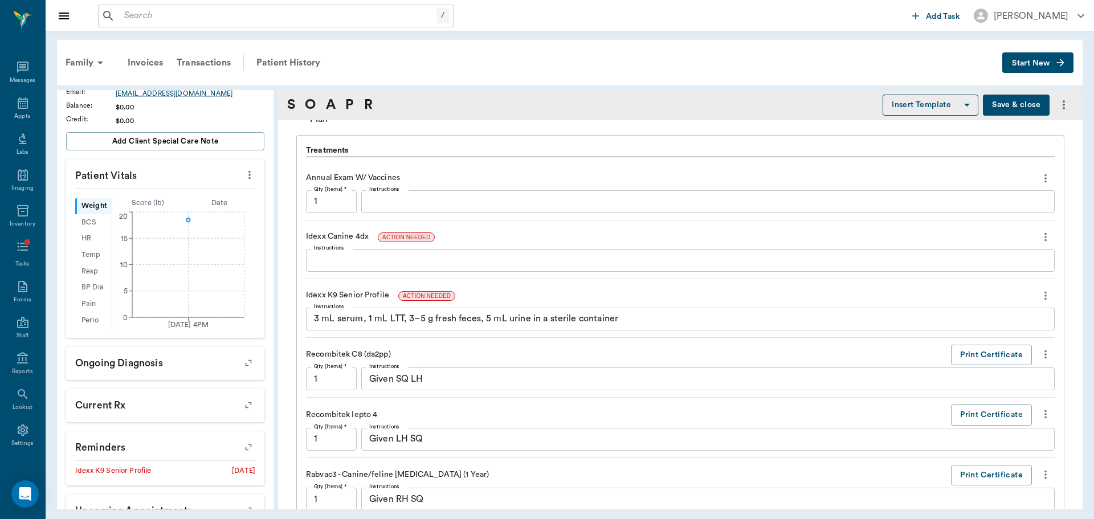
click at [1039, 239] on icon "more" at bounding box center [1045, 237] width 13 height 14
click at [953, 276] on span "Delete" at bounding box center [989, 278] width 96 height 12
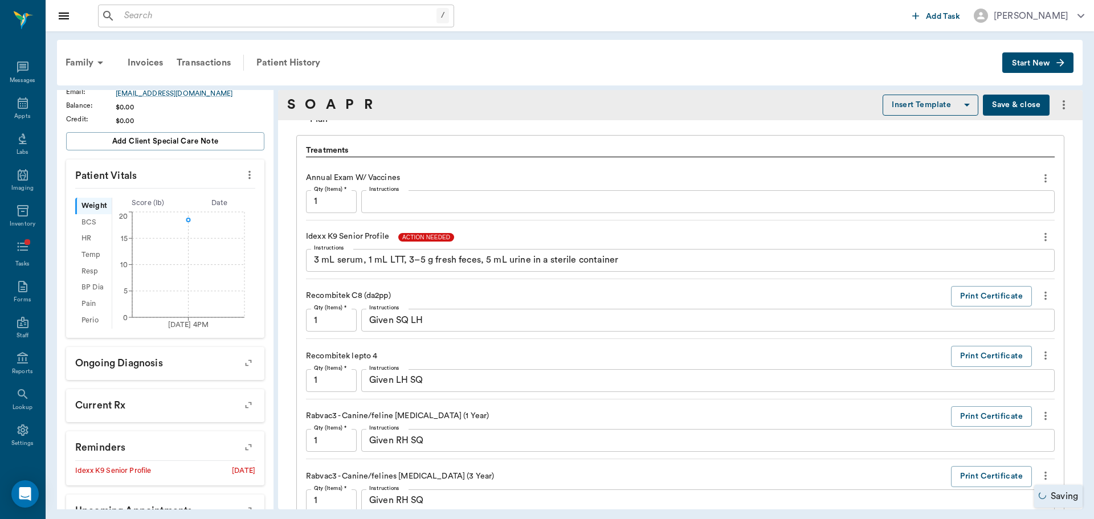
click at [415, 235] on span "ACTION NEEDED" at bounding box center [426, 237] width 56 height 9
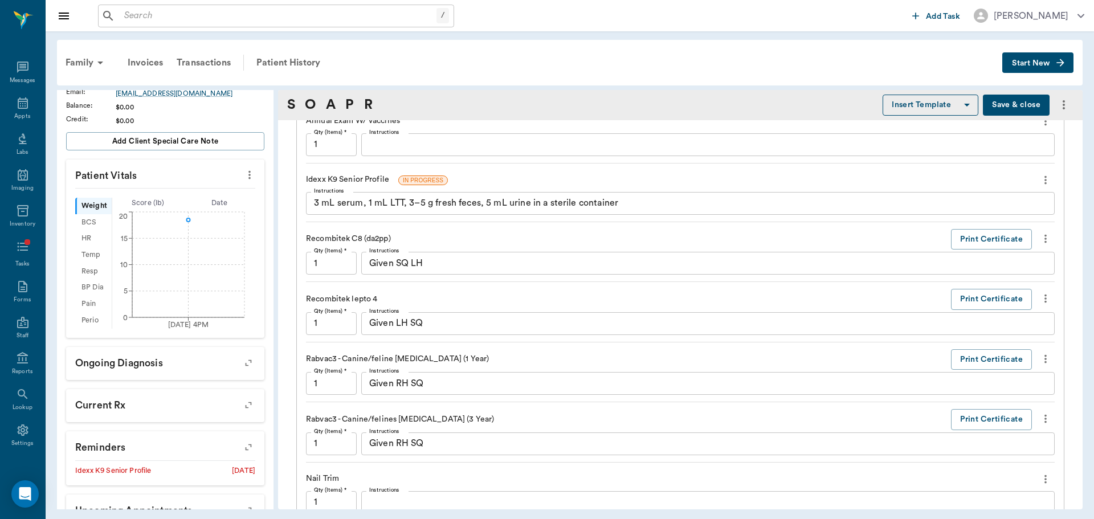
scroll to position [912, 0]
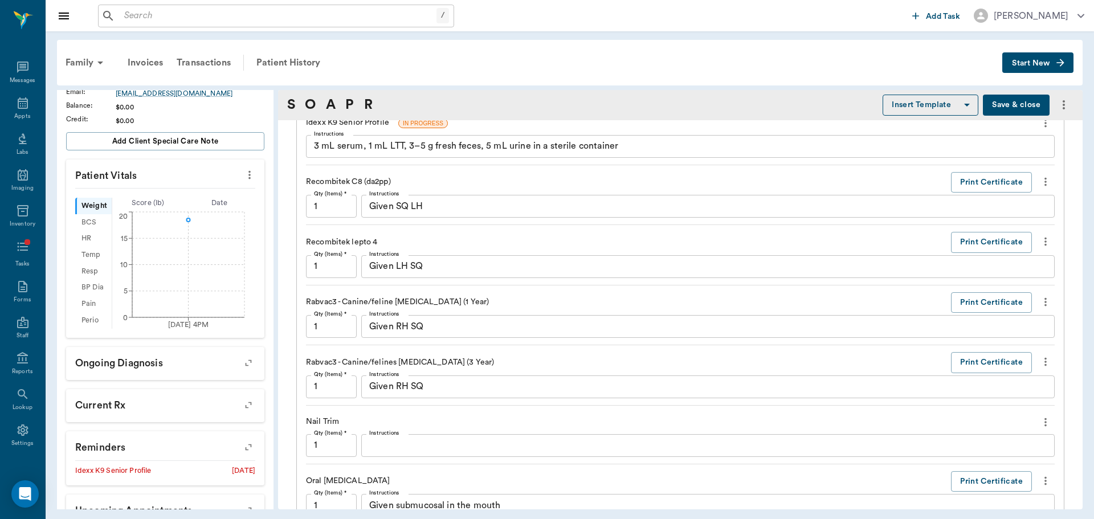
click at [1039, 366] on icon "more" at bounding box center [1045, 362] width 13 height 14
click at [952, 407] on span "Delete" at bounding box center [989, 403] width 96 height 12
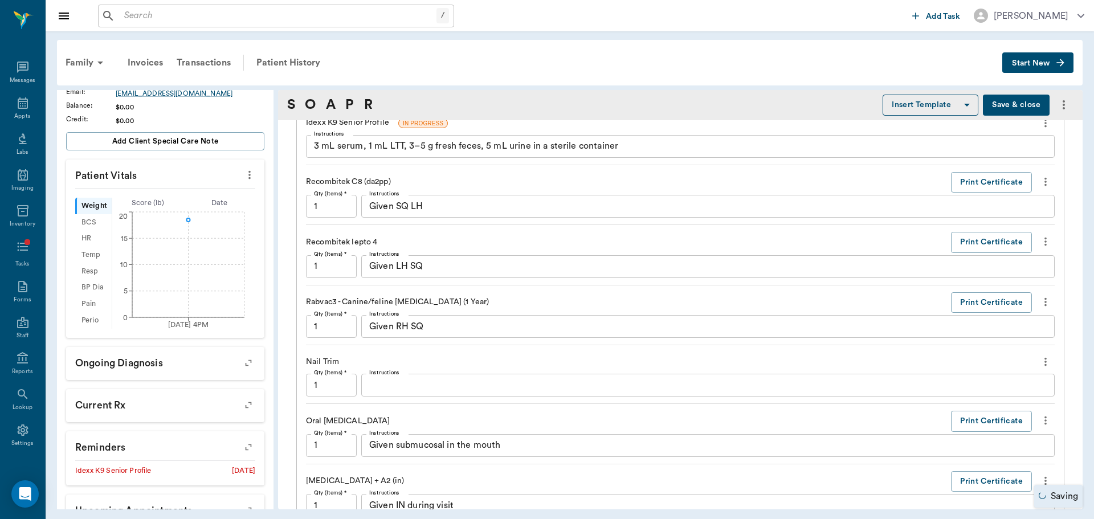
scroll to position [969, 0]
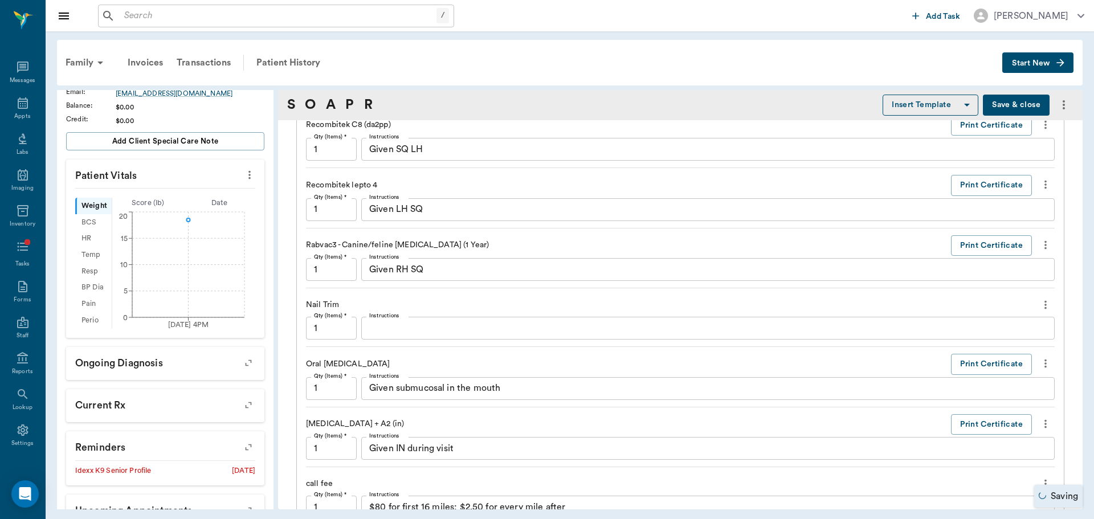
click at [1039, 305] on icon "more" at bounding box center [1045, 305] width 13 height 14
click at [951, 341] on span "Delete" at bounding box center [989, 346] width 96 height 12
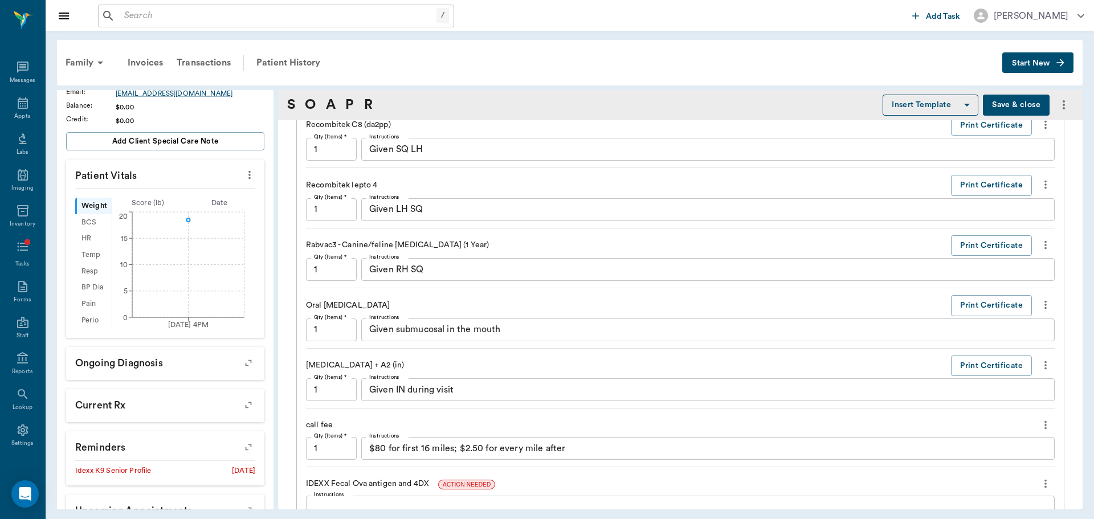
click at [1042, 367] on icon "more" at bounding box center [1045, 365] width 13 height 14
drag, startPoint x: 972, startPoint y: 401, endPoint x: 997, endPoint y: 409, distance: 26.9
click at [972, 401] on span "Delete" at bounding box center [989, 406] width 96 height 12
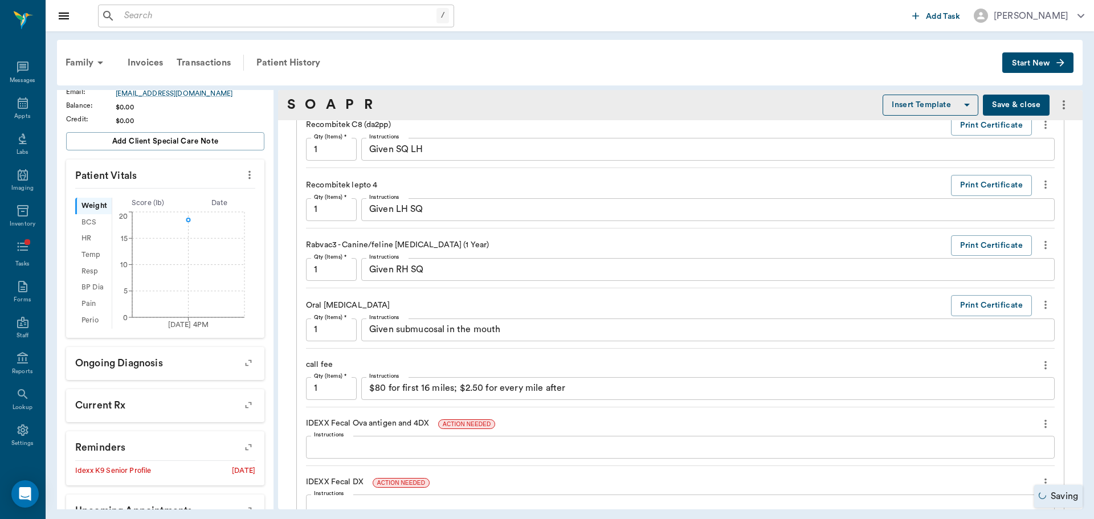
click at [1039, 364] on icon "more" at bounding box center [1045, 365] width 13 height 14
click at [969, 405] on span "Delete" at bounding box center [989, 406] width 96 height 12
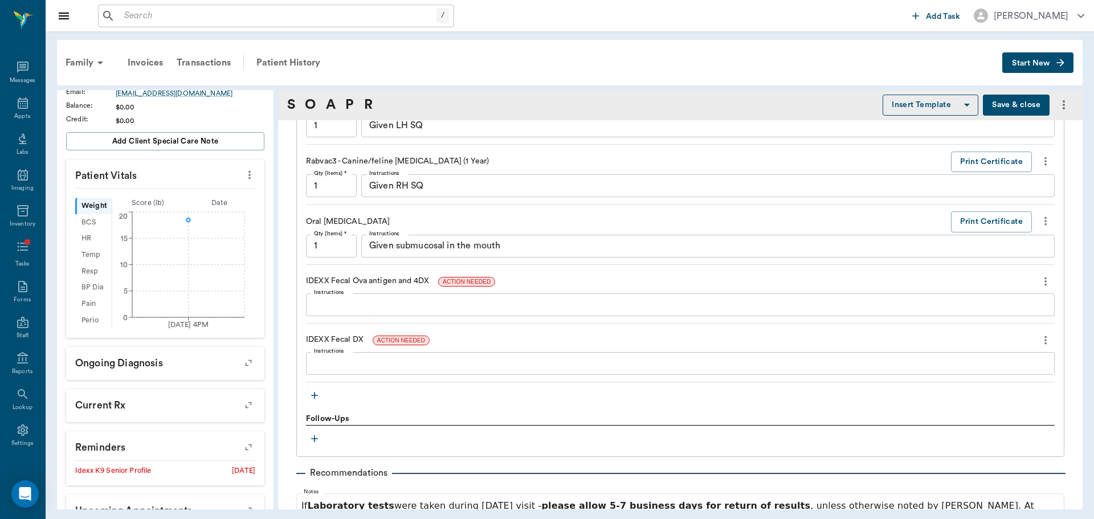
scroll to position [1140, 0]
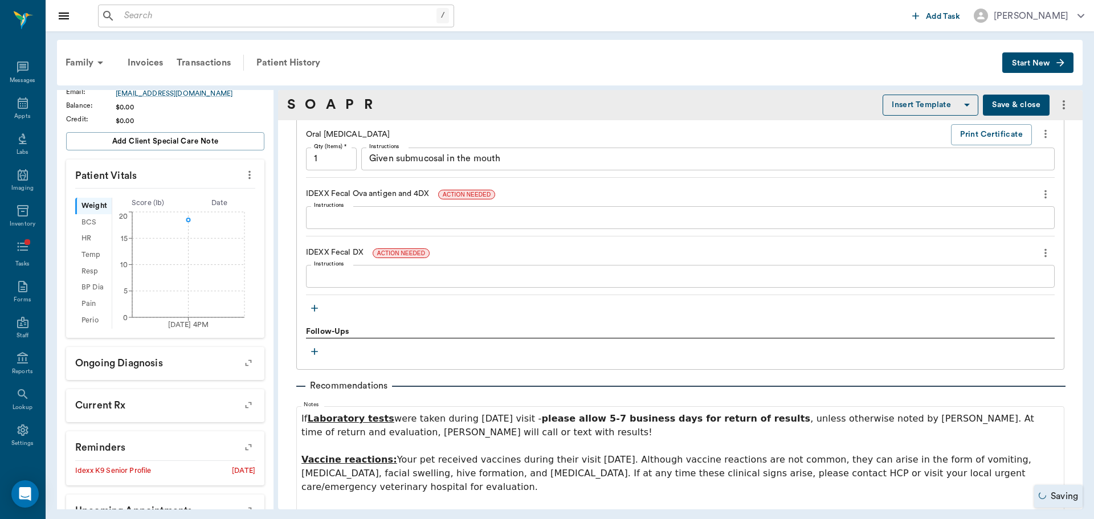
click at [1037, 255] on button "more" at bounding box center [1046, 252] width 18 height 19
click at [967, 293] on span "Delete" at bounding box center [989, 294] width 96 height 12
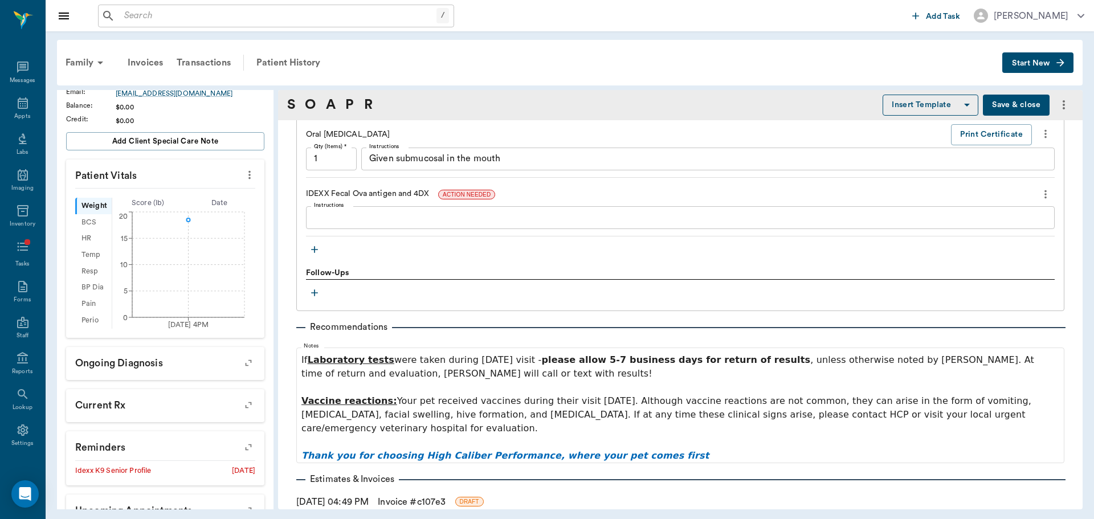
click at [1039, 199] on icon "more" at bounding box center [1045, 194] width 13 height 14
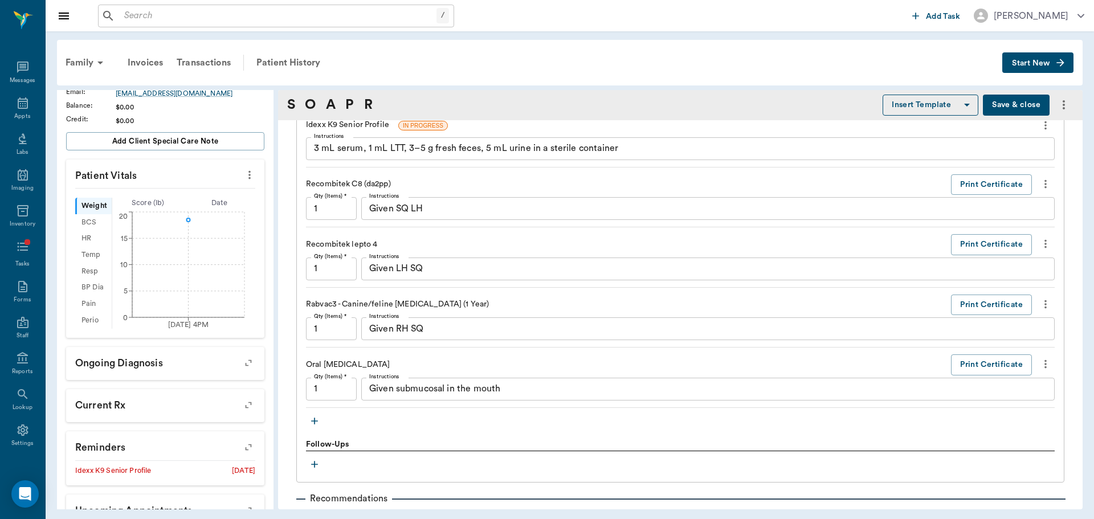
scroll to position [1026, 0]
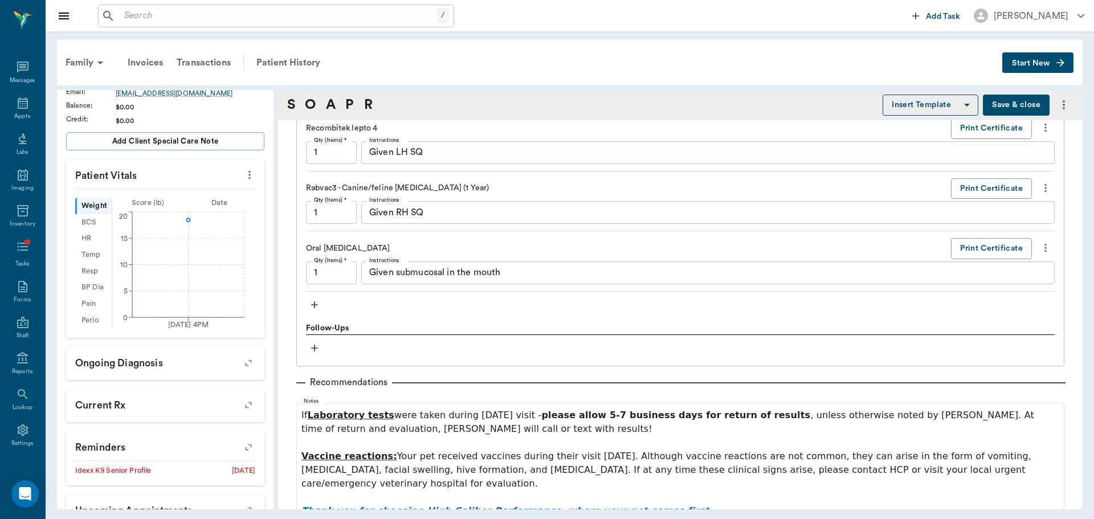
click at [301, 307] on div "Treatments Annual Exam W/ Vaccines Qty (Items) * 1 Qty (Items) * Instructions x…" at bounding box center [680, 136] width 768 height 459
click at [313, 307] on icon "button" at bounding box center [314, 304] width 11 height 11
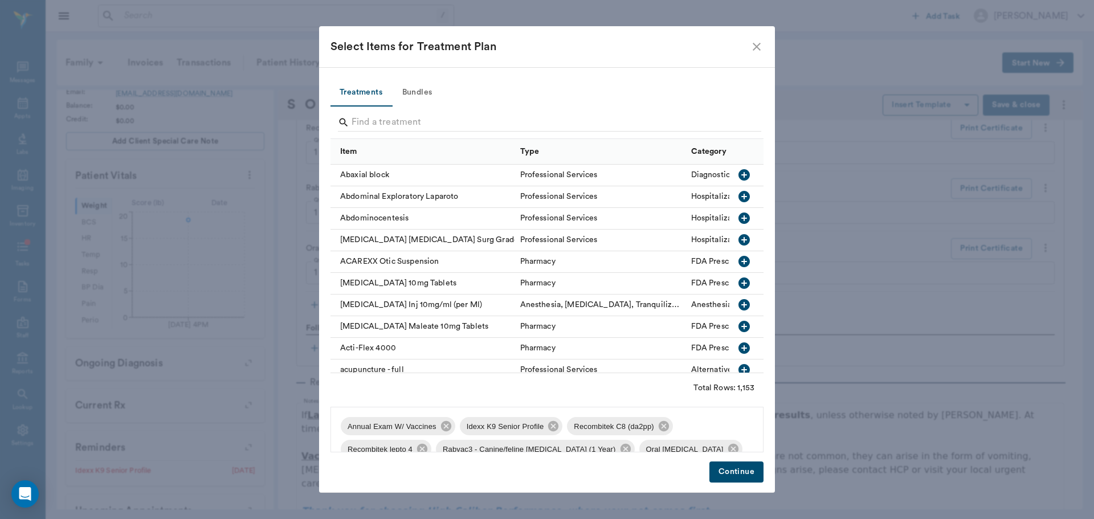
drag, startPoint x: 364, startPoint y: 117, endPoint x: 384, endPoint y: 109, distance: 21.2
click at [366, 117] on input "Search" at bounding box center [548, 122] width 393 height 18
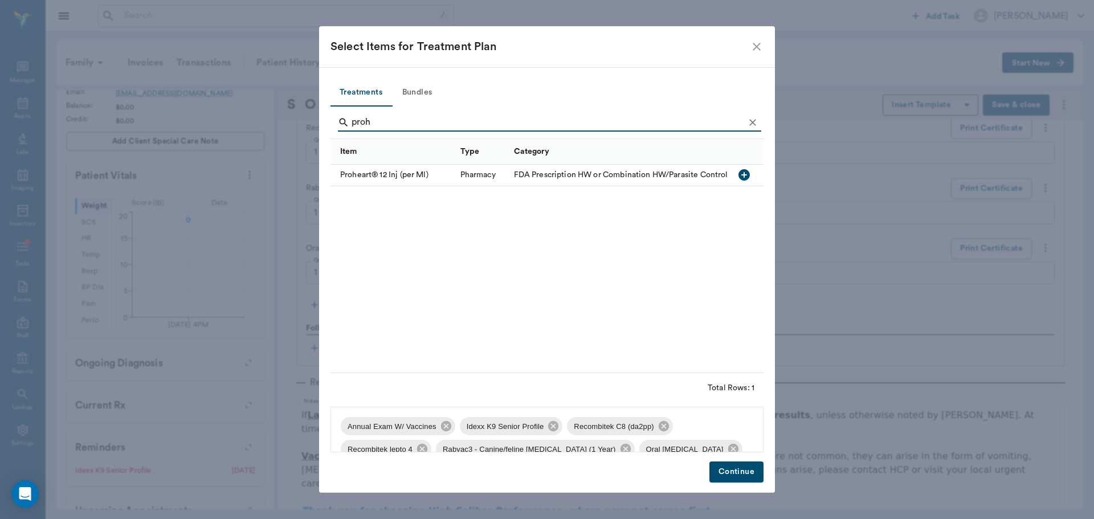
type input "proh"
click at [415, 169] on div "Proheart® 12 Inj (per Ml)" at bounding box center [393, 176] width 124 height 22
click at [739, 481] on button "Continue" at bounding box center [737, 472] width 54 height 21
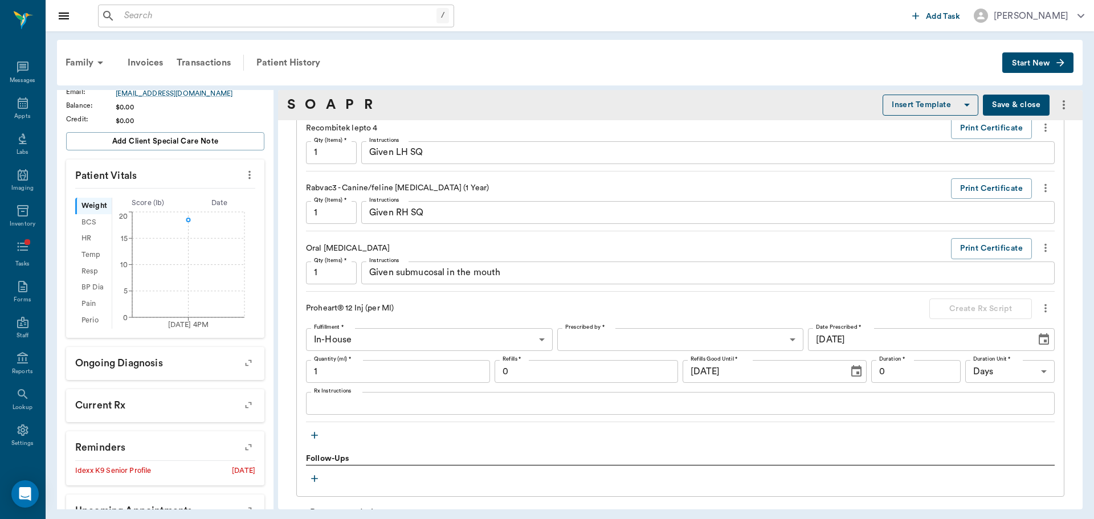
click at [662, 350] on body "/ ​ Add Task [PERSON_NAME] Nectar Messages Appts Labs Imaging Inventory Tasks F…" at bounding box center [547, 259] width 1094 height 519
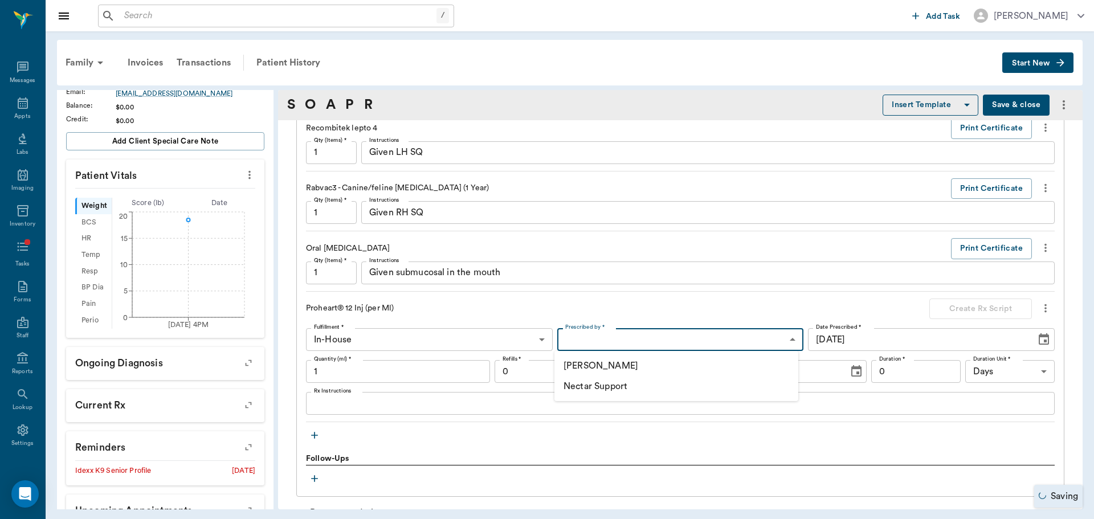
click at [638, 364] on li "[PERSON_NAME]" at bounding box center [677, 366] width 244 height 21
type input "649b3e03b5bc7e03f9326794"
click at [573, 427] on div "Treatments Annual Exam W/ Vaccines Qty (Items) * 1 Qty (Items) * Instructions x…" at bounding box center [680, 181] width 749 height 528
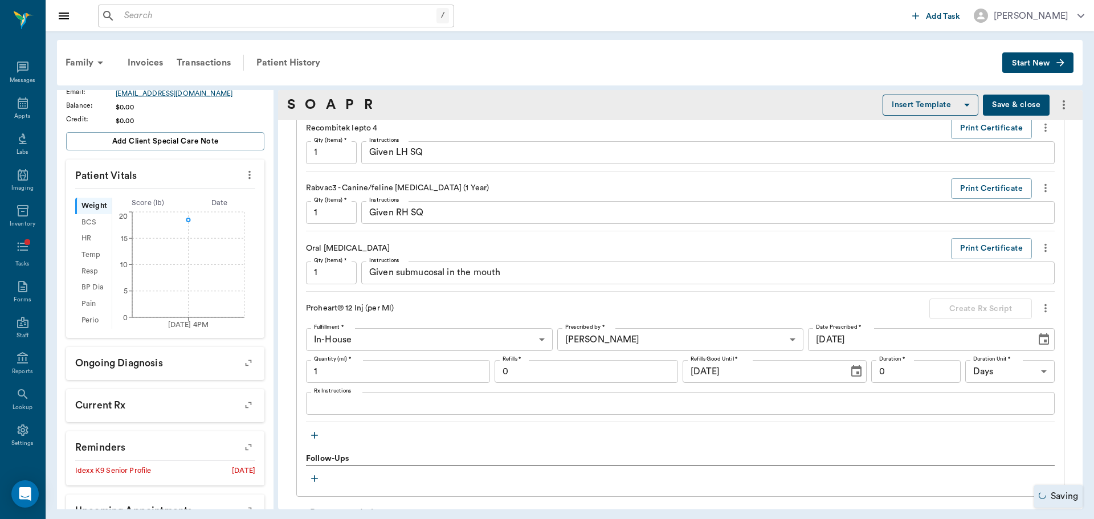
click at [571, 403] on textarea "Rx Instructions" at bounding box center [680, 403] width 733 height 13
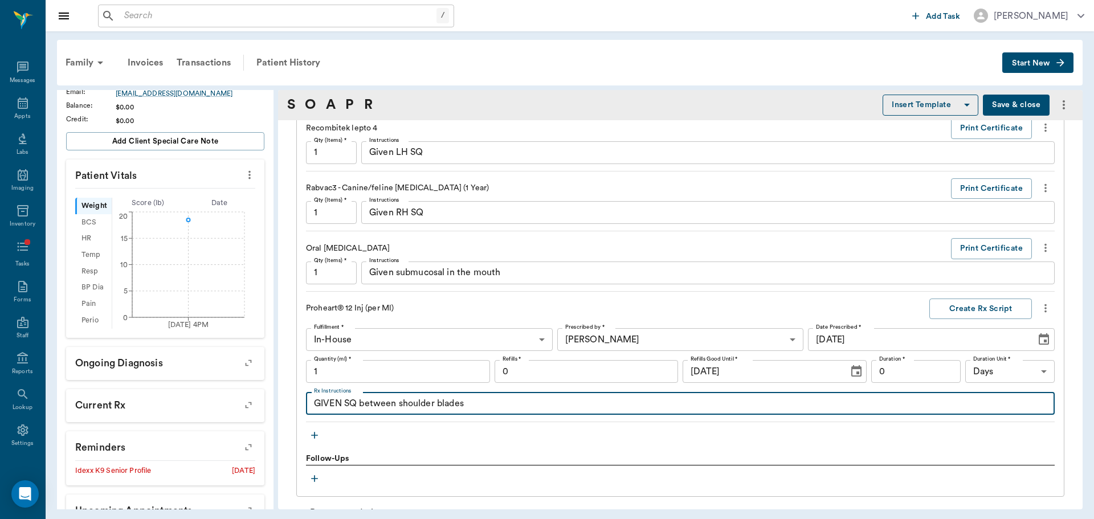
type textarea "GIVEN SQ between shoulder blades"
click at [369, 364] on input "1" at bounding box center [398, 371] width 184 height 23
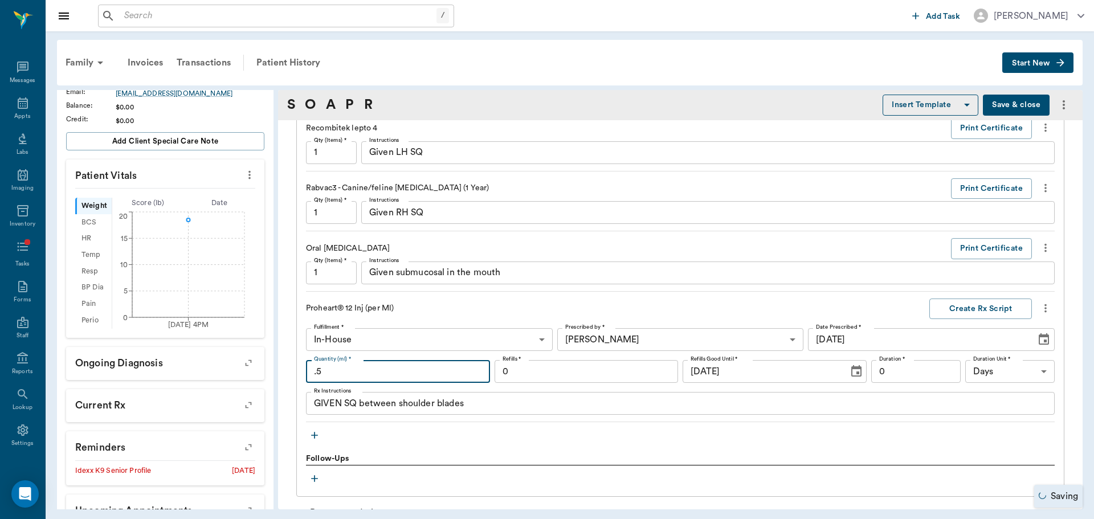
type input ".5"
click at [303, 299] on div "Treatments Annual Exam W/ Vaccines Qty (Items) * 1 Qty (Items) * Instructions x…" at bounding box center [680, 202] width 768 height 590
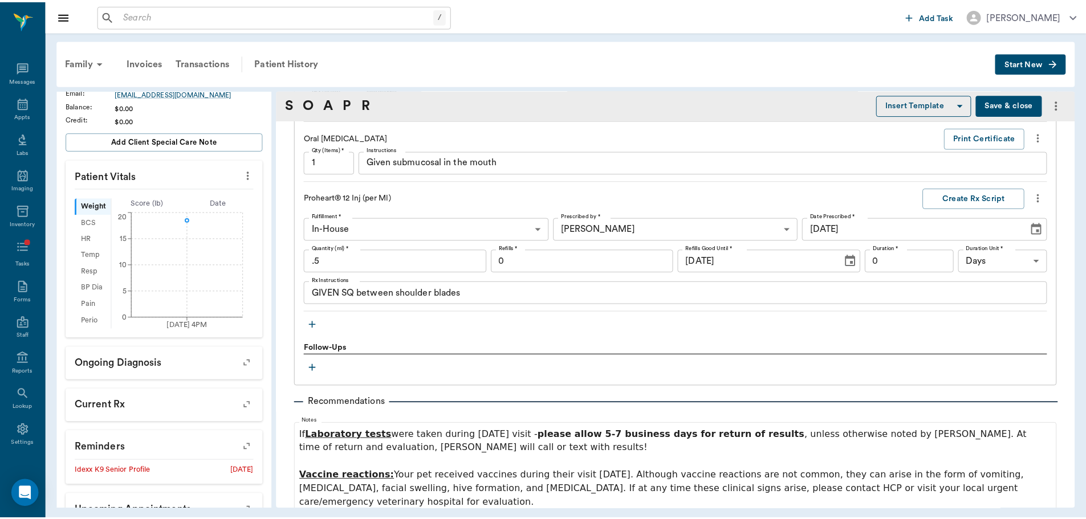
scroll to position [1254, 0]
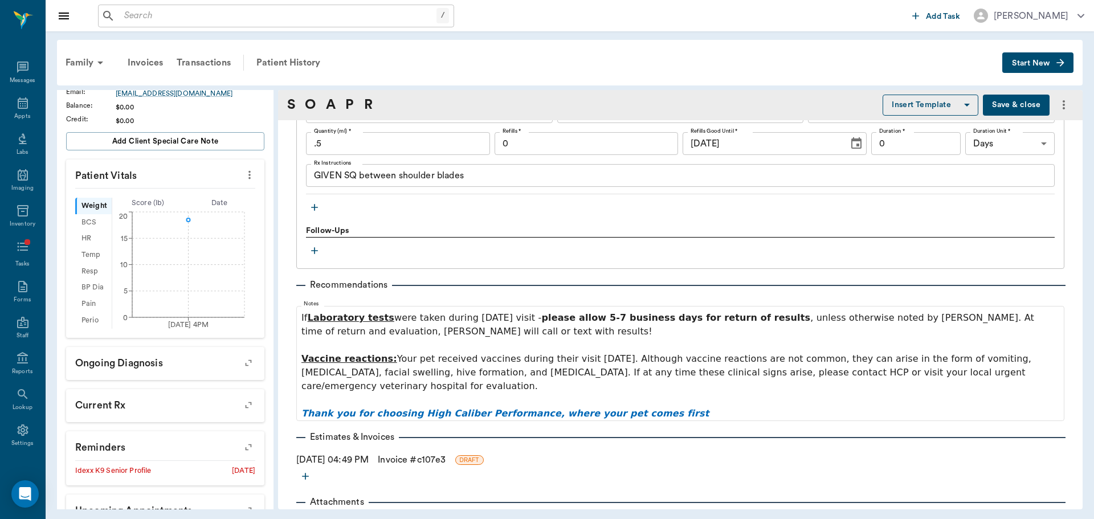
click at [407, 453] on link "Invoice # c107e3" at bounding box center [412, 460] width 68 height 14
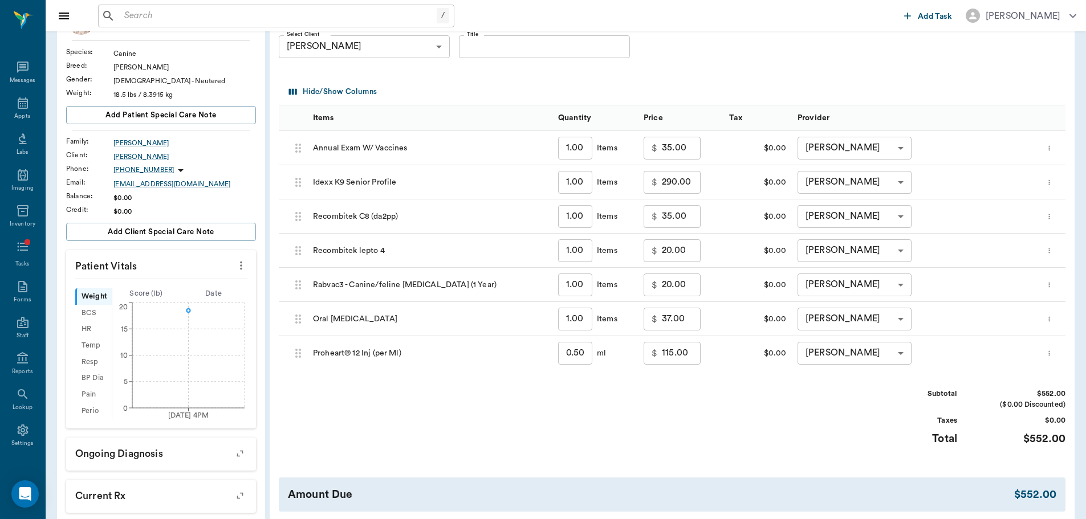
scroll to position [171, 0]
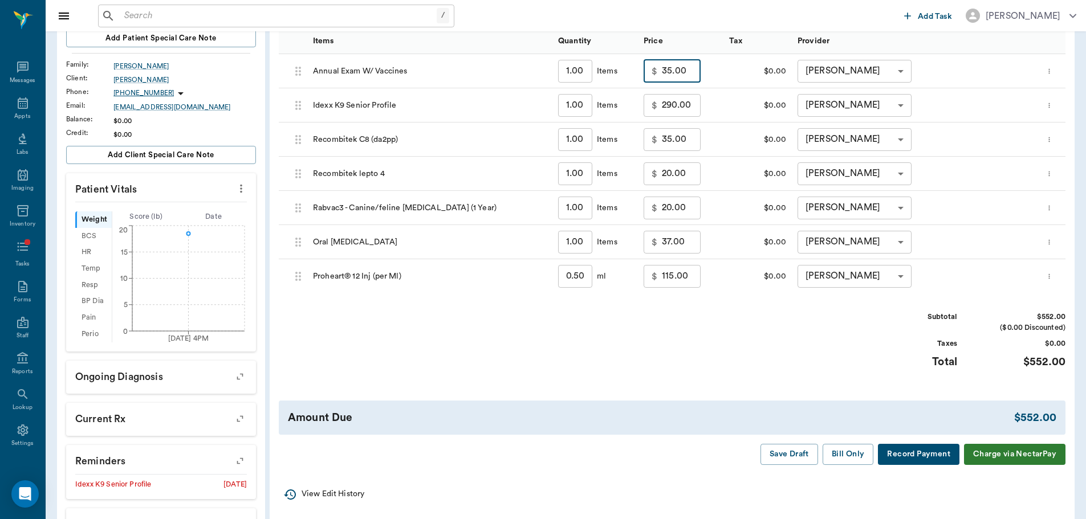
click at [688, 70] on input "35.00" at bounding box center [681, 71] width 39 height 23
type input "0.00"
click at [691, 102] on input "290.00" at bounding box center [681, 105] width 39 height 23
type input "0.00"
click at [680, 133] on input "35.00" at bounding box center [681, 139] width 39 height 23
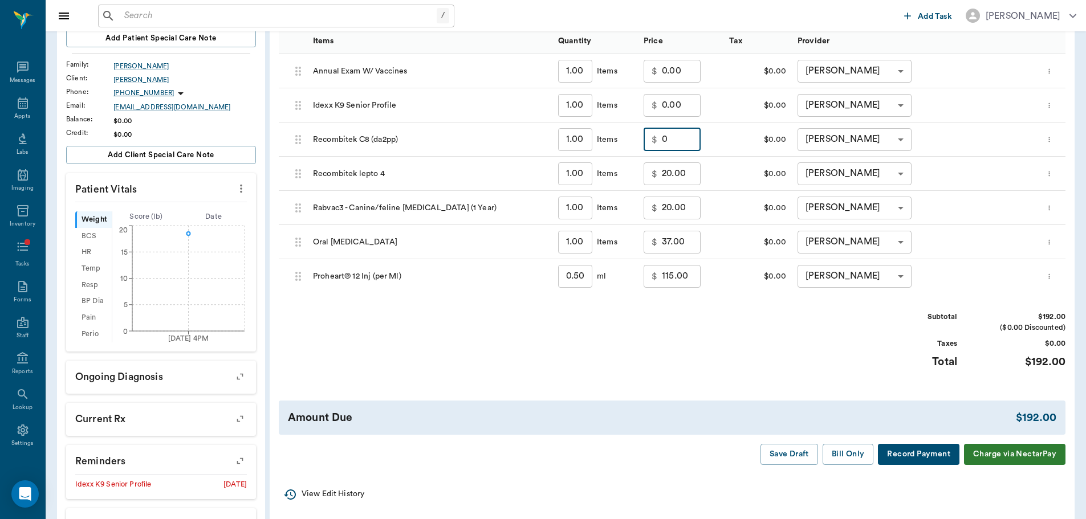
type input "0.00"
click at [686, 172] on input "20.00" at bounding box center [681, 173] width 39 height 23
type input "0.00"
click at [692, 242] on input "37.00" at bounding box center [681, 242] width 39 height 23
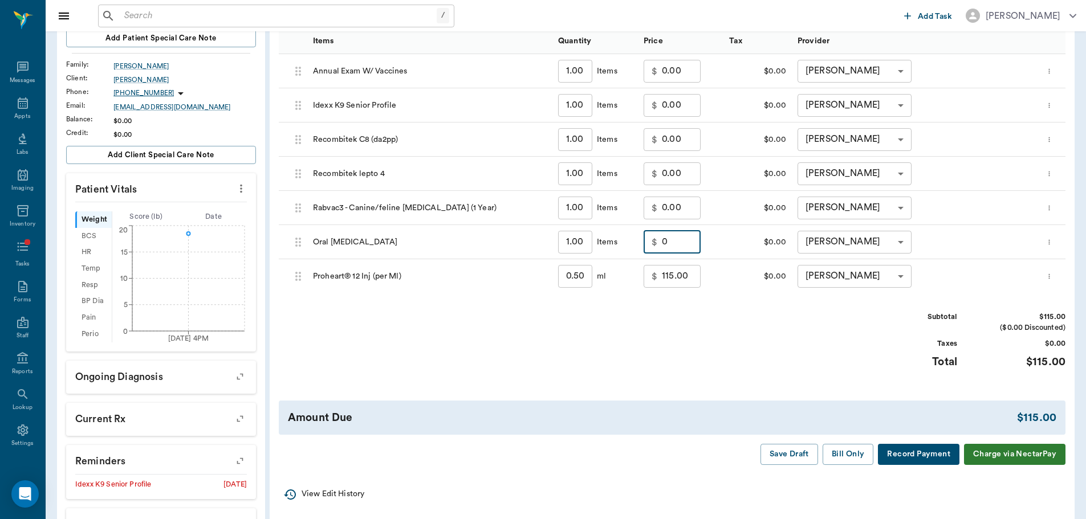
type input "0.00"
click at [690, 278] on input "115.00" at bounding box center [681, 276] width 39 height 23
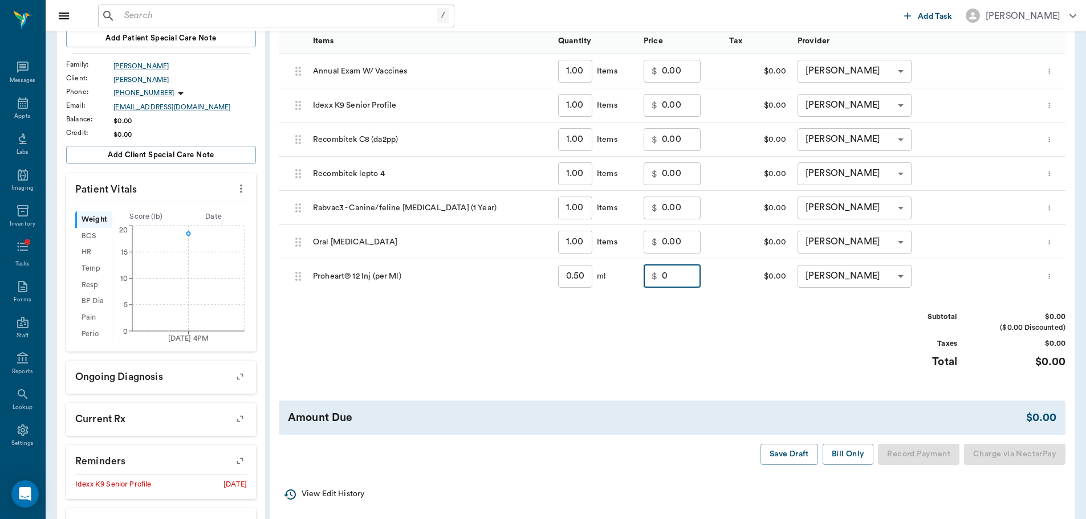
type input "0.00"
click at [770, 349] on div "Subtotal $0.00 ($0.00 Discounted) Taxes $0.00 Total $0.00" at bounding box center [672, 347] width 786 height 70
click at [851, 455] on button "Bill Only" at bounding box center [847, 454] width 51 height 21
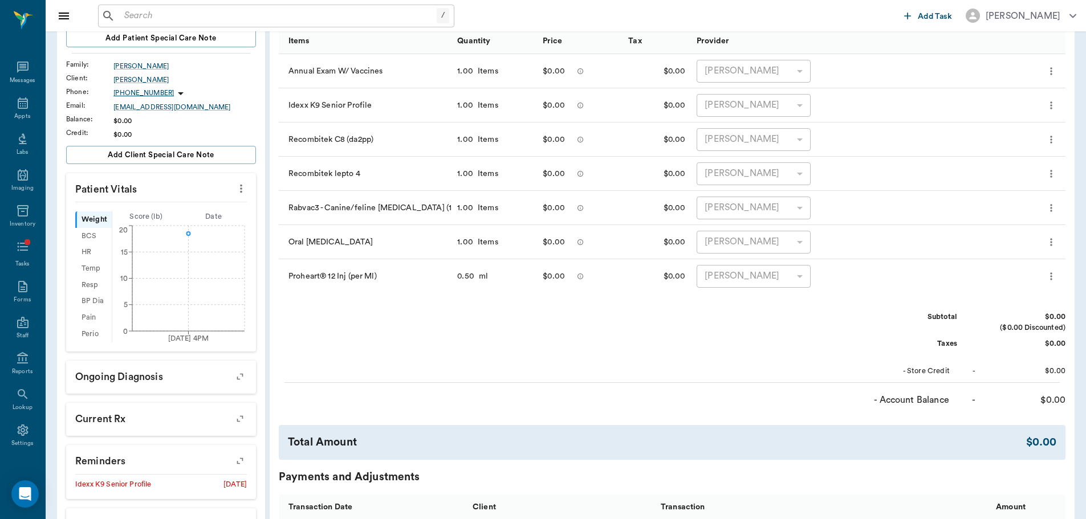
click at [252, 14] on input "text" at bounding box center [278, 16] width 317 height 16
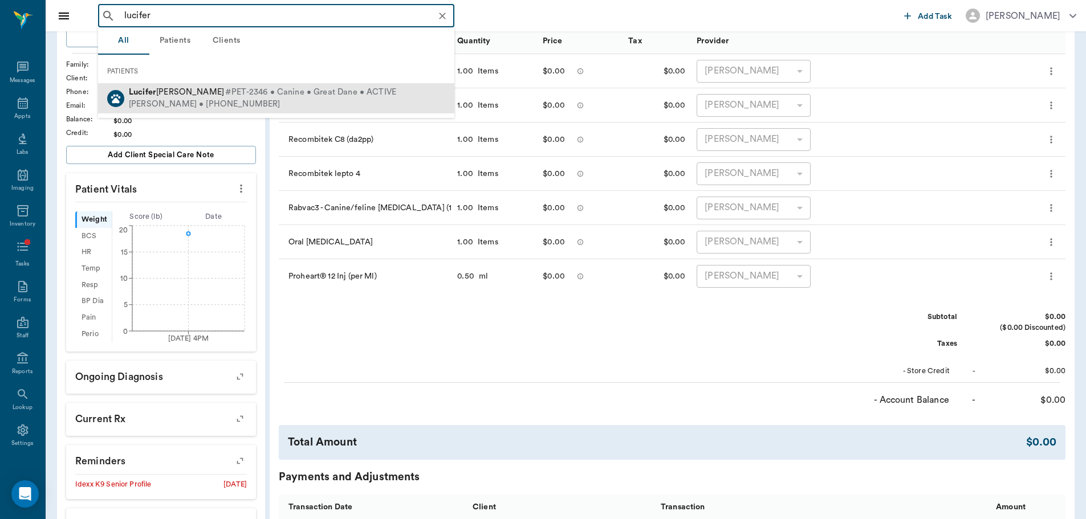
click at [243, 105] on div "[PERSON_NAME] • [PHONE_NUMBER]" at bounding box center [262, 105] width 267 height 12
type input "lucifer"
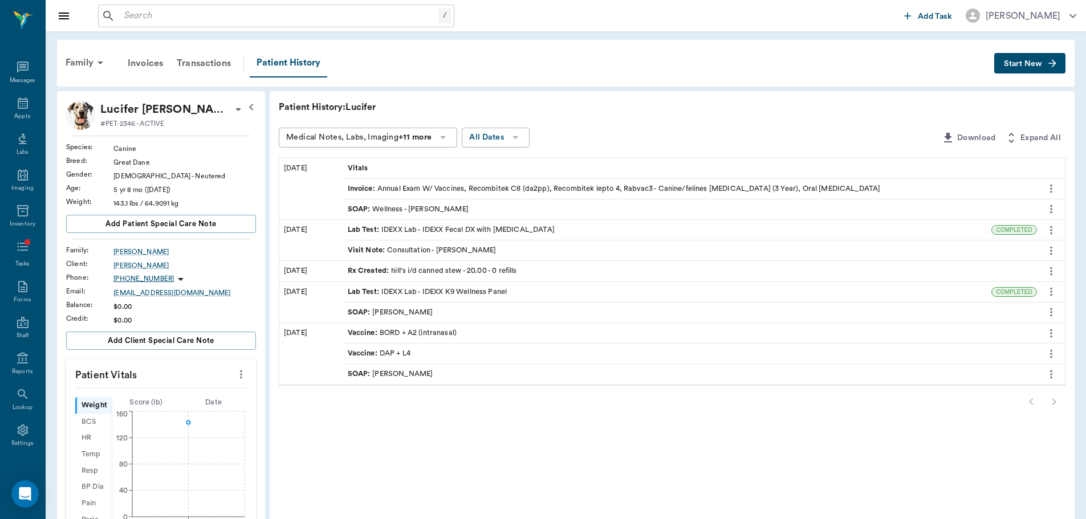
click at [1068, 66] on div "Family Invoices Transactions Patient History Start New" at bounding box center [565, 63] width 1017 height 47
click at [1047, 60] on icon "button" at bounding box center [1051, 63] width 11 height 11
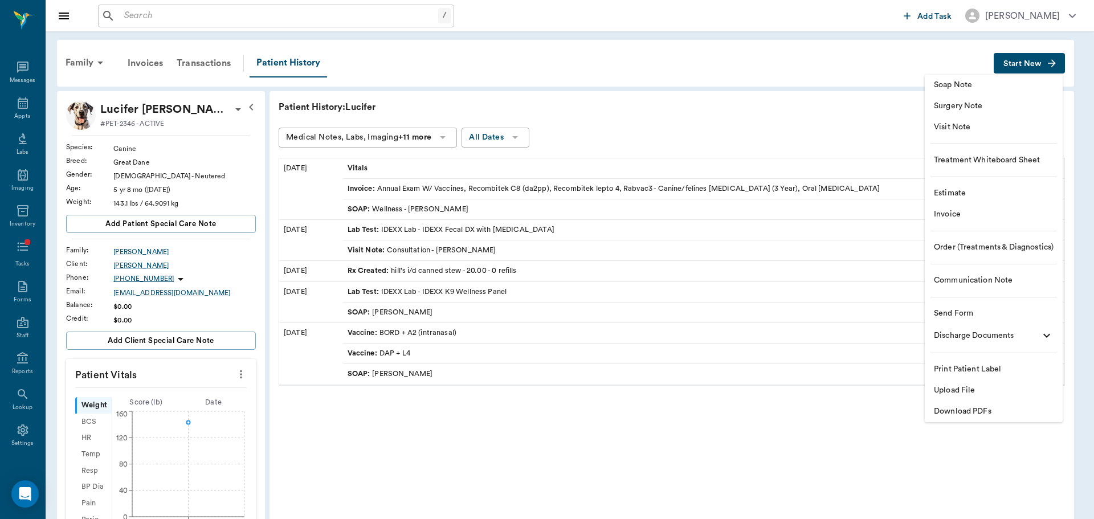
click at [963, 254] on li "Order (Treatments & Diagnostics)" at bounding box center [994, 247] width 138 height 21
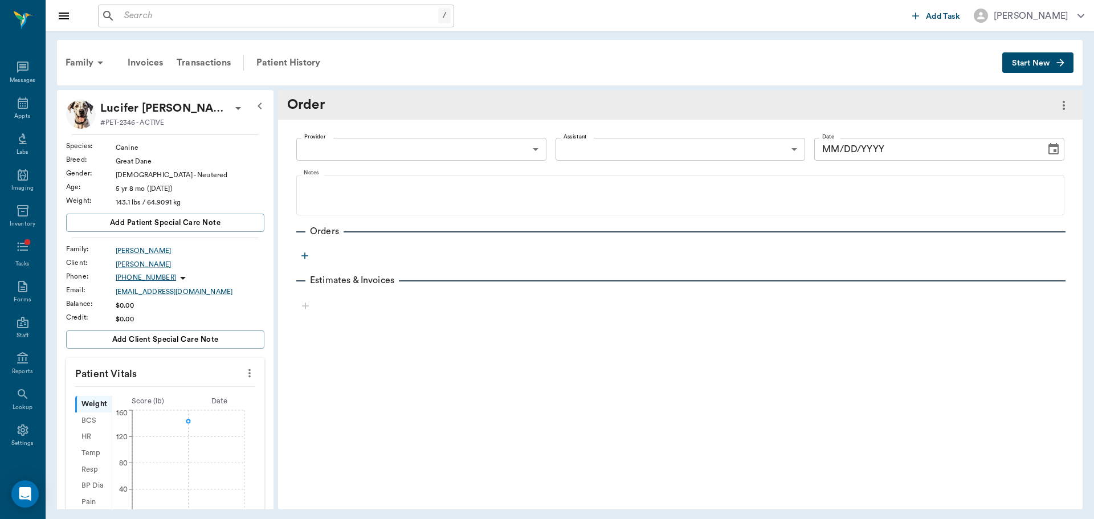
type input "[DATE]"
click at [441, 149] on body "/ ​ Add Task [PERSON_NAME] Nectar Messages Appts Labs Imaging Inventory Tasks F…" at bounding box center [547, 259] width 1094 height 519
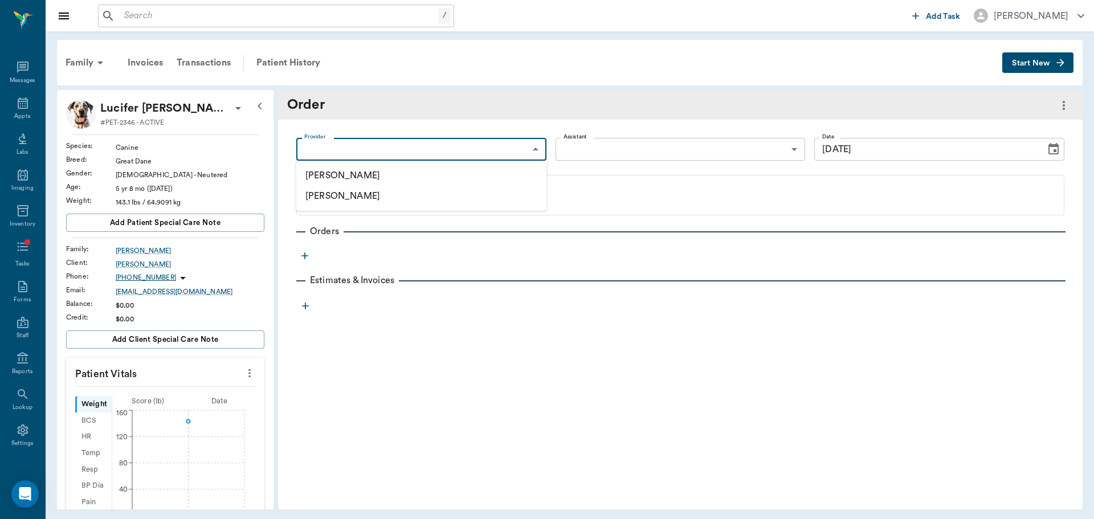
click at [454, 176] on li "[PERSON_NAME]" at bounding box center [421, 175] width 250 height 21
type input "649b3e03b5bc7e03f9326794"
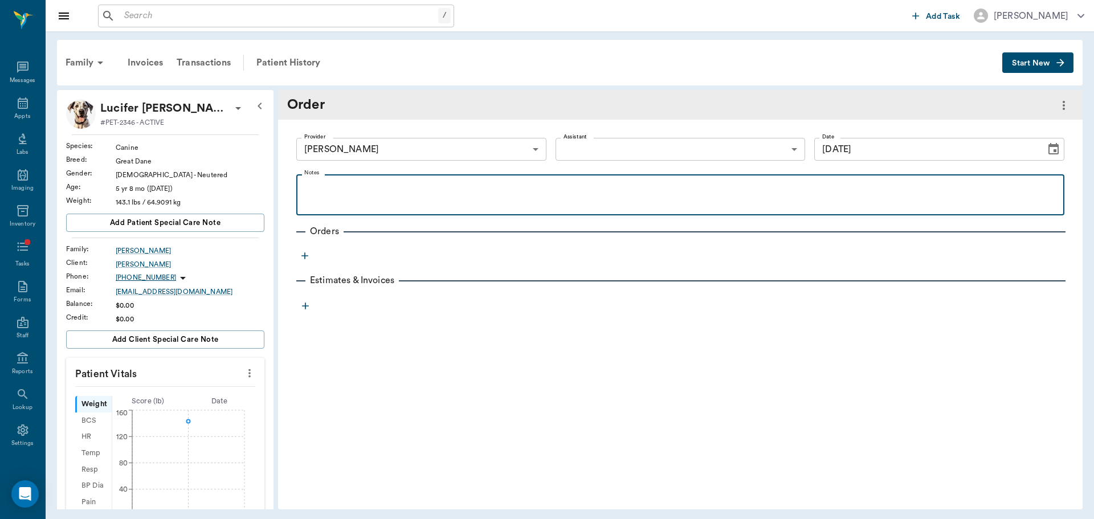
click at [559, 192] on p at bounding box center [680, 188] width 757 height 14
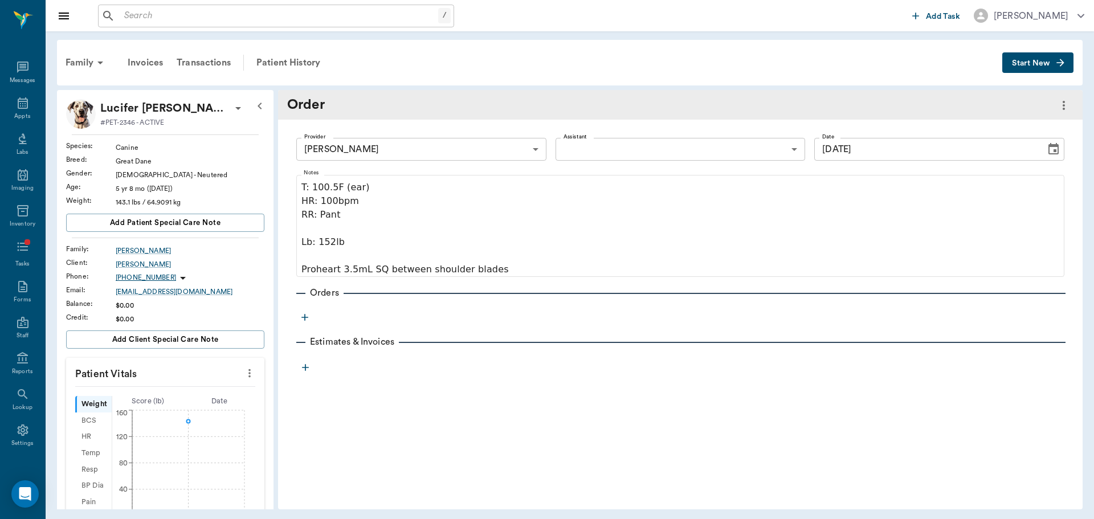
click at [299, 319] on icon "button" at bounding box center [304, 317] width 11 height 11
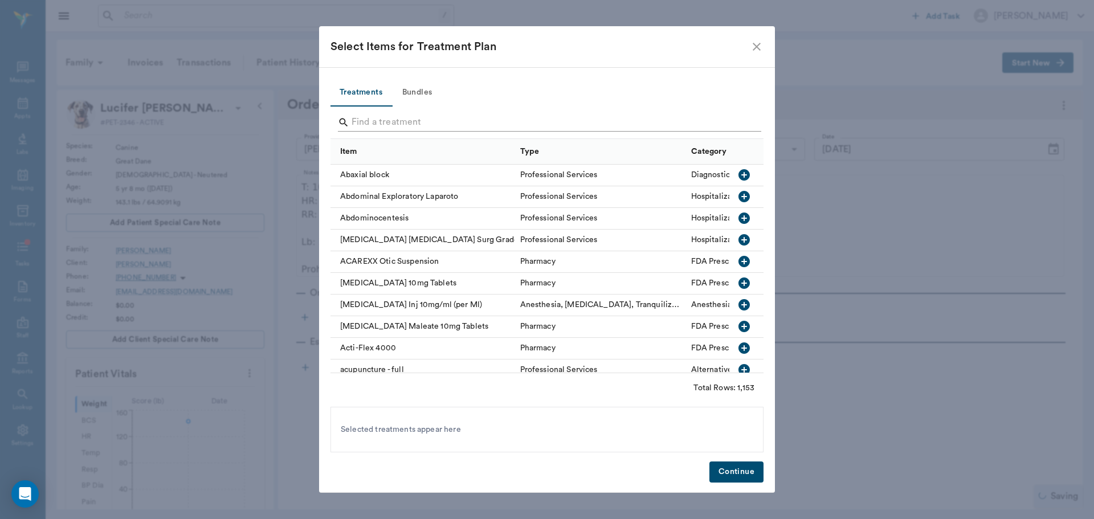
click at [376, 114] on input "Search" at bounding box center [548, 122] width 393 height 18
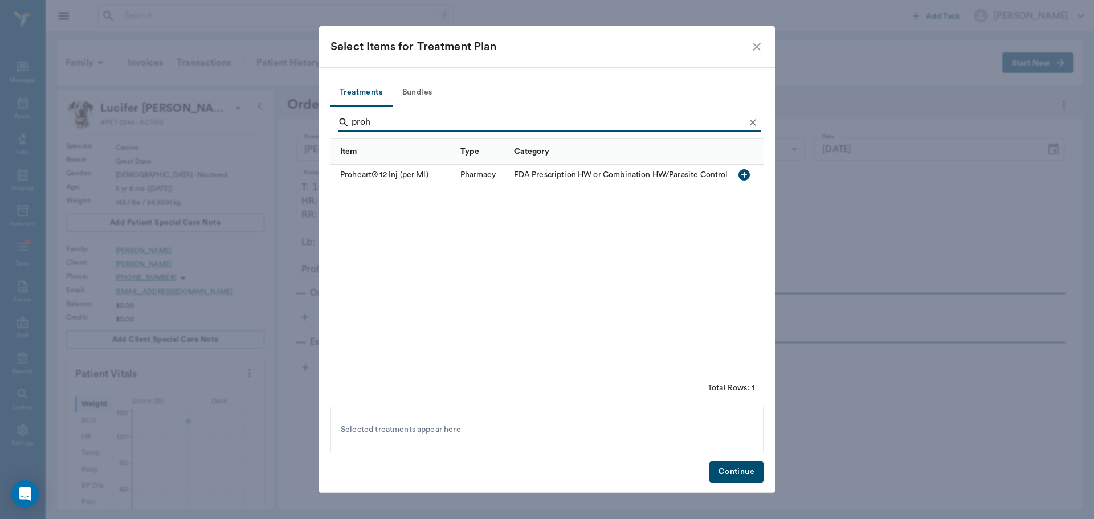
type input "proh"
click at [407, 174] on div "Proheart® 12 Inj (per Ml)" at bounding box center [393, 176] width 124 height 22
click at [747, 467] on button "Continue" at bounding box center [737, 472] width 54 height 21
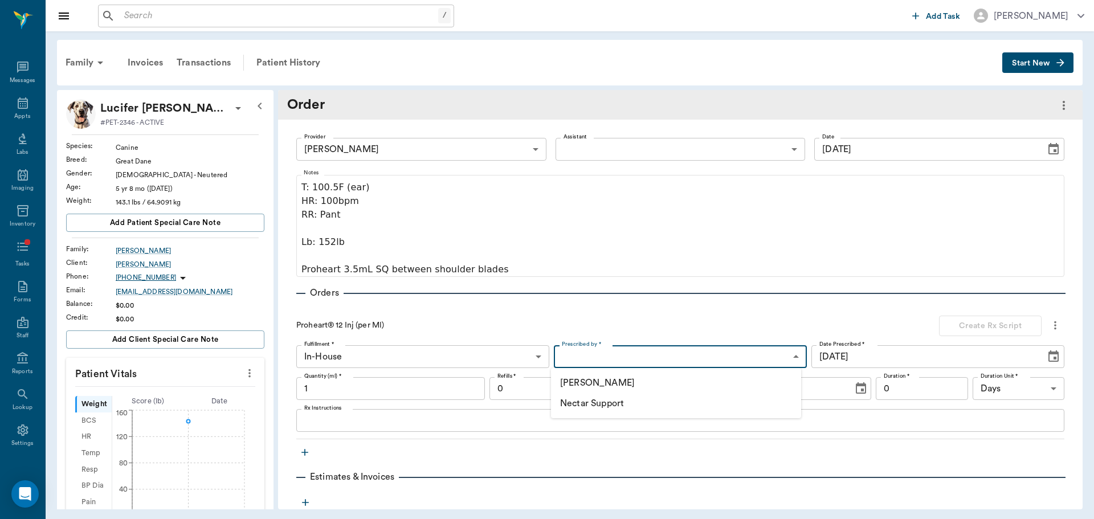
click at [600, 356] on body "/ ​ Add Task [PERSON_NAME] Nectar Messages Appts Labs Imaging Inventory Tasks F…" at bounding box center [547, 259] width 1094 height 519
click at [595, 376] on li "[PERSON_NAME]" at bounding box center [676, 383] width 250 height 21
type input "649b3e03b5bc7e03f9326794"
click at [549, 387] on input "0" at bounding box center [584, 388] width 189 height 23
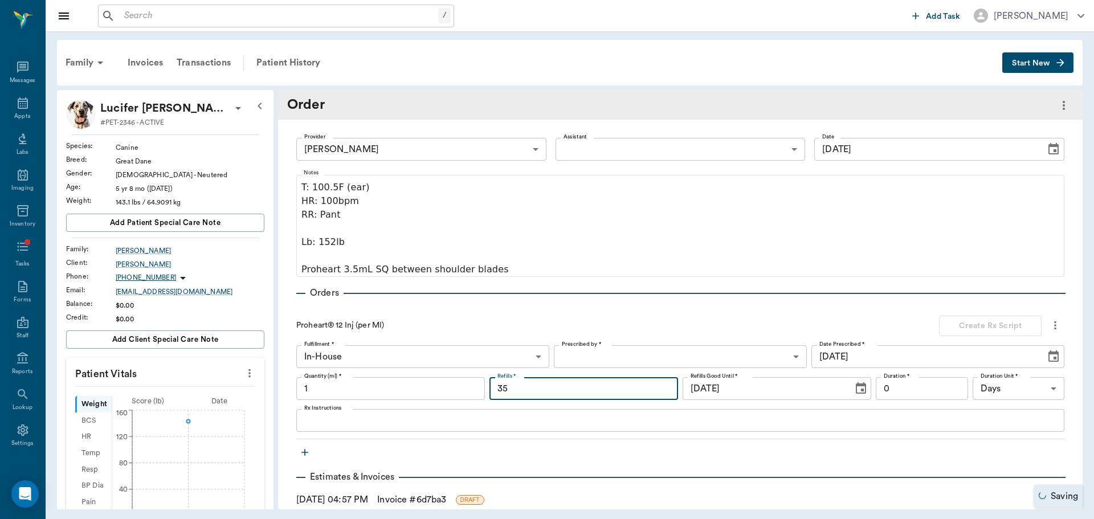
type input "3"
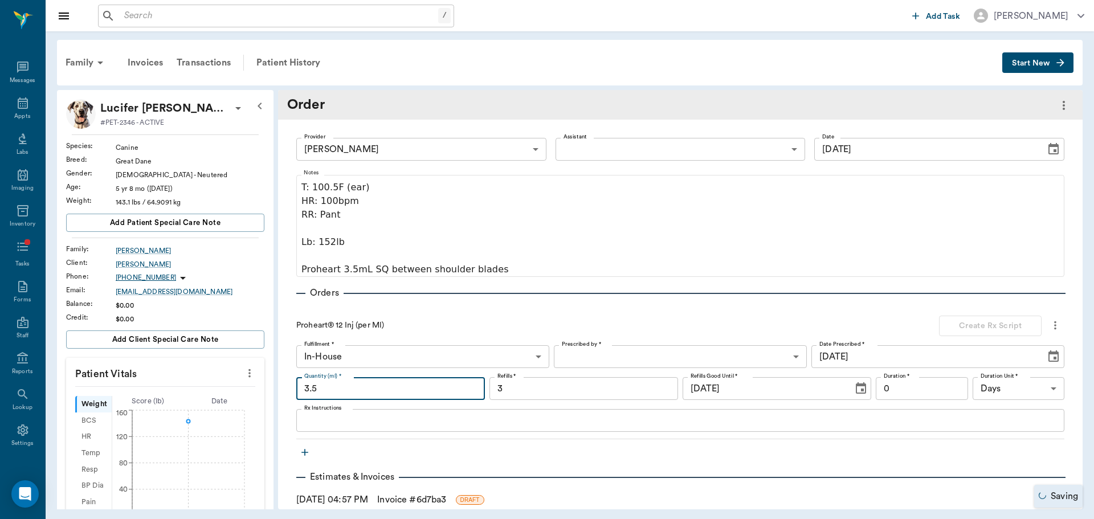
type input "3.5"
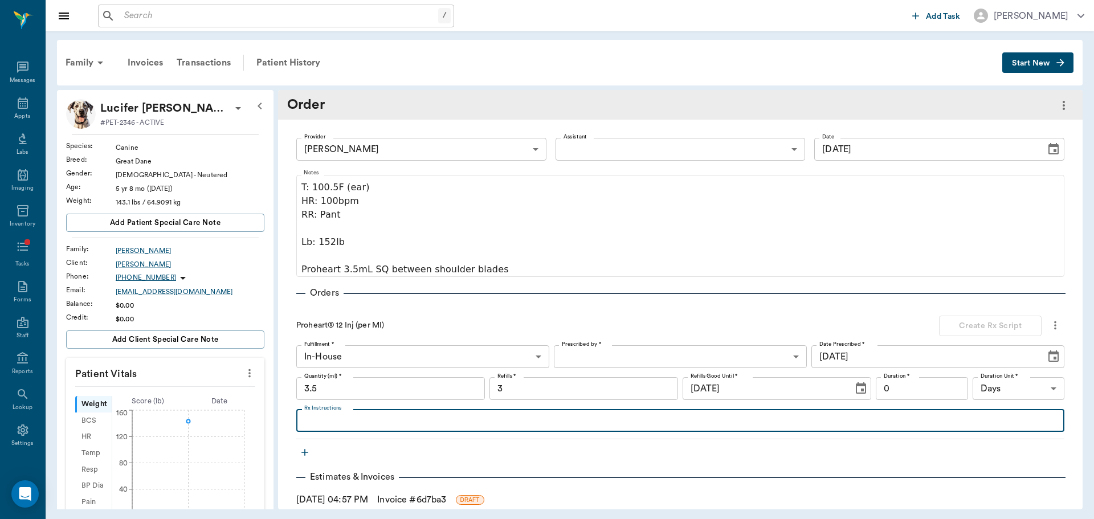
click at [557, 423] on textarea "Rx Instructions" at bounding box center [680, 420] width 752 height 13
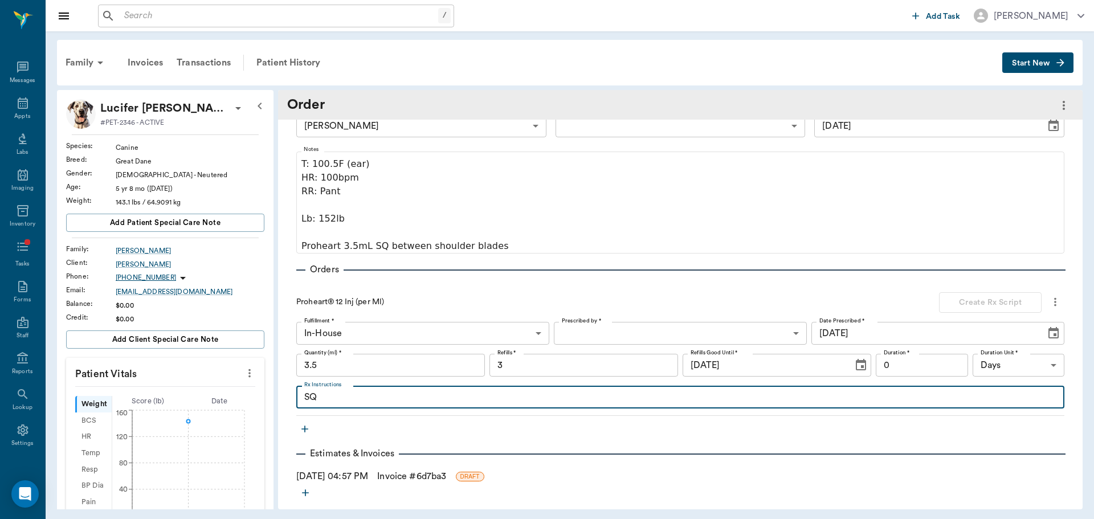
scroll to position [35, 0]
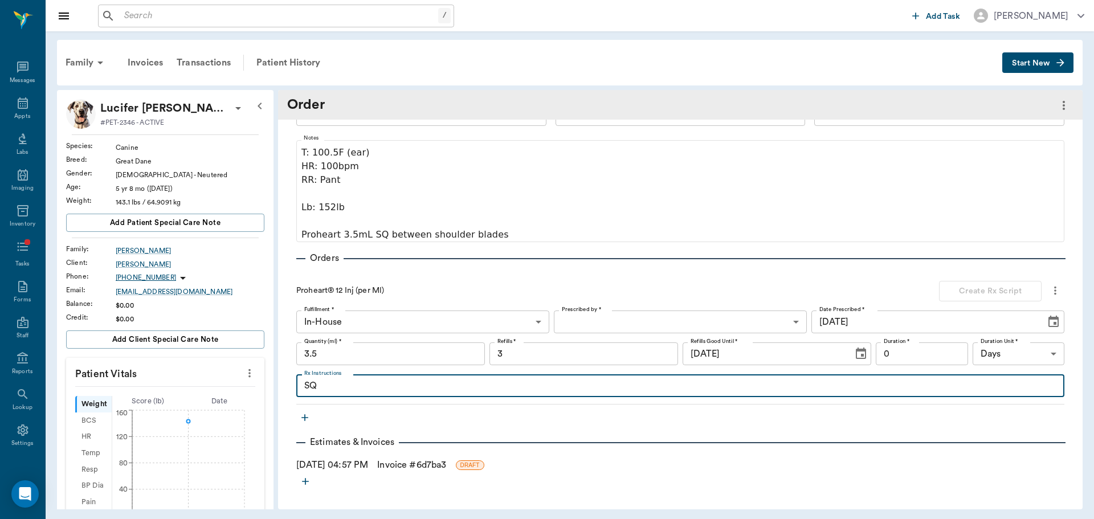
type textarea "SQ"
click at [310, 415] on icon "button" at bounding box center [304, 417] width 11 height 11
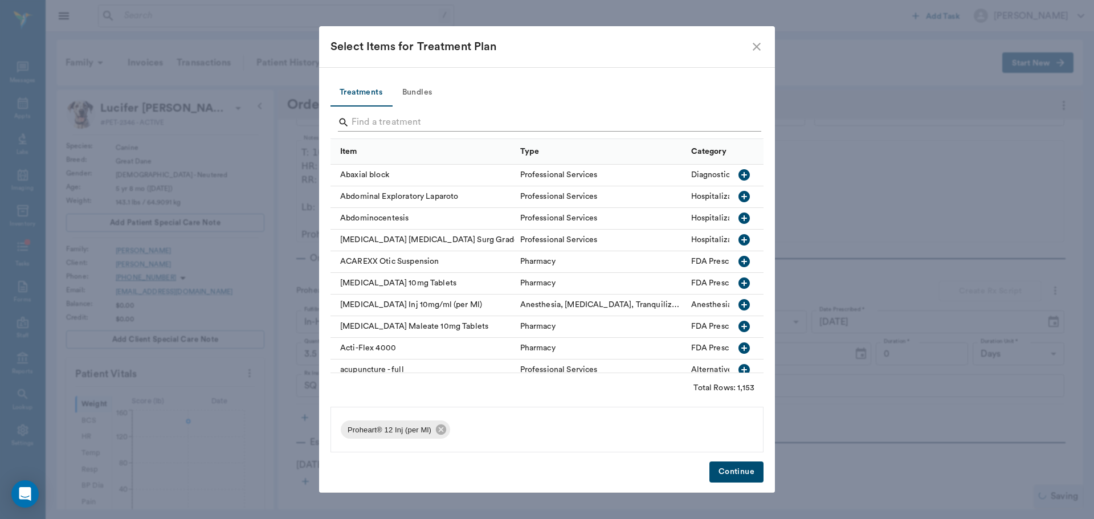
click at [419, 116] on input "Search" at bounding box center [548, 122] width 393 height 18
type input "3"
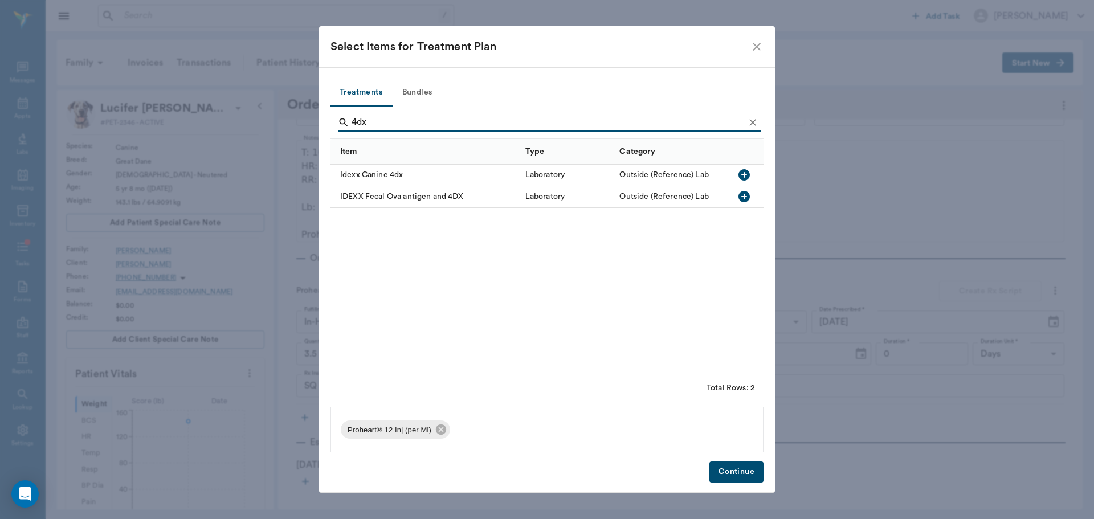
type input "4dx"
click at [394, 179] on div "Idexx Canine 4dx" at bounding box center [425, 176] width 189 height 22
click at [736, 461] on div "Treatments Bundles 4dx Item Type Category Idexx Canine 4dx Laboratory Outside (…" at bounding box center [547, 280] width 456 height 426
click at [747, 479] on button "Continue" at bounding box center [737, 472] width 54 height 21
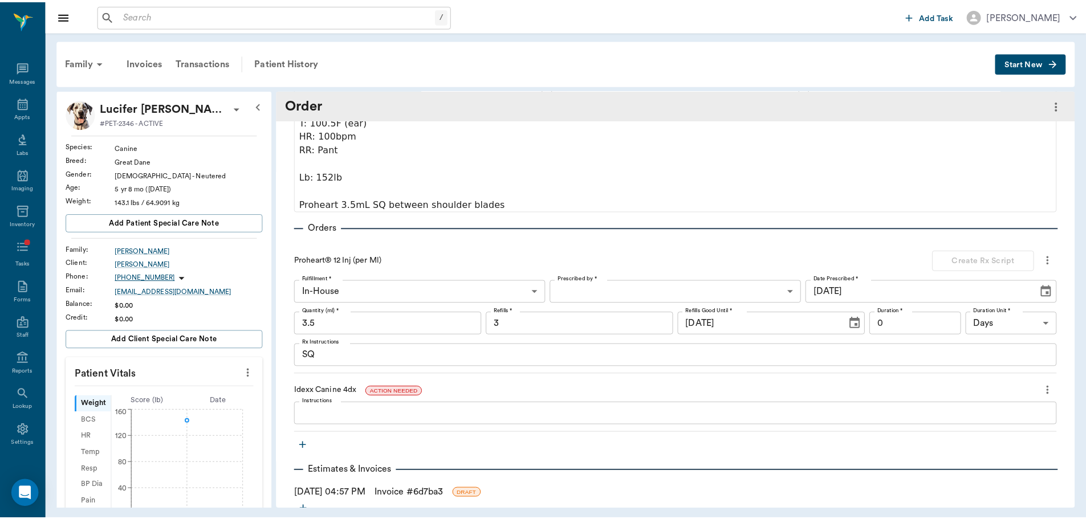
scroll to position [93, 0]
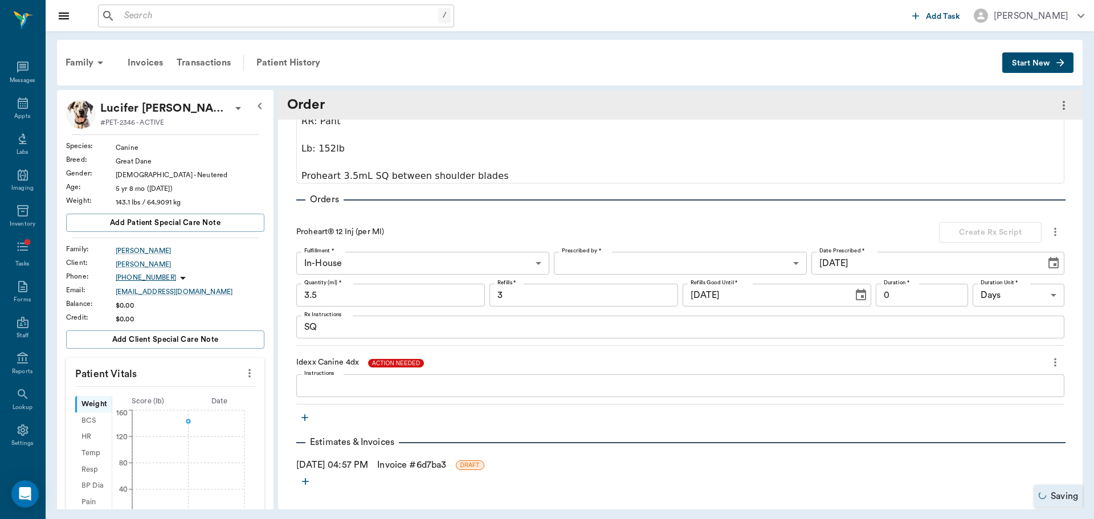
click at [390, 364] on span "ACTION NEEDED" at bounding box center [396, 363] width 56 height 9
click at [392, 360] on span "IN PROGRESS" at bounding box center [392, 363] width 48 height 9
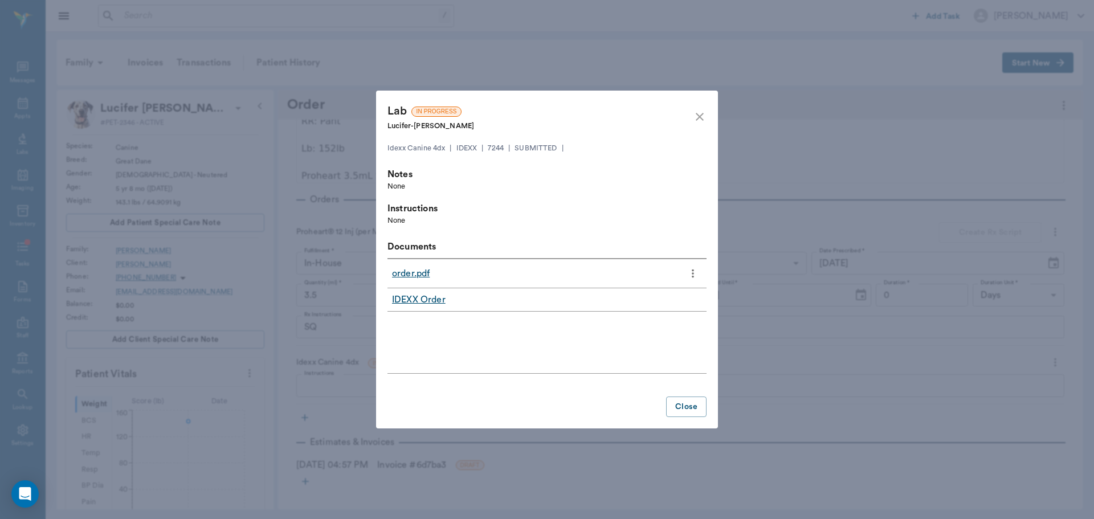
click at [417, 279] on link "order.pdf" at bounding box center [411, 274] width 38 height 14
drag, startPoint x: 699, startPoint y: 115, endPoint x: 468, endPoint y: 35, distance: 244.4
click at [699, 116] on icon "close" at bounding box center [700, 117] width 14 height 14
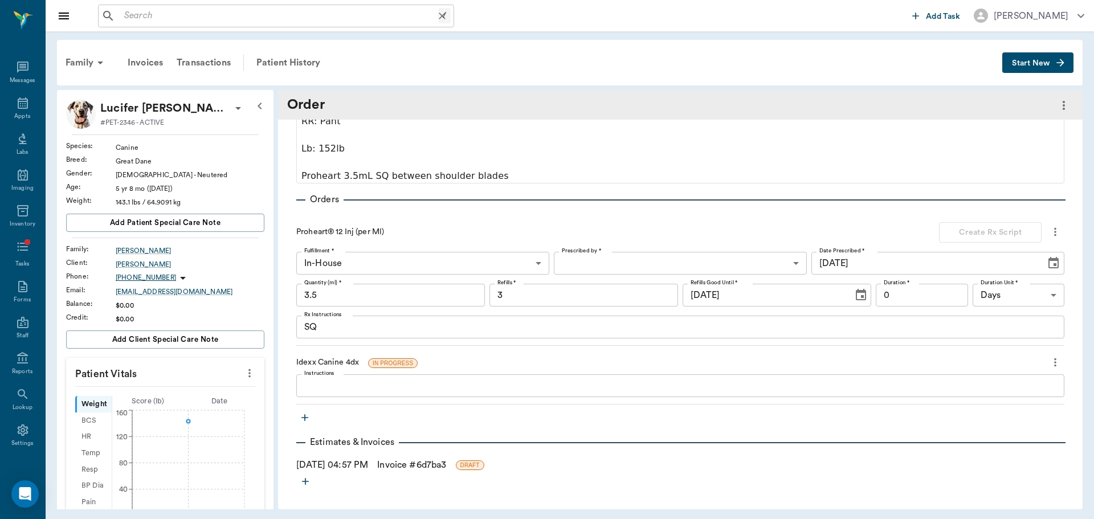
click at [319, 15] on input "text" at bounding box center [279, 16] width 319 height 16
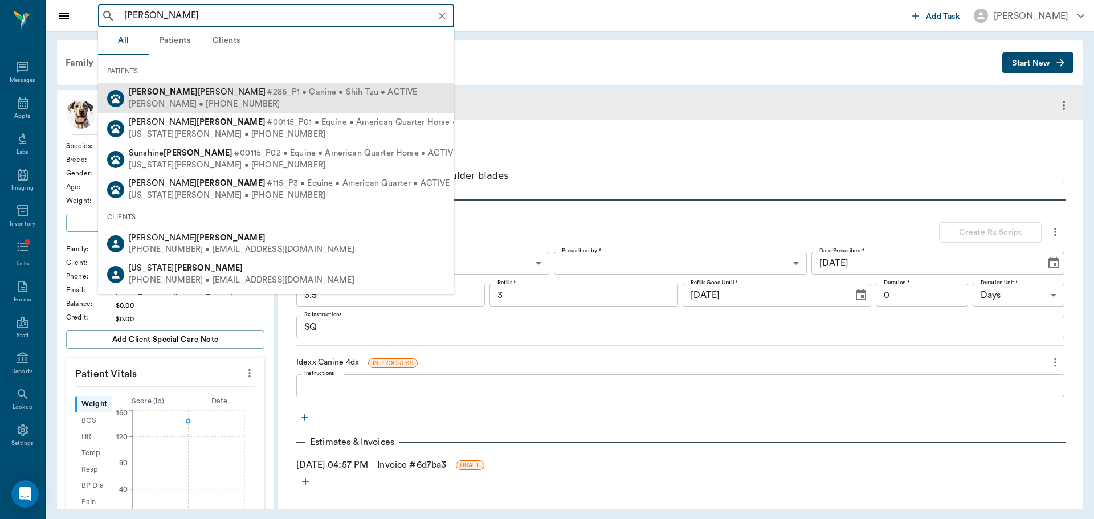
click at [161, 86] on div "[PERSON_NAME] #286_P1 • Canine • Shih Tzu • ACTIVE [PERSON_NAME] • [PHONE_NUMBE…" at bounding box center [276, 98] width 356 height 30
type input "[PERSON_NAME]"
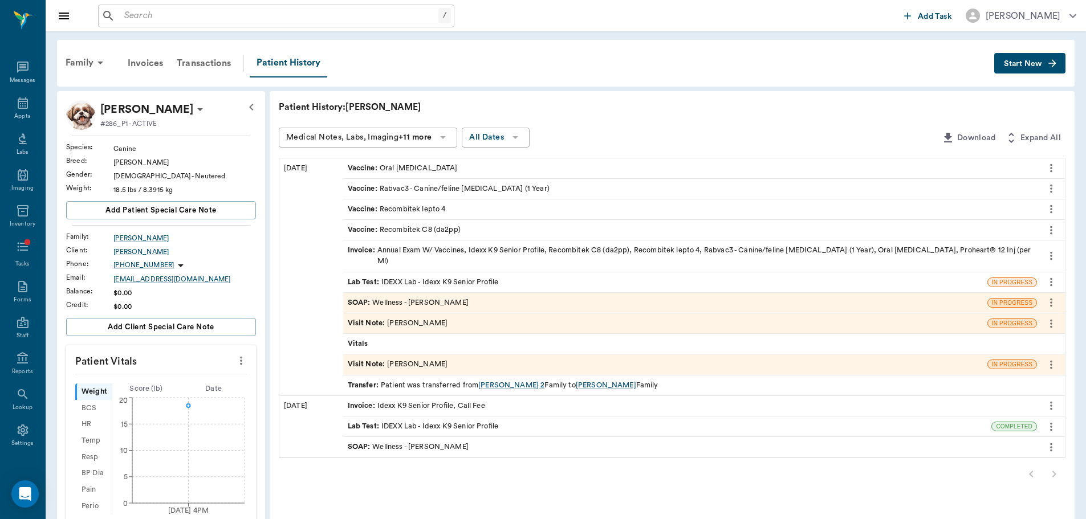
click at [1003, 299] on span "IN PROGRESS" at bounding box center [1012, 303] width 48 height 9
click at [1018, 299] on span "IN PROGRESS" at bounding box center [1012, 303] width 48 height 9
click at [1016, 278] on span "IN PROGRESS" at bounding box center [1012, 282] width 48 height 9
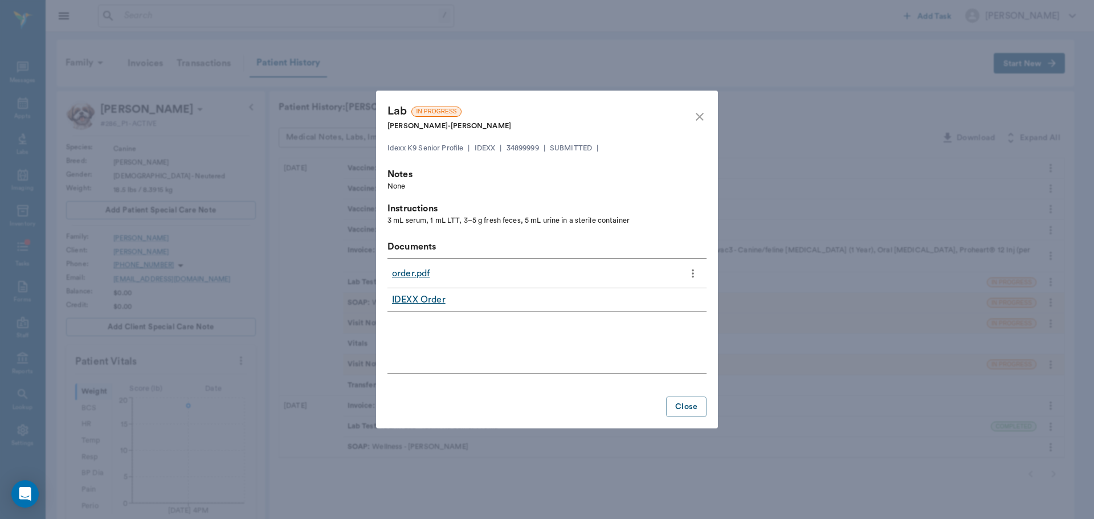
click at [419, 275] on link "order.pdf" at bounding box center [411, 274] width 38 height 14
click at [690, 120] on div "Lab IN PROGRESS Barney - [PERSON_NAME]" at bounding box center [540, 117] width 305 height 30
click at [700, 120] on icon "close" at bounding box center [700, 117] width 14 height 14
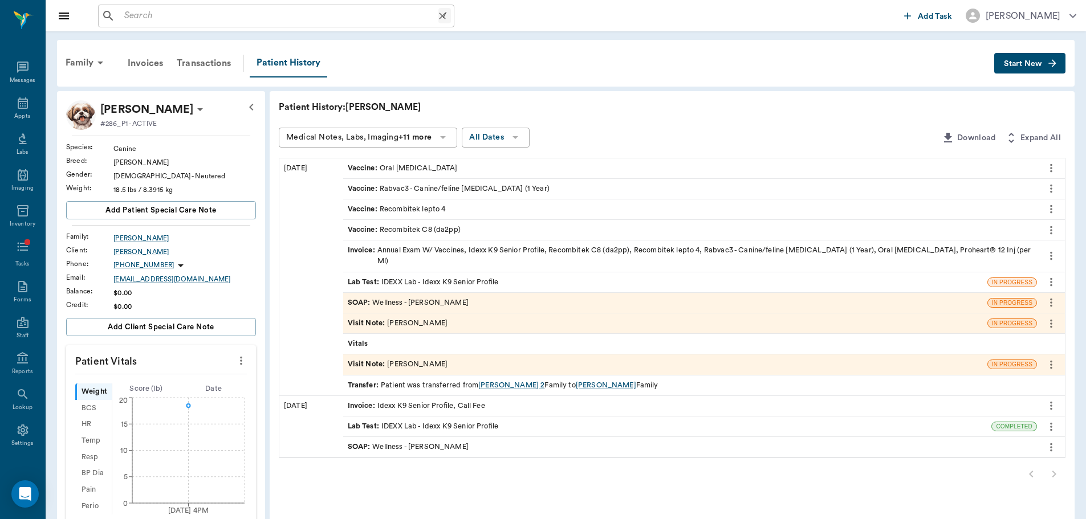
click at [309, 15] on input "text" at bounding box center [279, 16] width 319 height 16
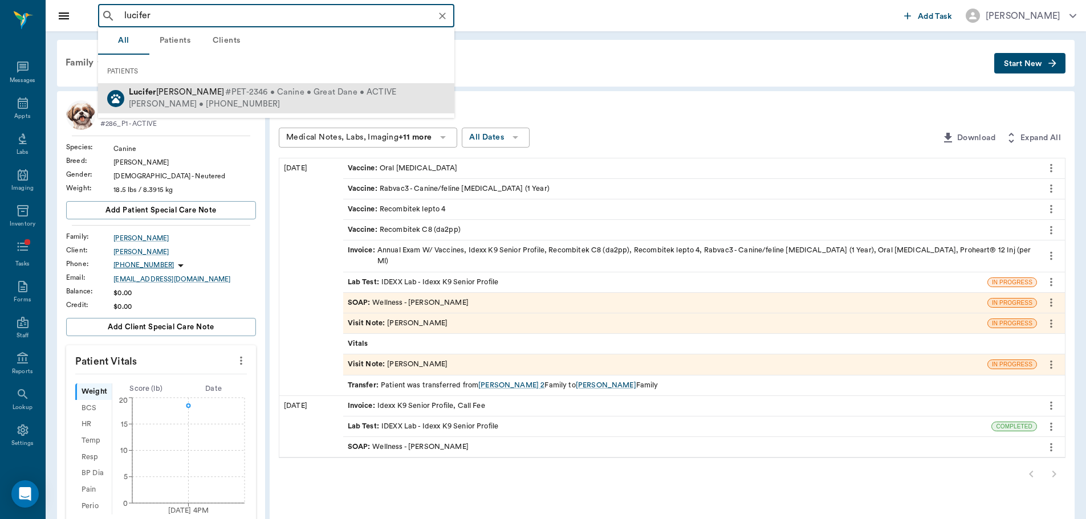
click at [225, 95] on span "#PET-2346 • Canine • Great Dane • ACTIVE" at bounding box center [310, 93] width 171 height 12
type input "lucifer"
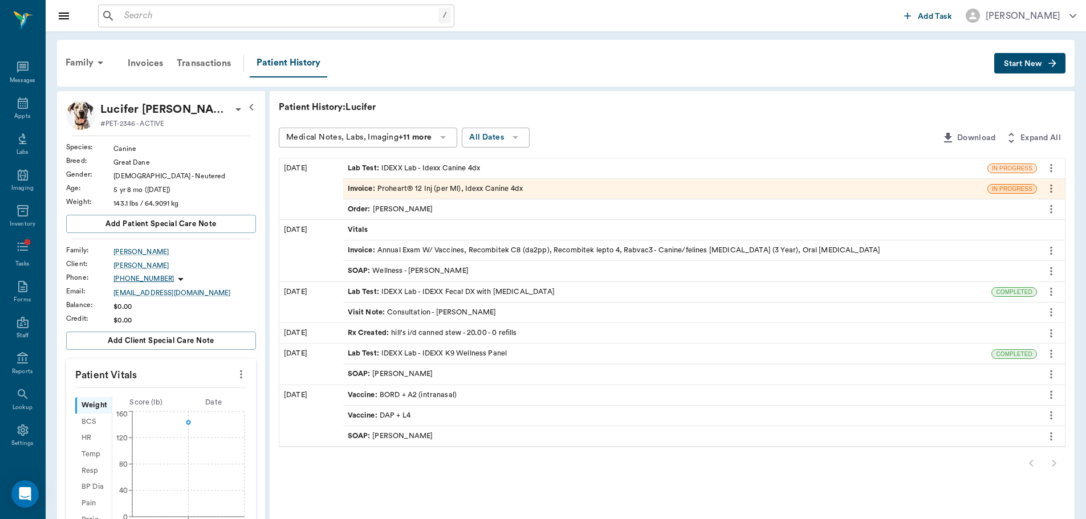
click at [371, 166] on span "Lab Test :" at bounding box center [365, 168] width 34 height 11
click at [1006, 173] on div "IN PROGRESS" at bounding box center [1012, 168] width 50 height 11
click at [1007, 171] on span "IN PROGRESS" at bounding box center [1012, 168] width 48 height 9
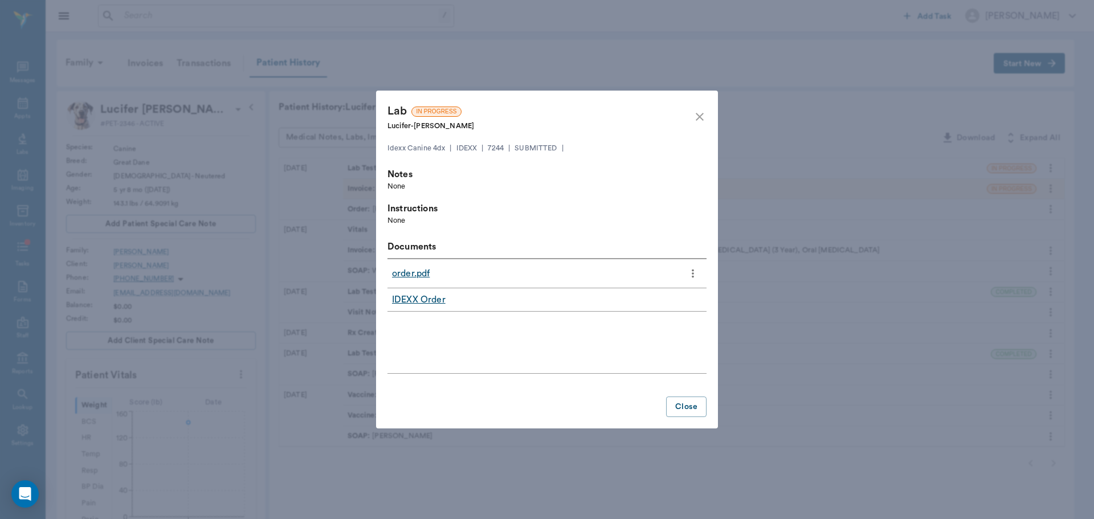
click at [437, 301] on link "IDEXX Order" at bounding box center [419, 300] width 54 height 14
click at [414, 271] on link "order.pdf" at bounding box center [411, 274] width 38 height 14
click at [698, 111] on icon "close" at bounding box center [700, 117] width 14 height 14
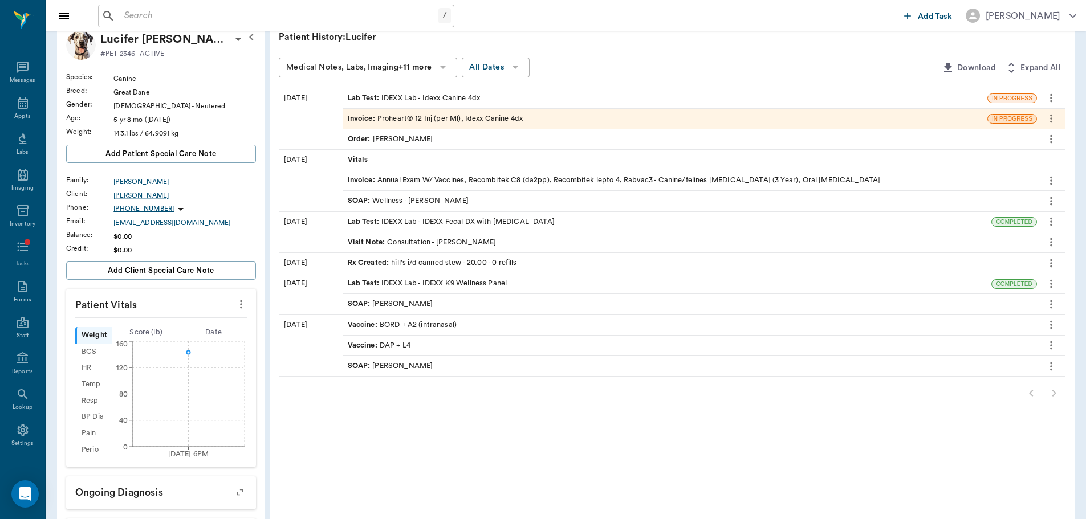
scroll to position [228, 0]
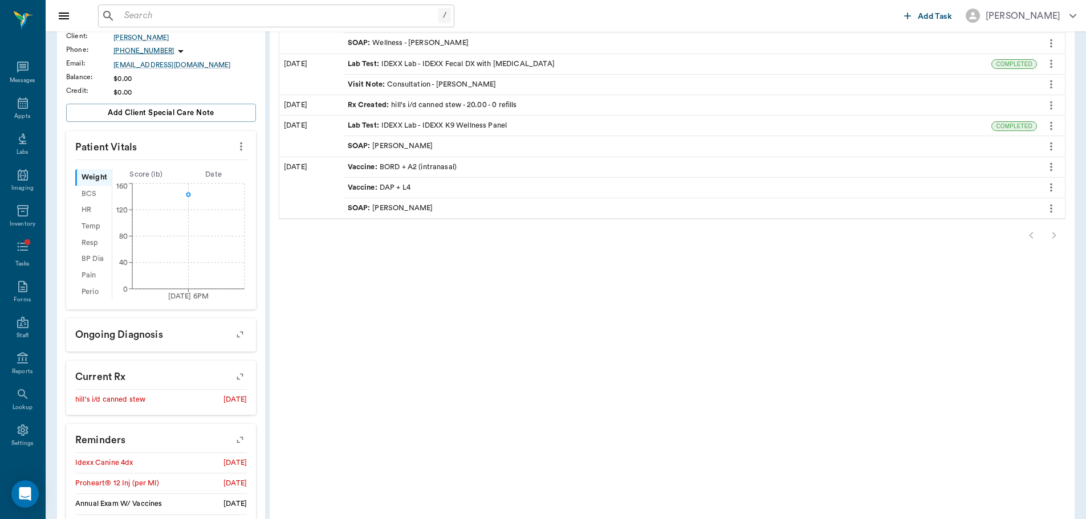
click at [466, 120] on div "Lab Test : IDEXX Lab - IDEXX K9 Wellness Panel" at bounding box center [667, 126] width 649 height 20
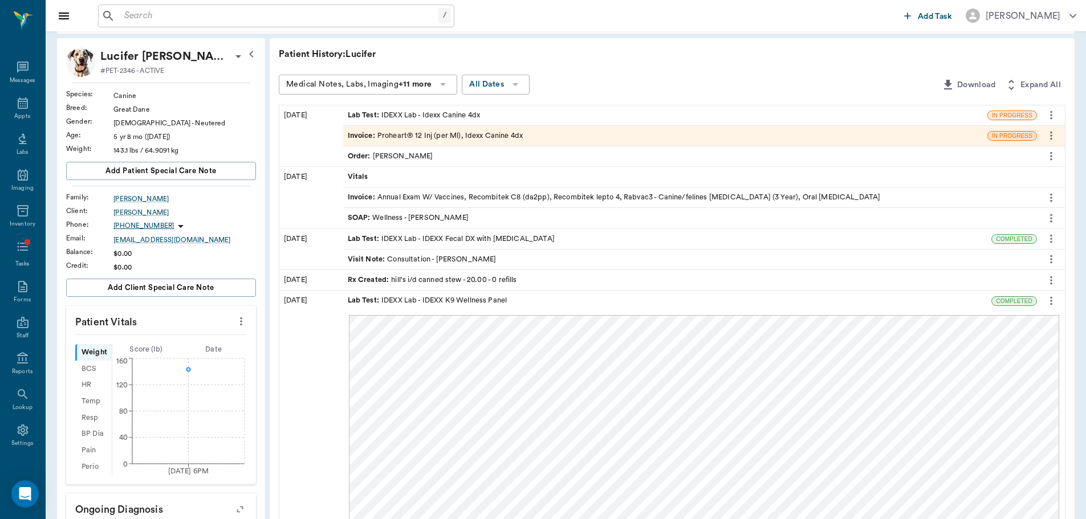
scroll to position [0, 0]
